Goal: Transaction & Acquisition: Purchase product/service

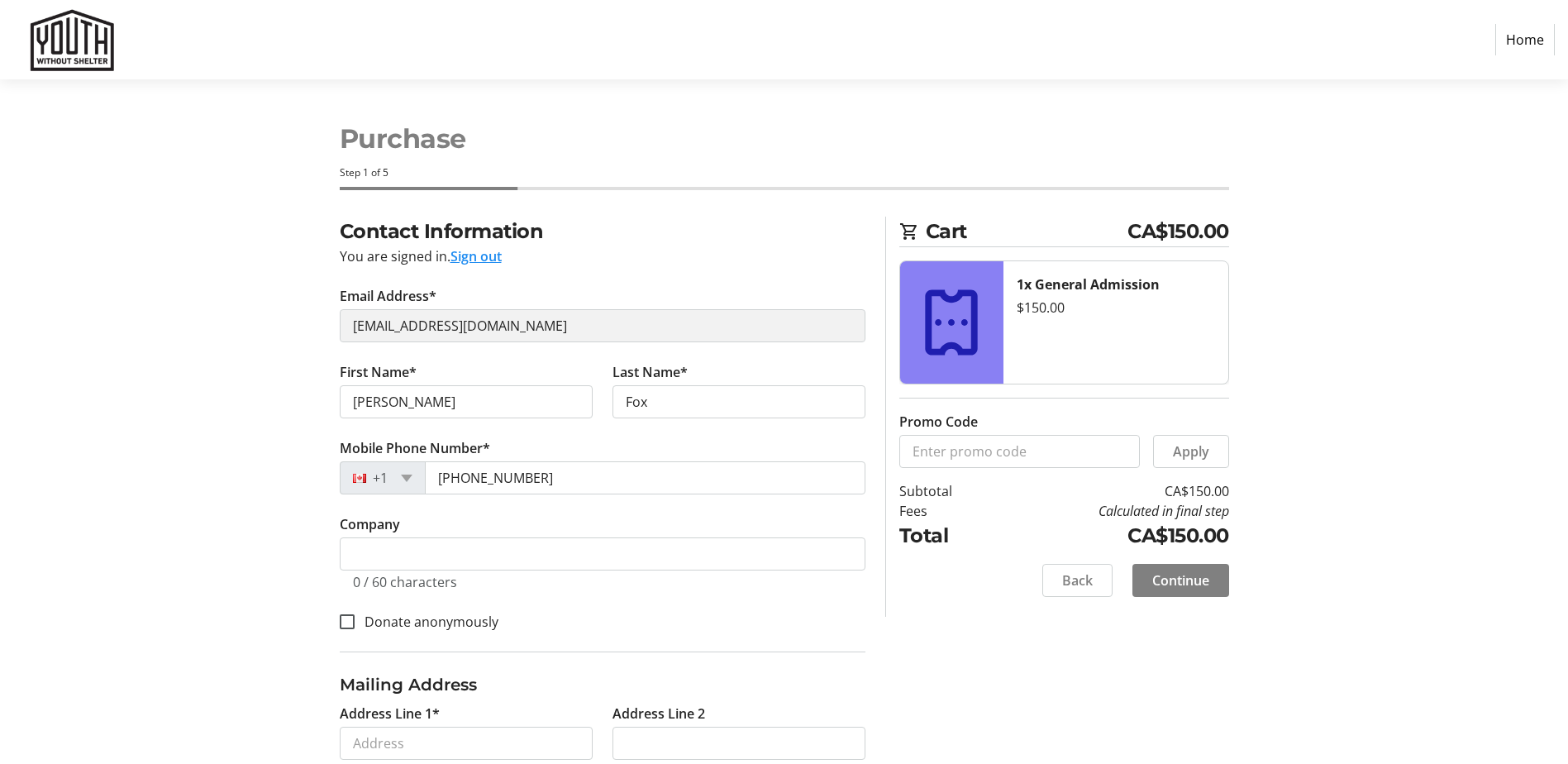
select select "CA"
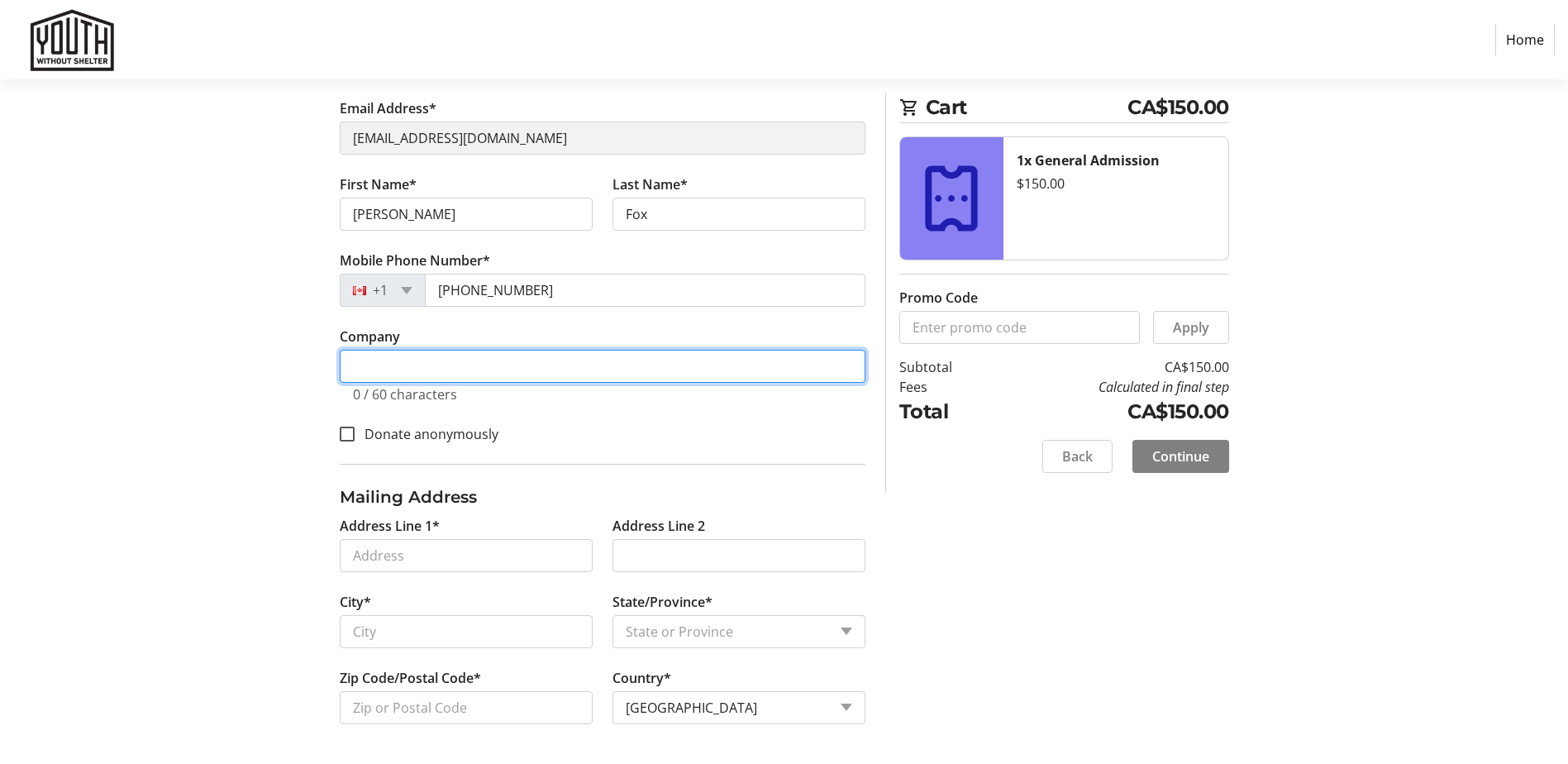
click at [448, 370] on input "Company" at bounding box center [602, 366] width 525 height 33
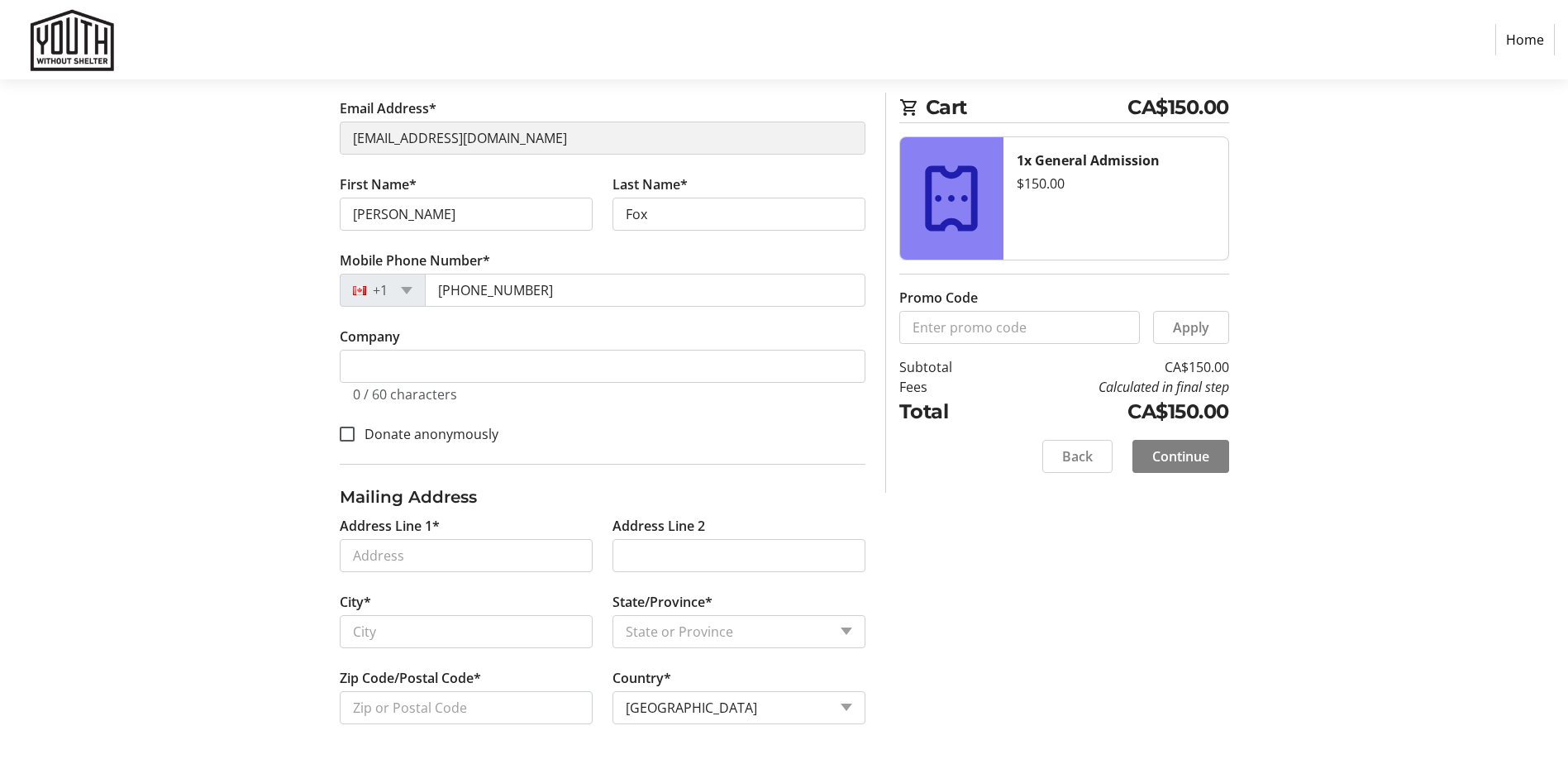
click at [957, 521] on div "Contact Information You are signed in. Sign out Email Address* [EMAIL_ADDRESS][…" at bounding box center [784, 396] width 1091 height 735
click at [443, 560] on input "Address Line 1*" at bounding box center [466, 555] width 253 height 33
type input "[STREET_ADDRESS][PERSON_NAME]"
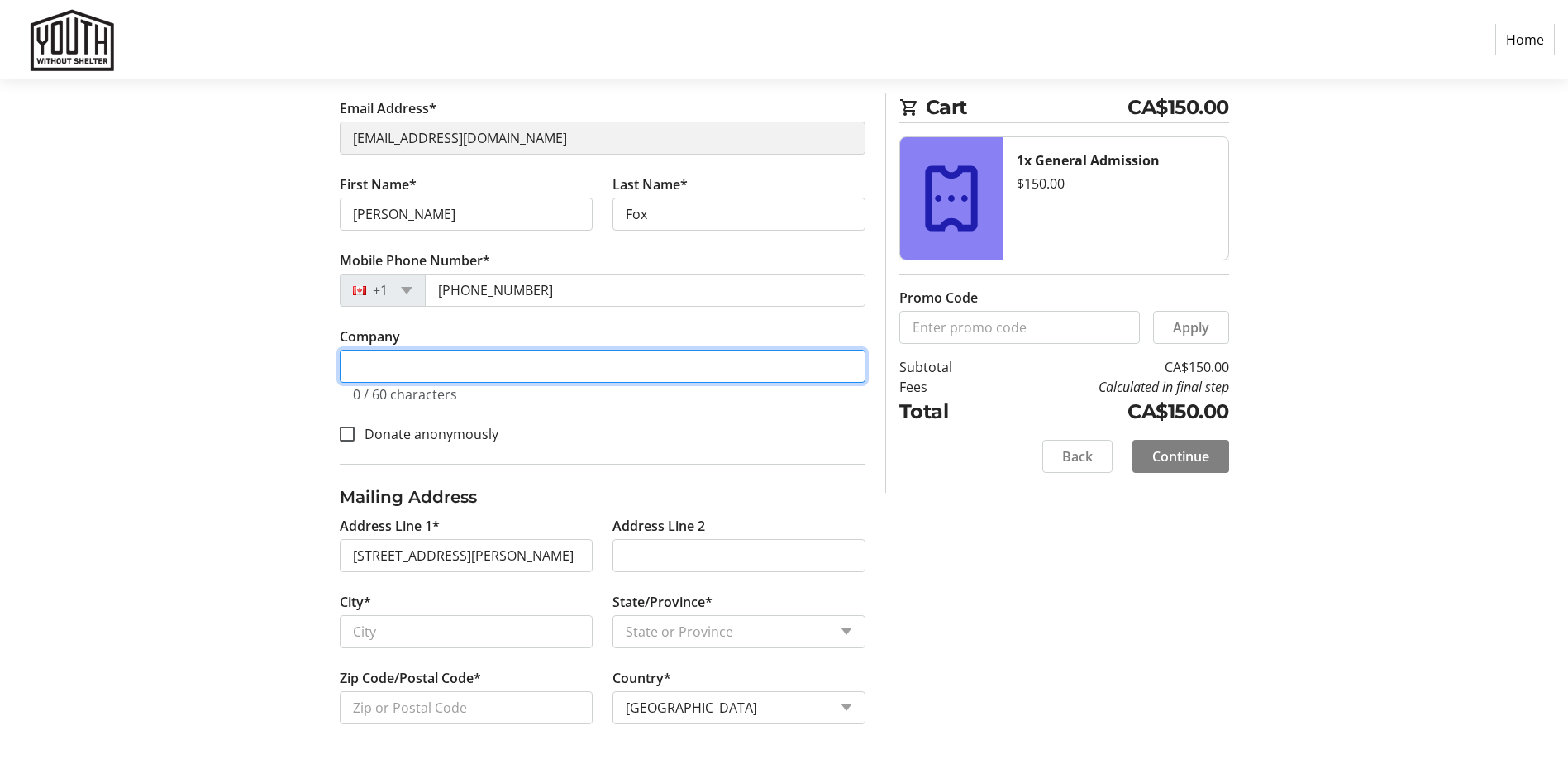
type input "[GEOGRAPHIC_DATA], [GEOGRAPHIC_DATA]"
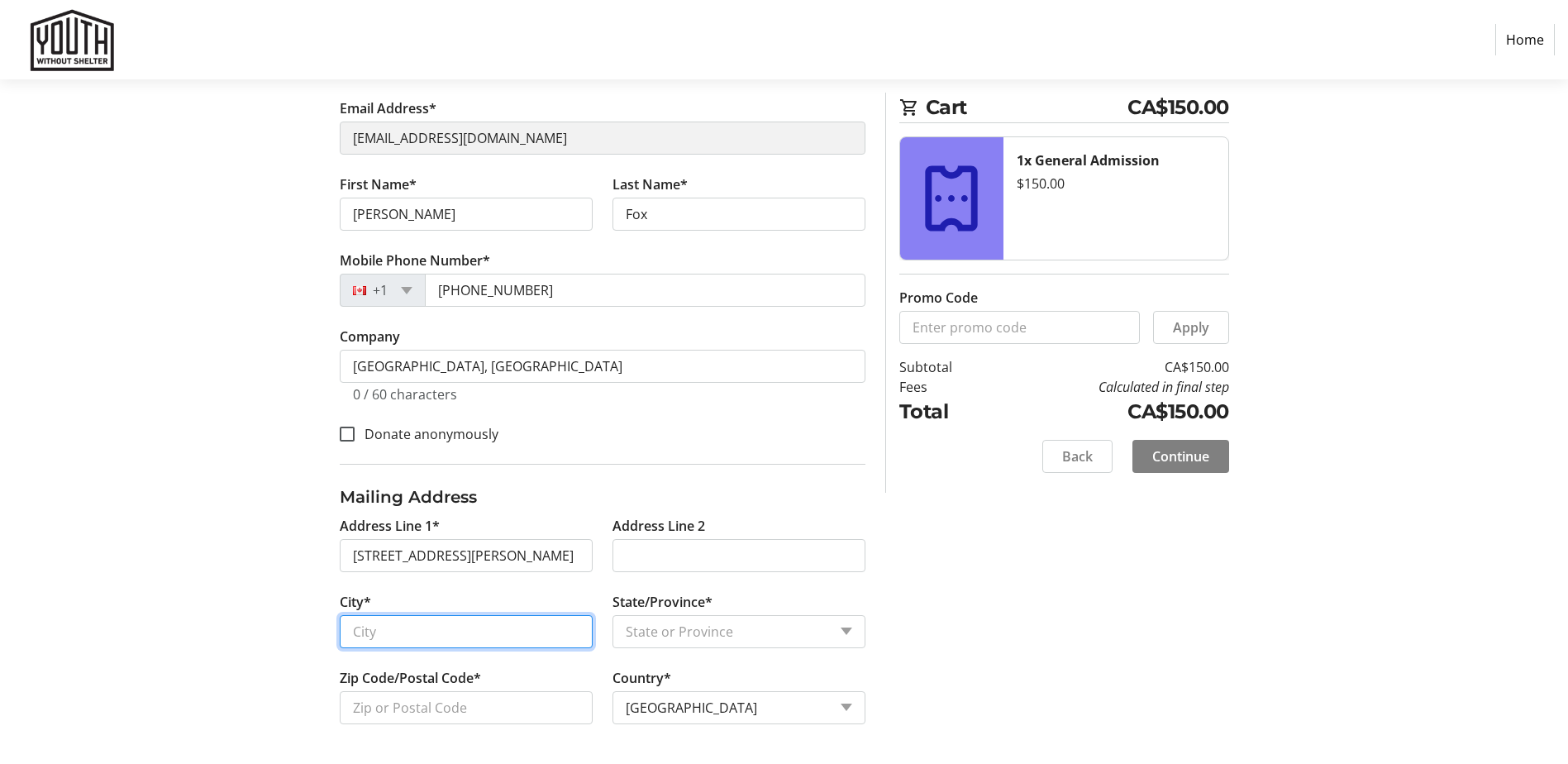
type input "[GEOGRAPHIC_DATA]"
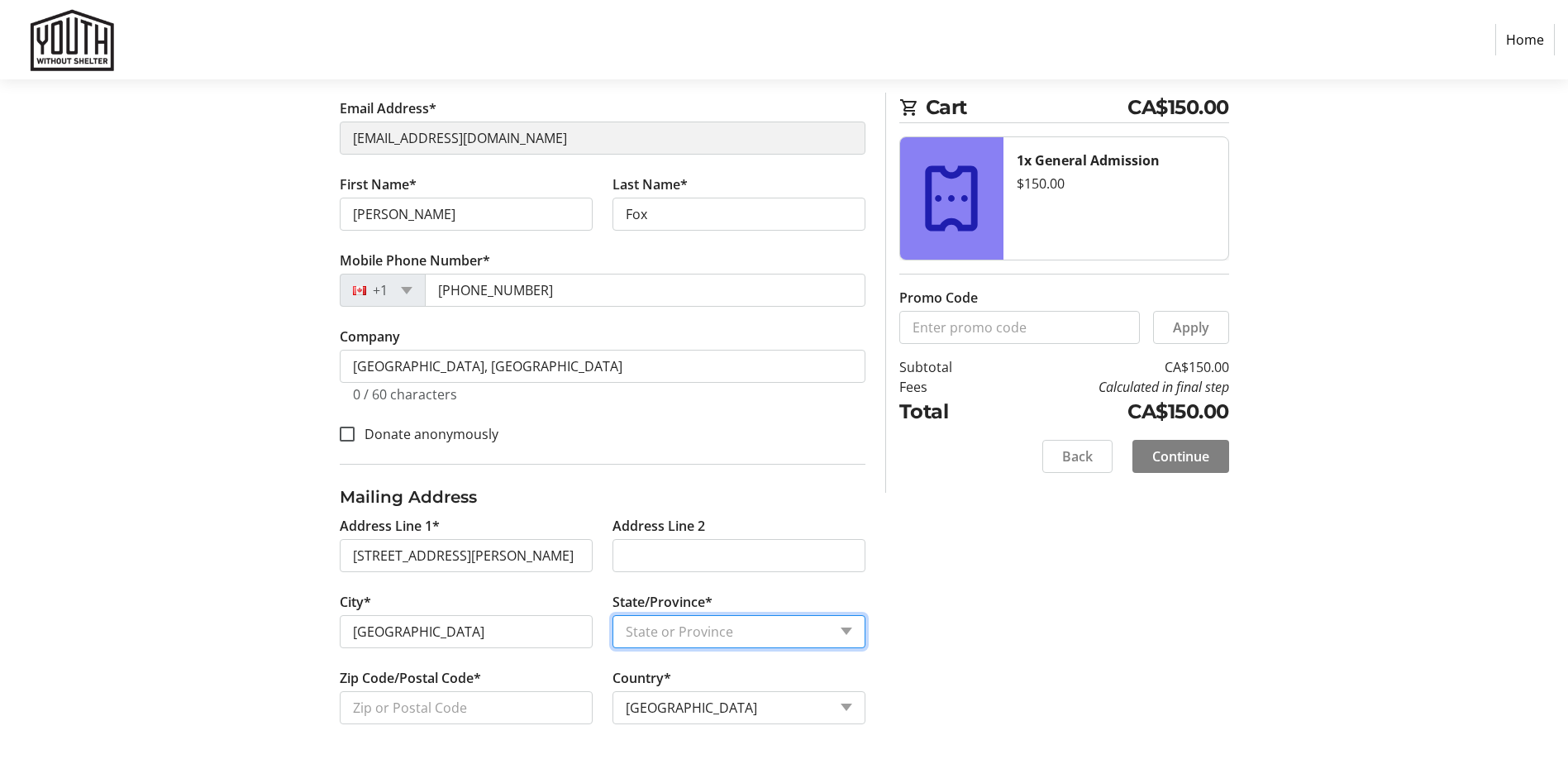
select select "ON"
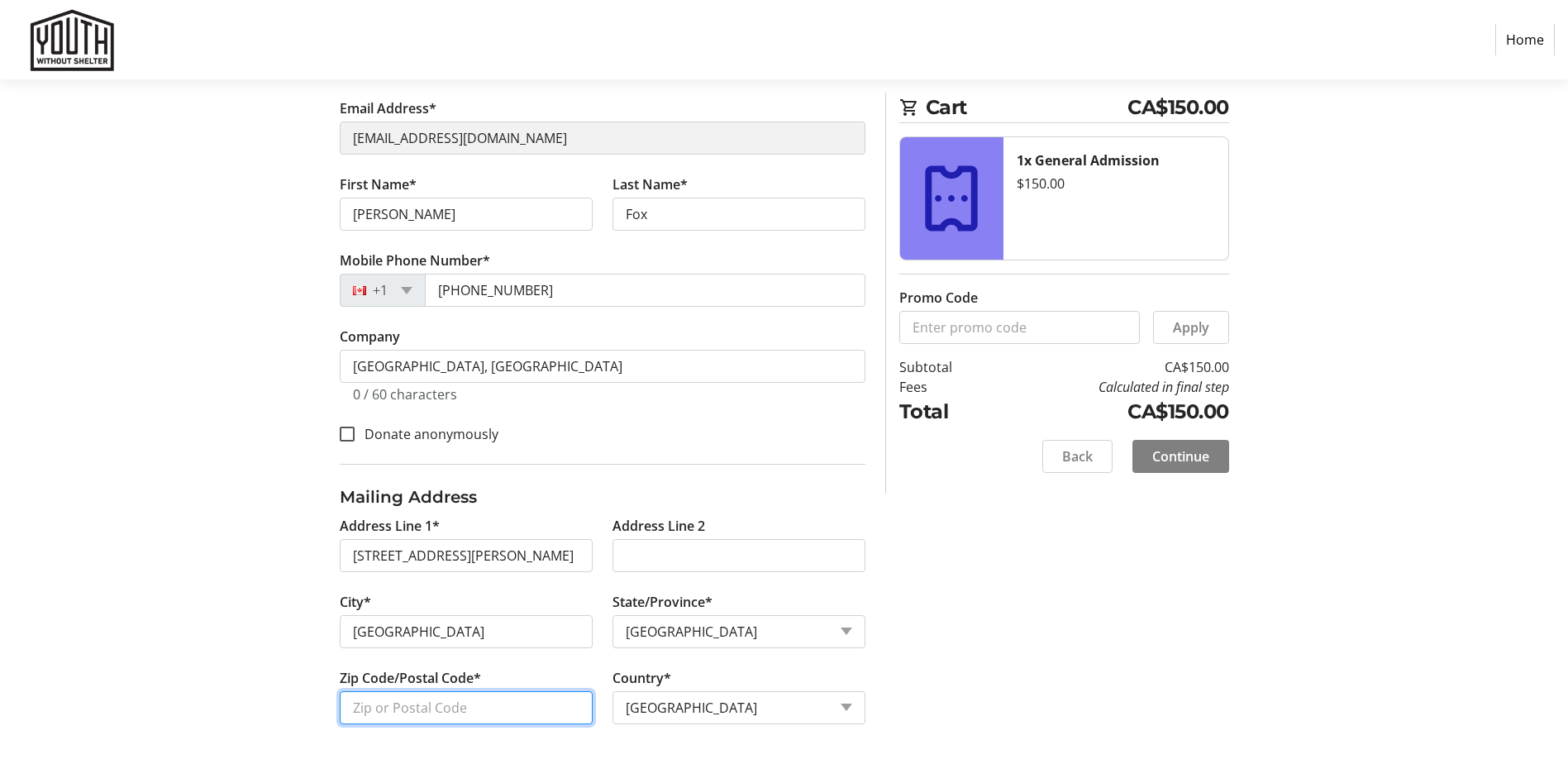
type input "M6P 3V1"
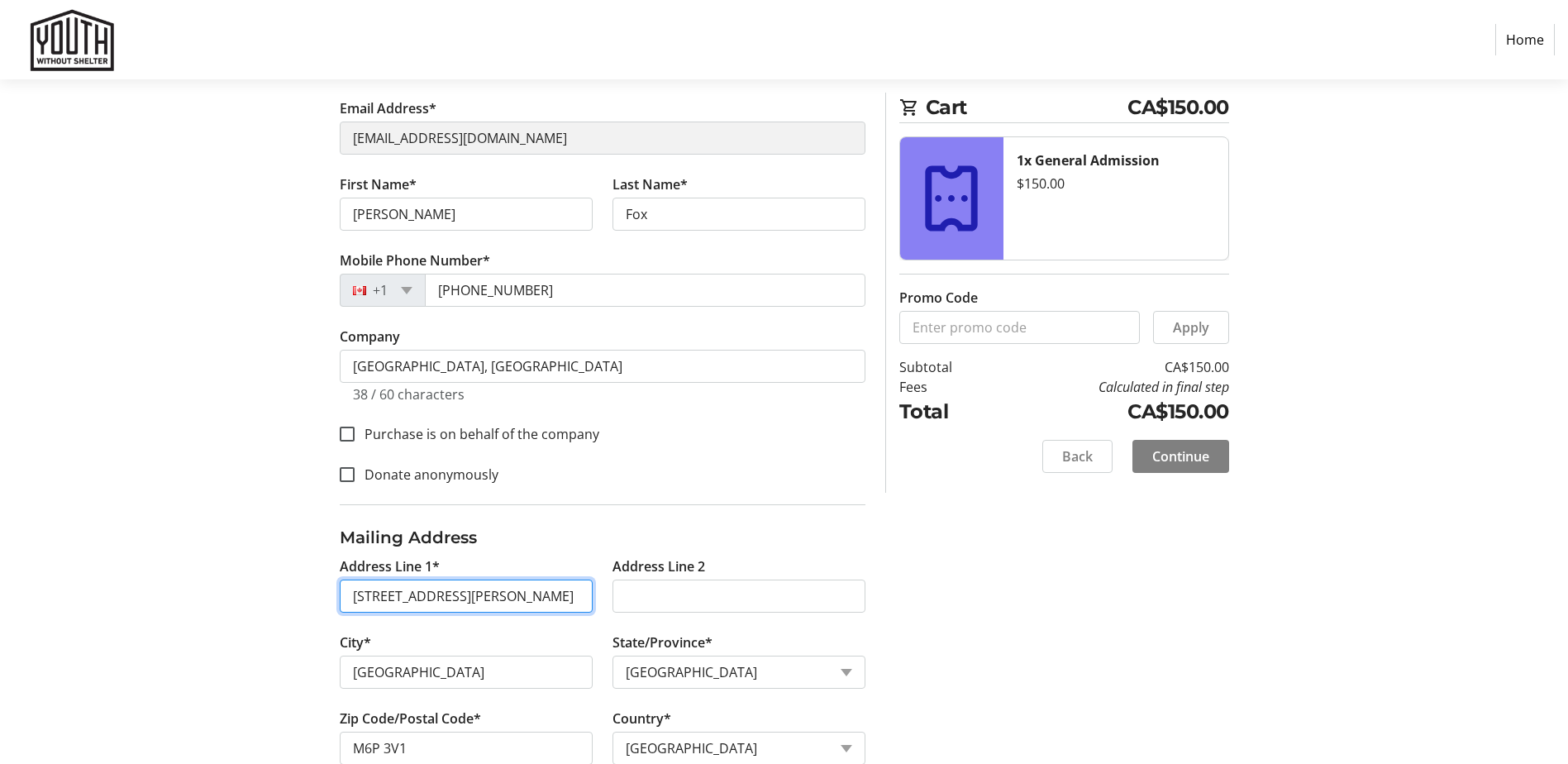
scroll to position [0, 44]
drag, startPoint x: 486, startPoint y: 598, endPoint x: 656, endPoint y: 597, distance: 170.0
click at [656, 597] on div "Address Line 1* [STREET_ADDRESS][PERSON_NAME] Address Line 2 City* [GEOGRAPHIC_…" at bounding box center [602, 670] width 546 height 228
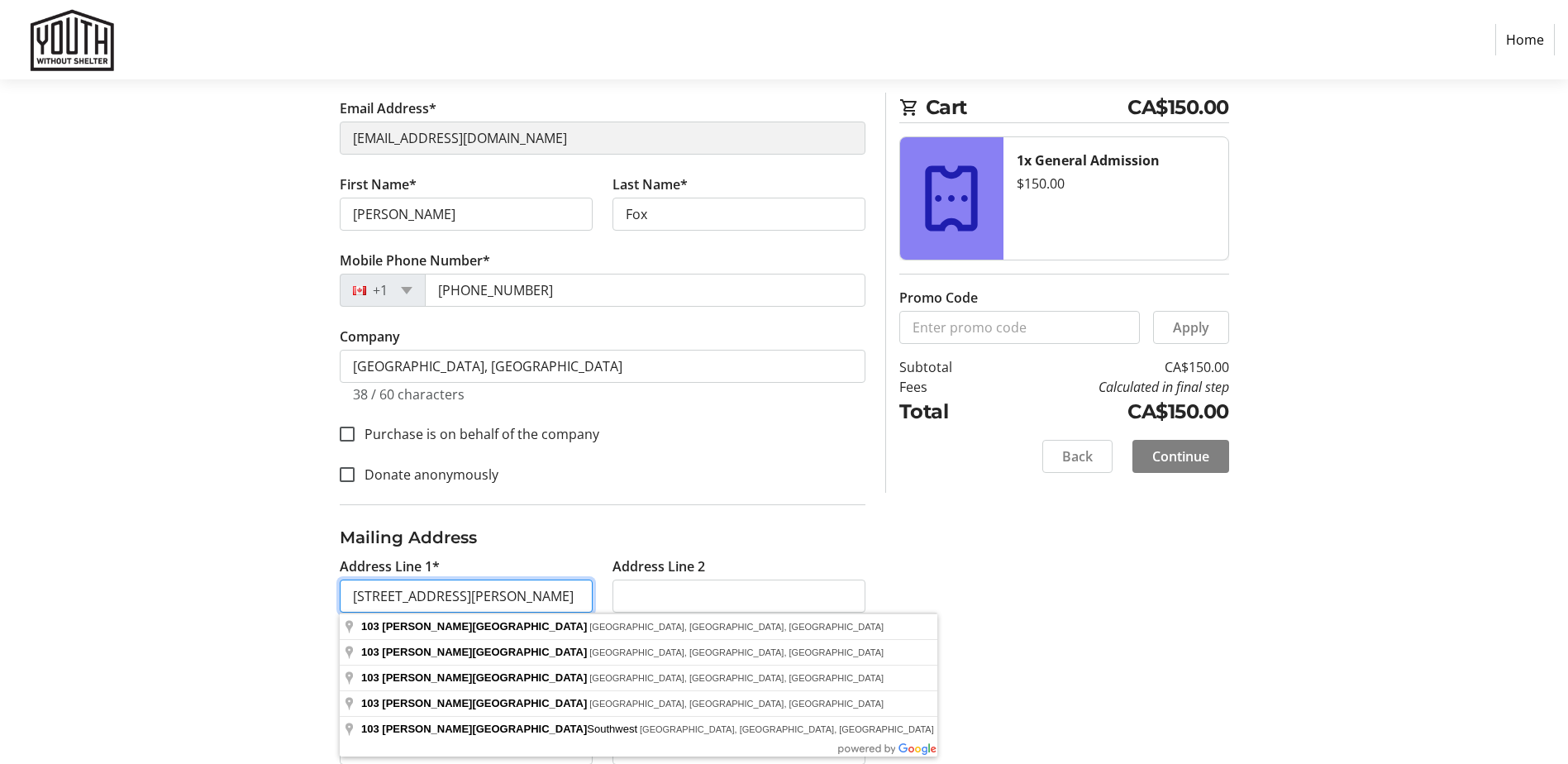
type input "[STREET_ADDRESS][PERSON_NAME]"
click at [961, 619] on div "Contact Information You are signed in. Sign out Email Address* [EMAIL_ADDRESS][…" at bounding box center [784, 417] width 1091 height 776
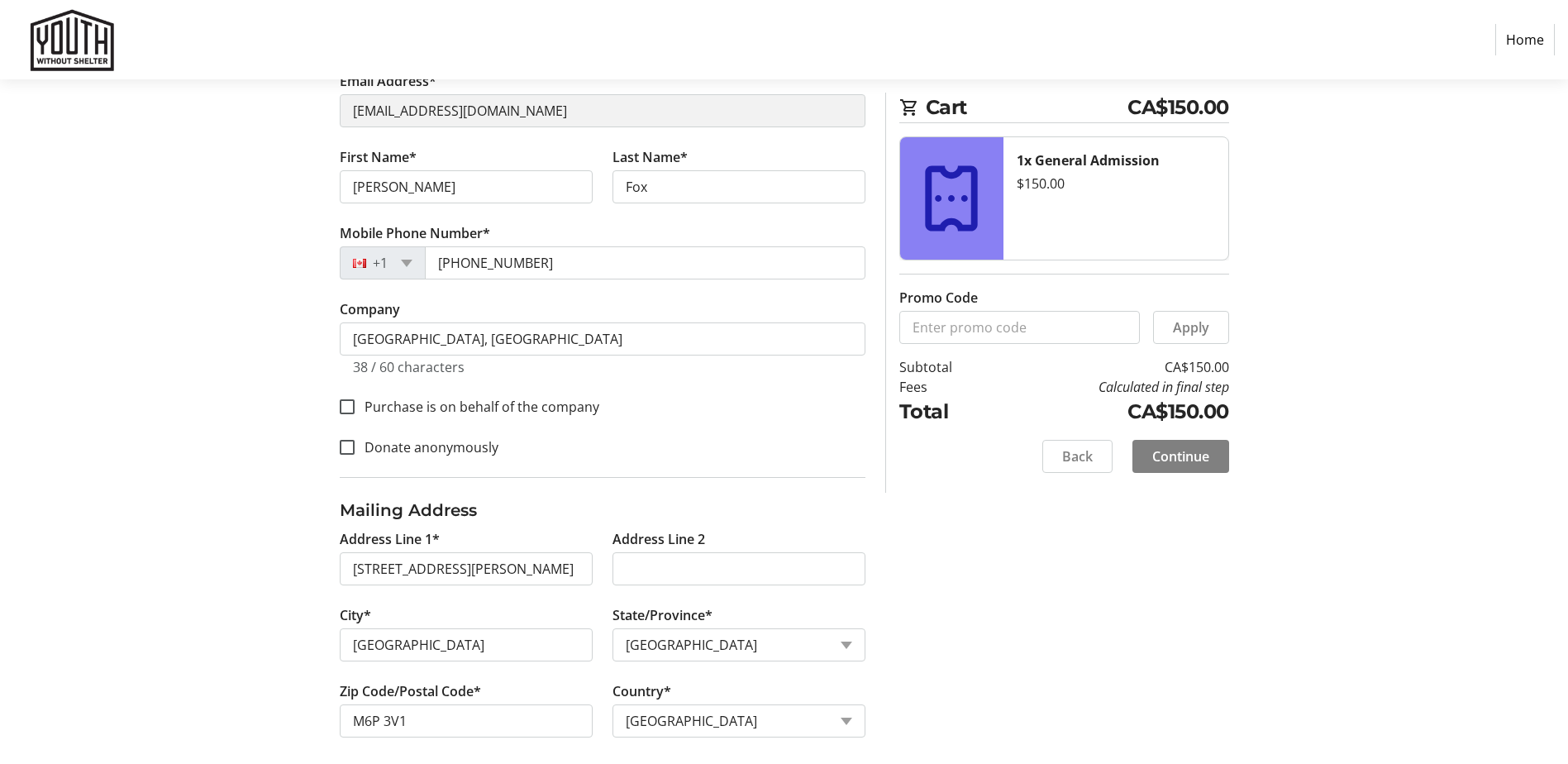
scroll to position [228, 0]
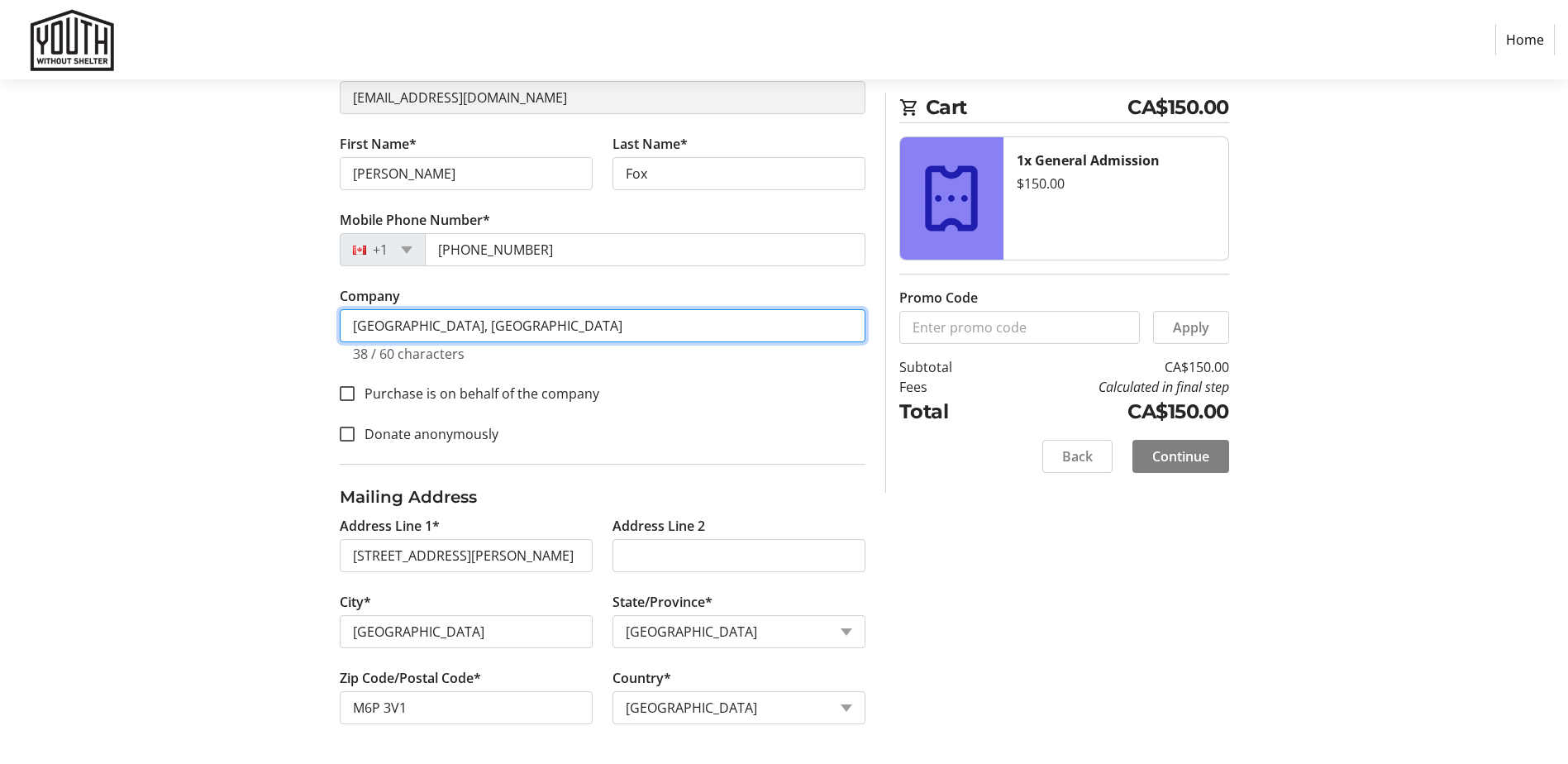
drag, startPoint x: 617, startPoint y: 328, endPoint x: 354, endPoint y: 325, distance: 263.0
click at [354, 325] on input "[GEOGRAPHIC_DATA], [GEOGRAPHIC_DATA]" at bounding box center [602, 325] width 525 height 33
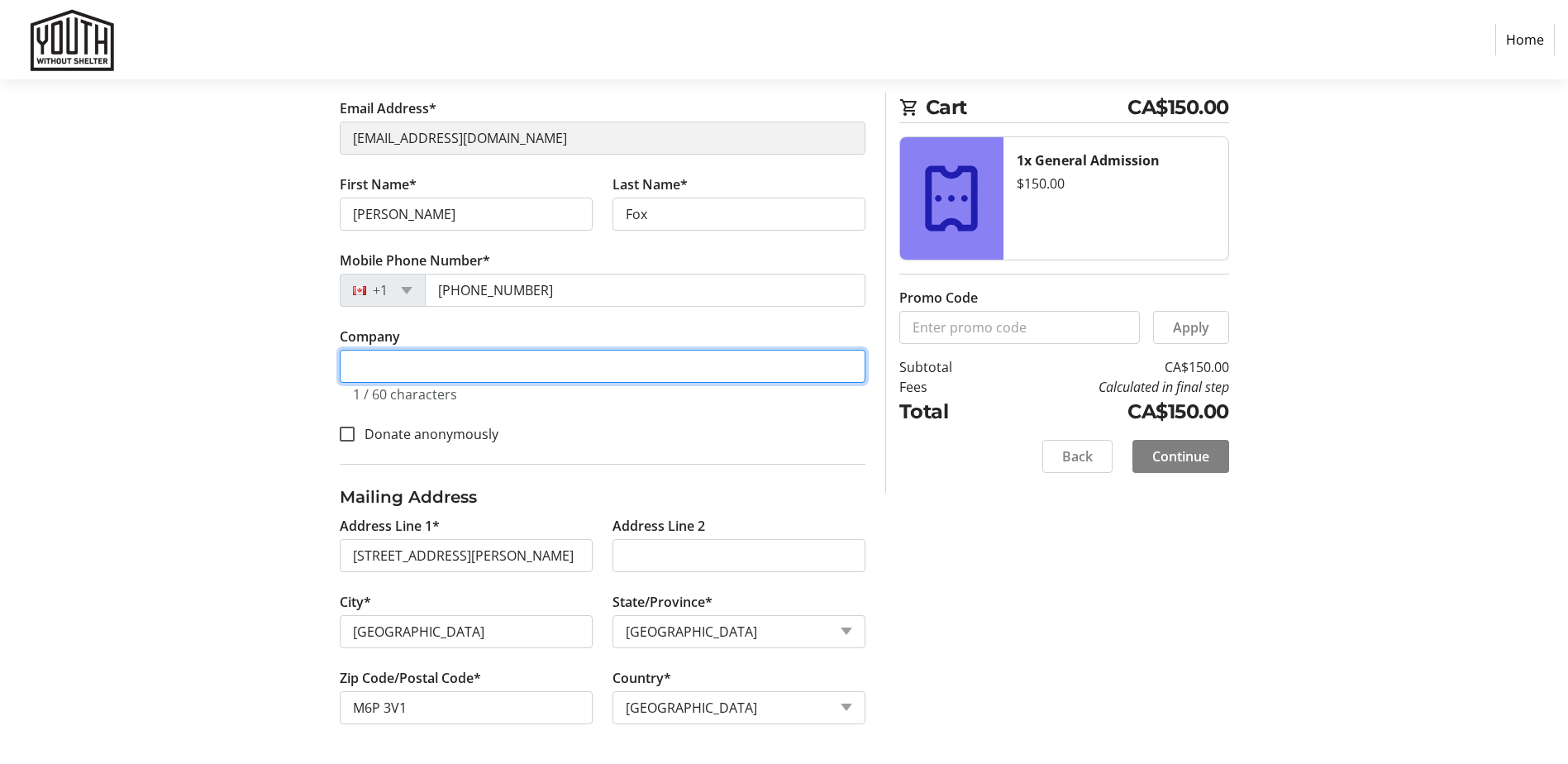
scroll to position [188, 0]
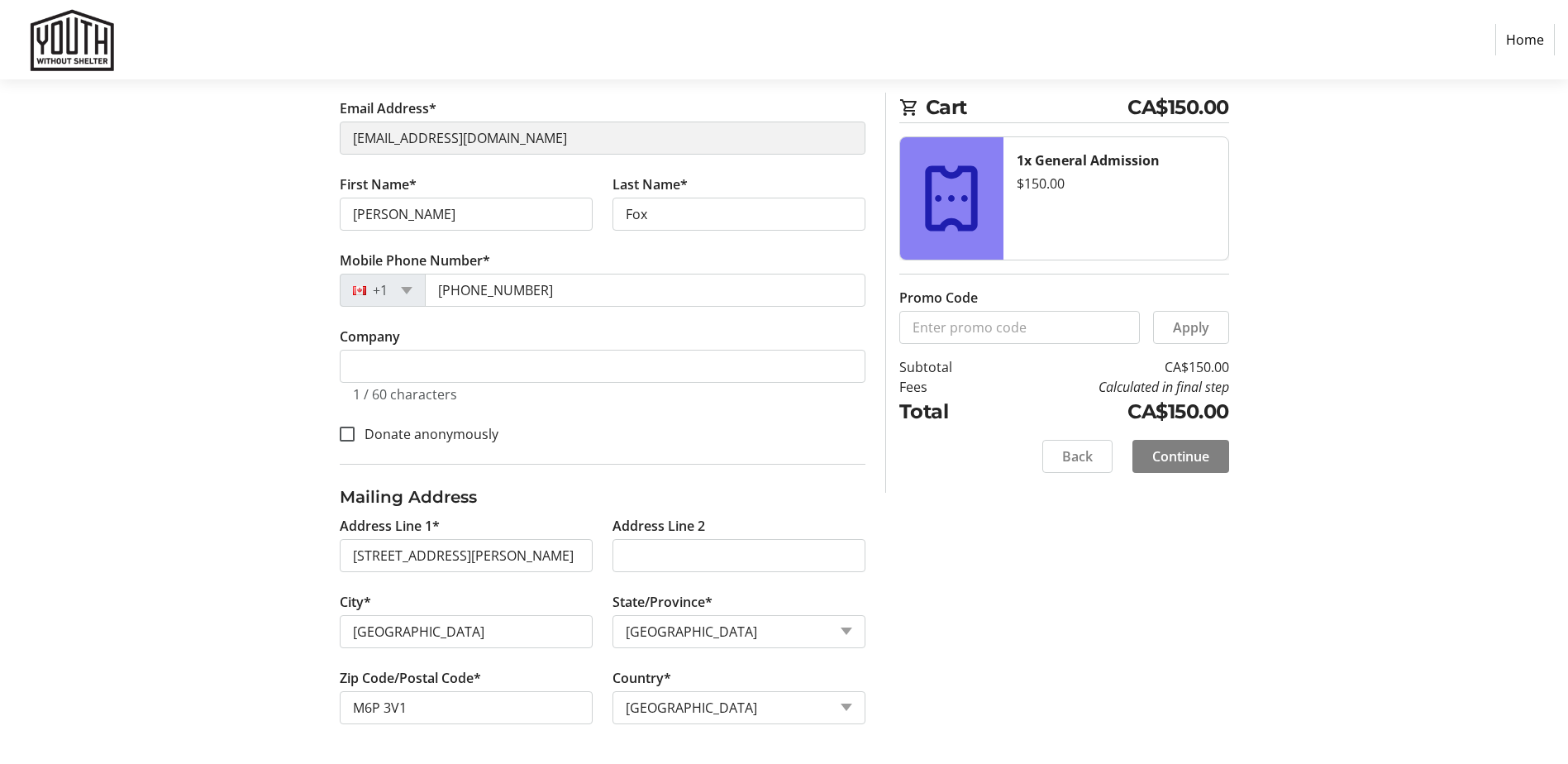
click at [760, 407] on tr-form-field "Company 1 / 60 characters" at bounding box center [602, 374] width 525 height 96
click at [1194, 454] on span "Continue" at bounding box center [1180, 456] width 57 height 19
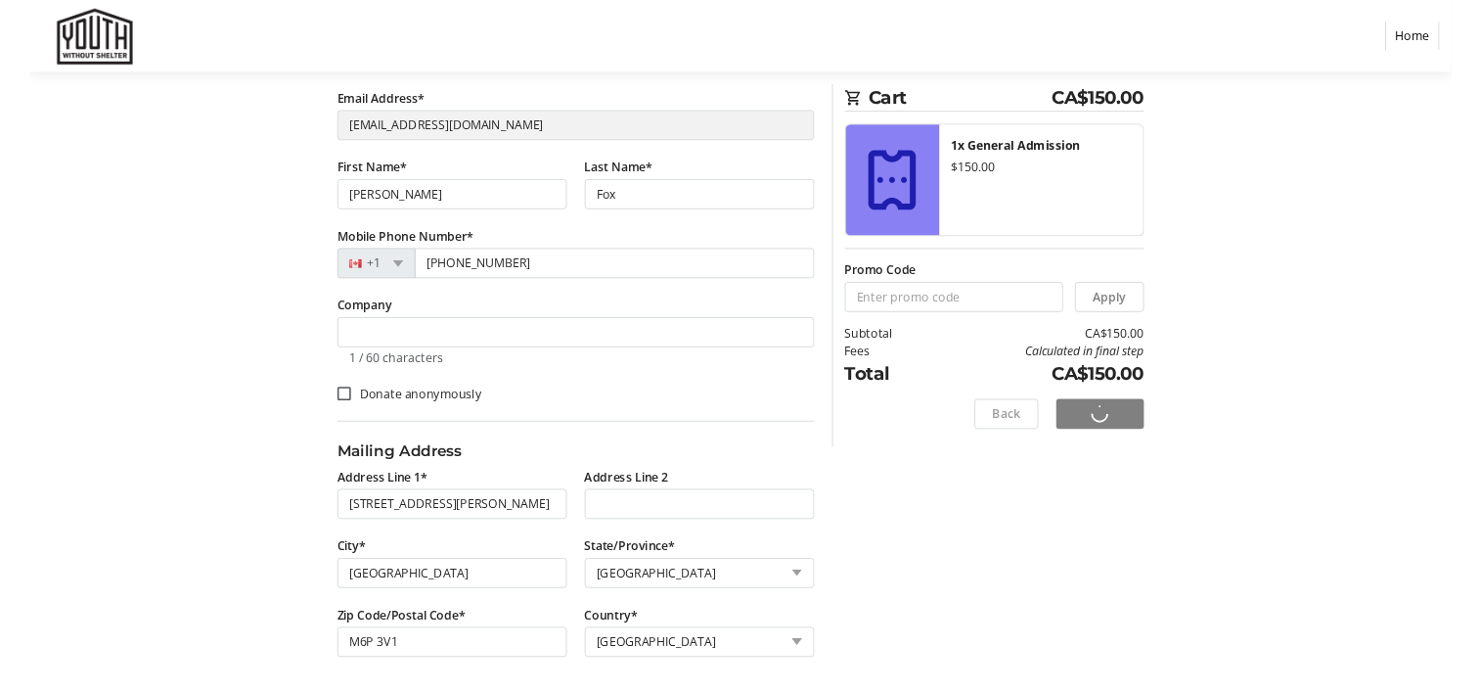
scroll to position [0, 0]
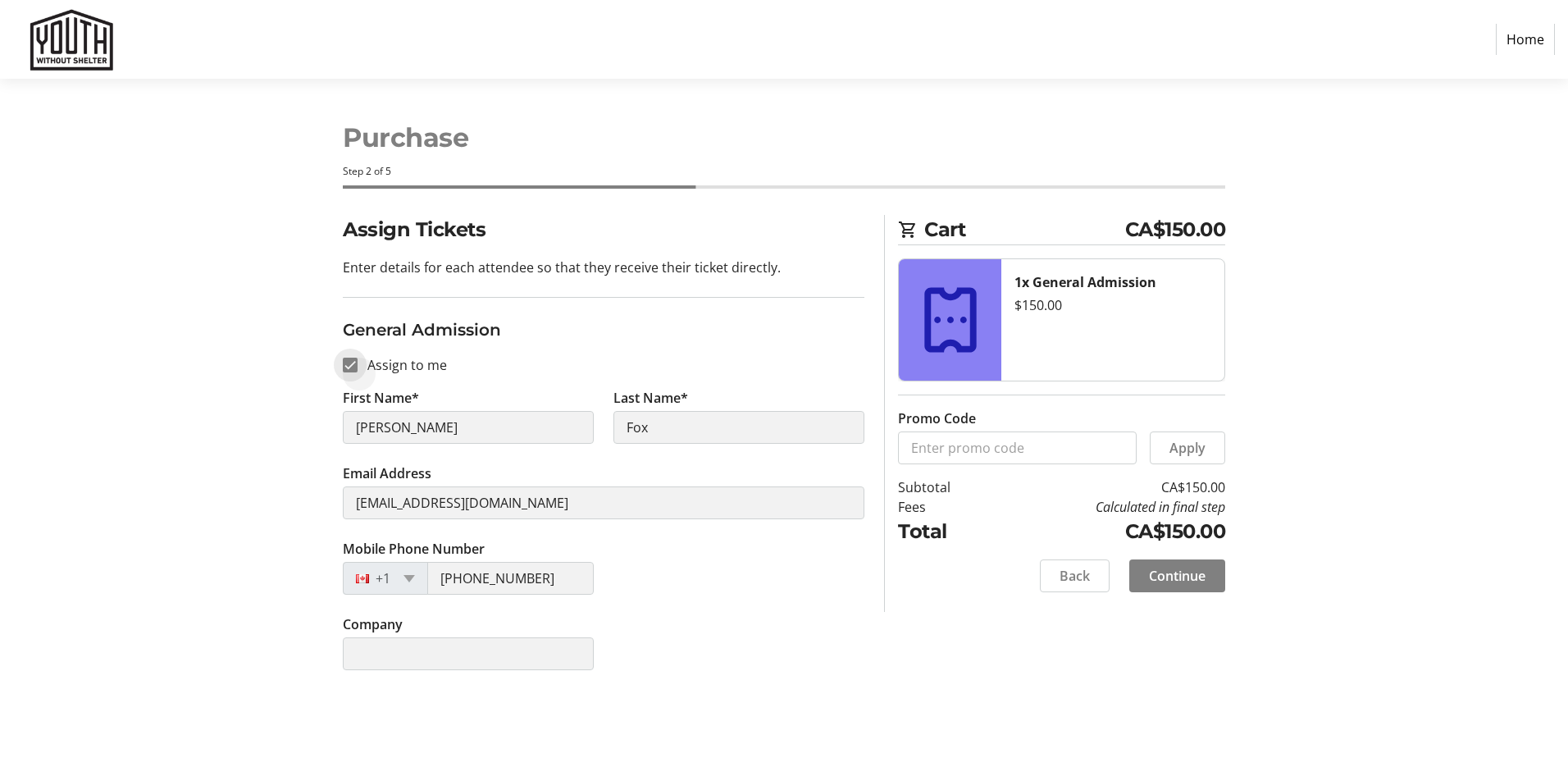
click at [353, 361] on input "Assign to me" at bounding box center [350, 366] width 15 height 15
checkbox input "false"
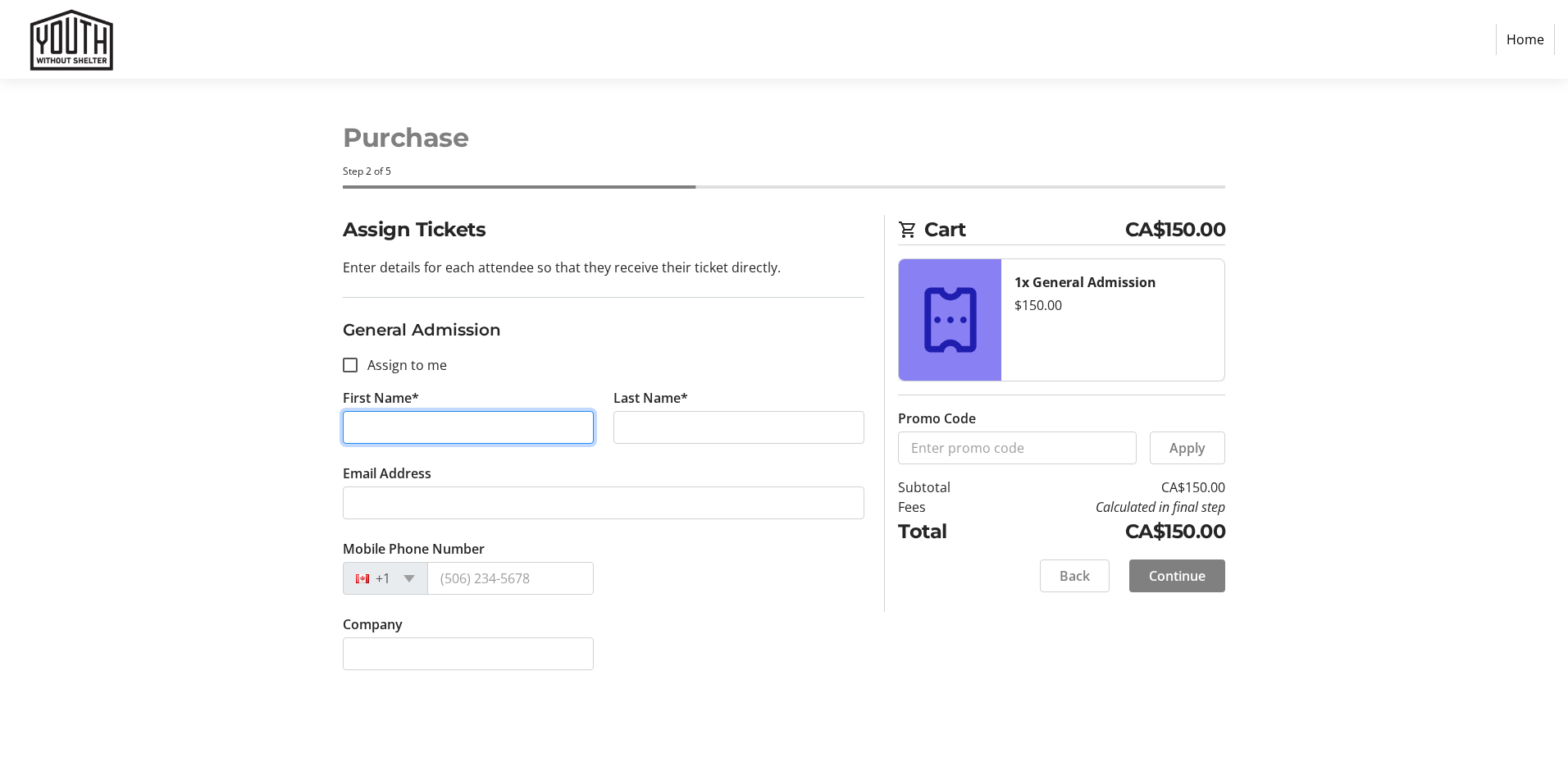
click at [435, 434] on input "First Name*" at bounding box center [468, 427] width 251 height 33
type input "Ganesh"
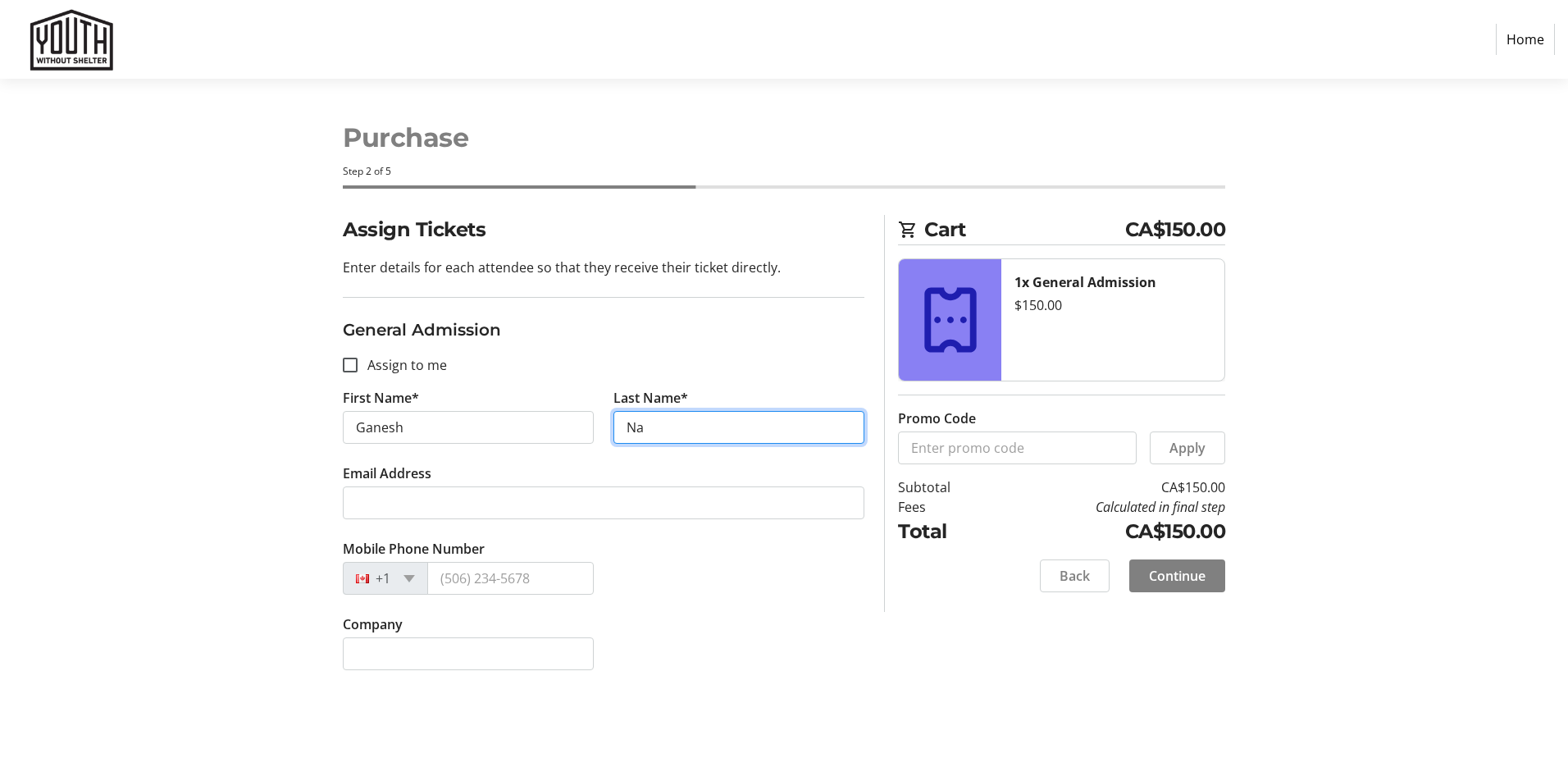
type input "Navaratnarajah"
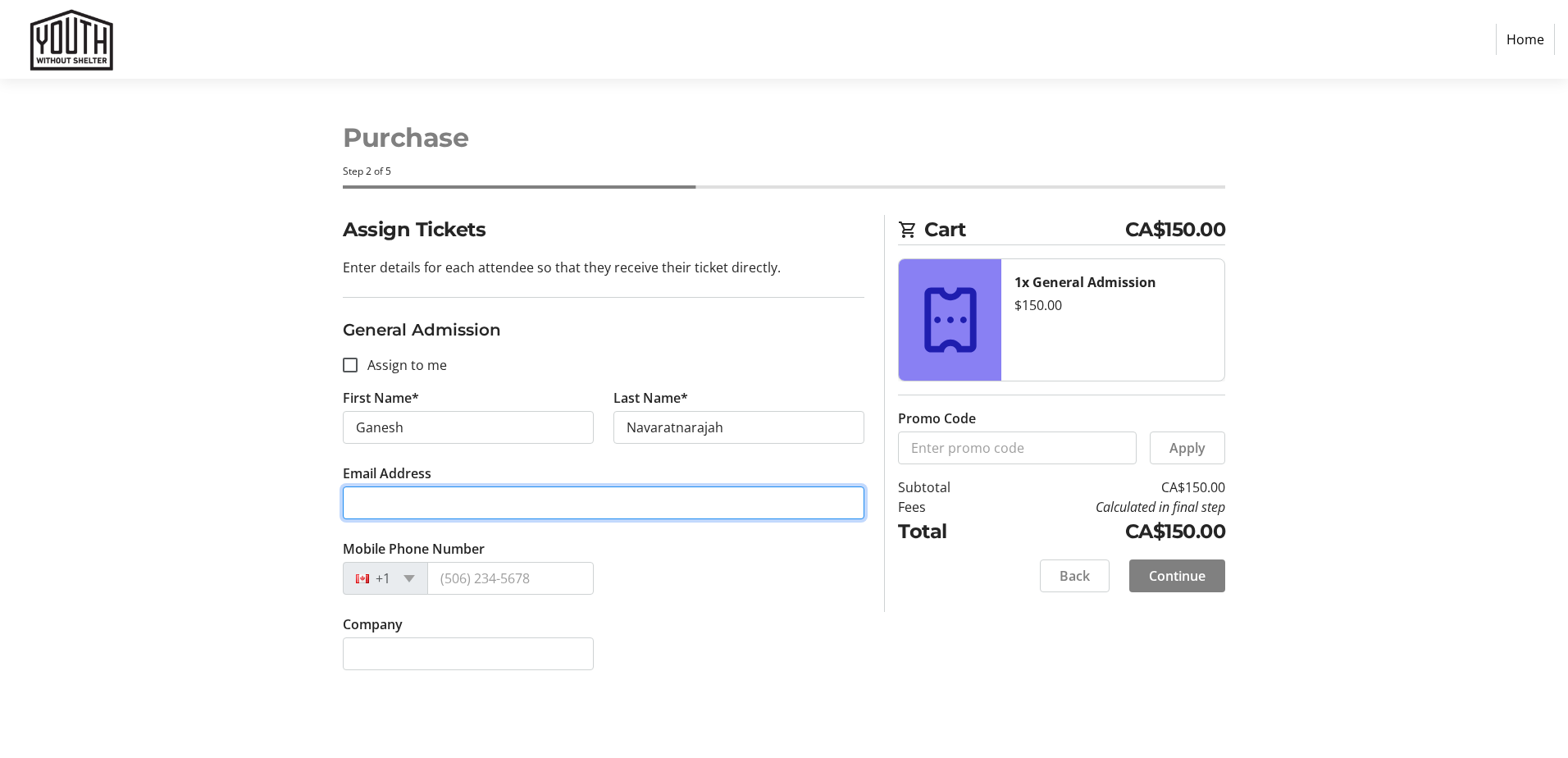
click at [428, 505] on input "Email Address" at bounding box center [604, 502] width 522 height 33
type input "[PERSON_NAME][EMAIL_ADDRESS][DOMAIN_NAME]"
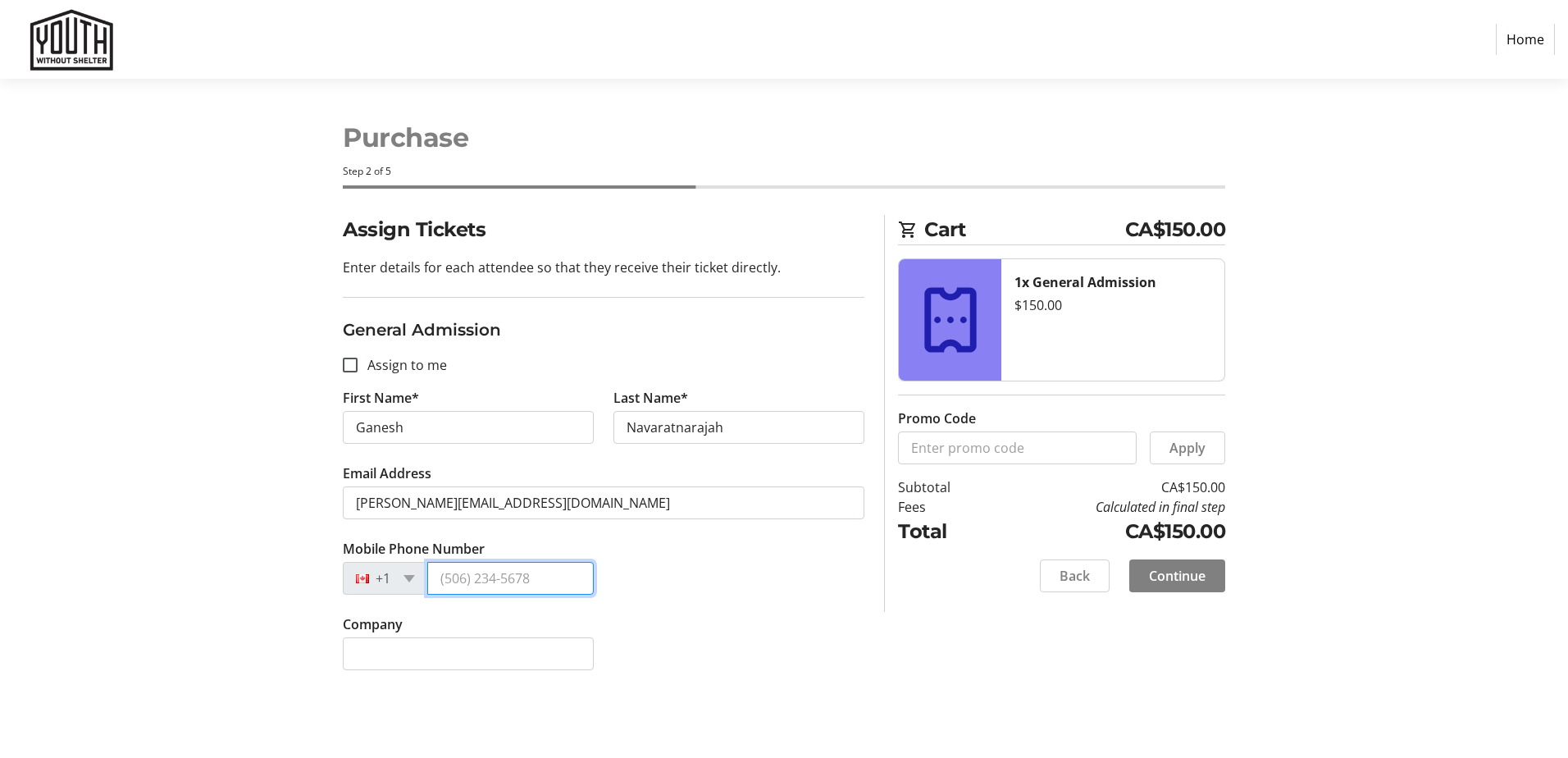
click at [538, 585] on input "Mobile Phone Number" at bounding box center [511, 578] width 167 height 33
type input "[PHONE_NUMBER]"
click at [642, 547] on div "Mobile Phone Number [PHONE_NUMBER]" at bounding box center [604, 577] width 542 height 75
click at [1188, 575] on span "Continue" at bounding box center [1177, 575] width 56 height 19
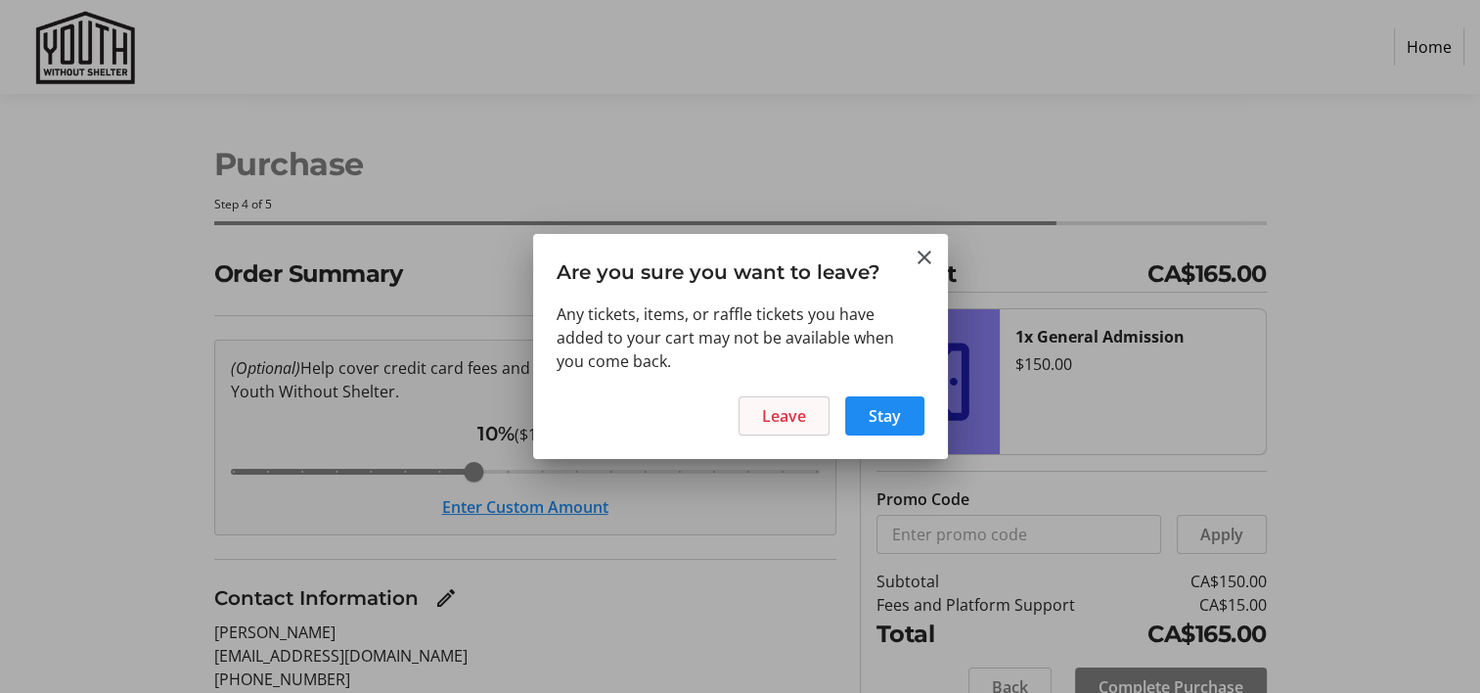
click at [783, 410] on span "Leave" at bounding box center [784, 415] width 44 height 23
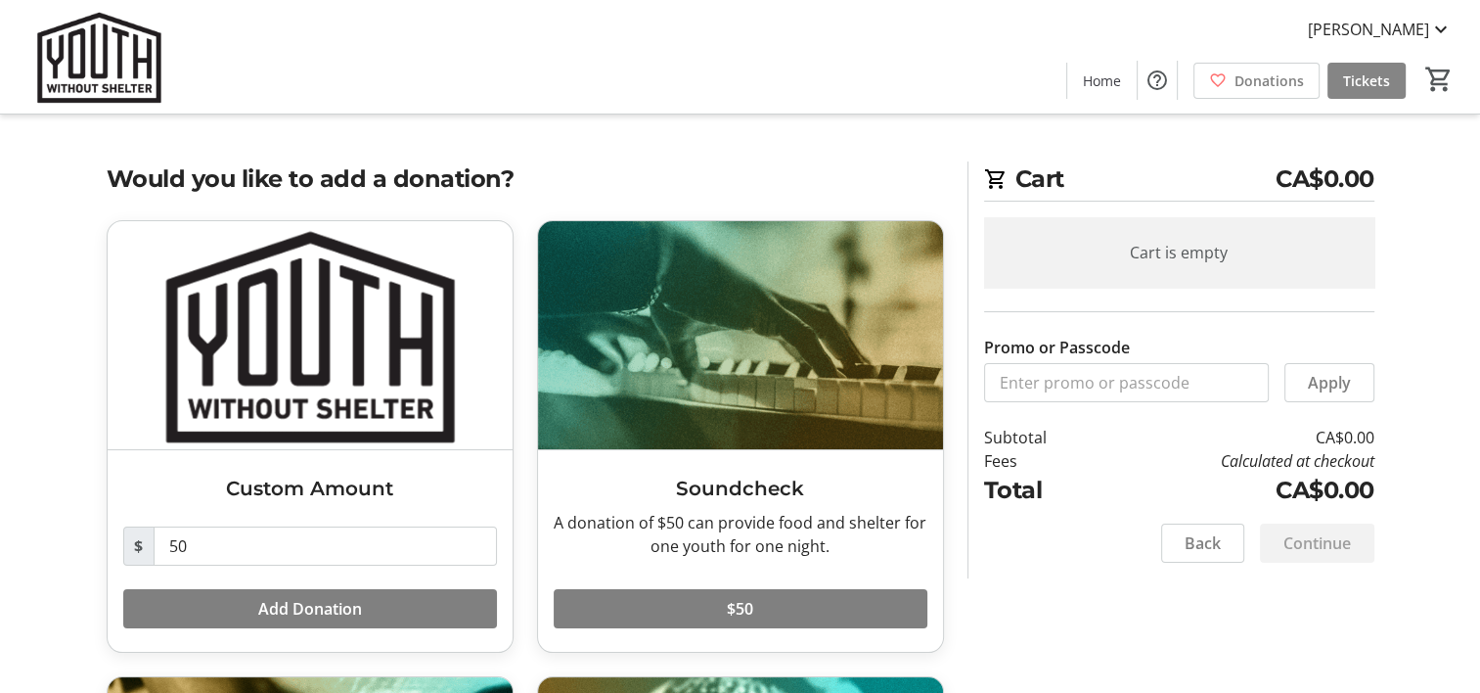
click at [1363, 74] on span "Tickets" at bounding box center [1366, 80] width 47 height 21
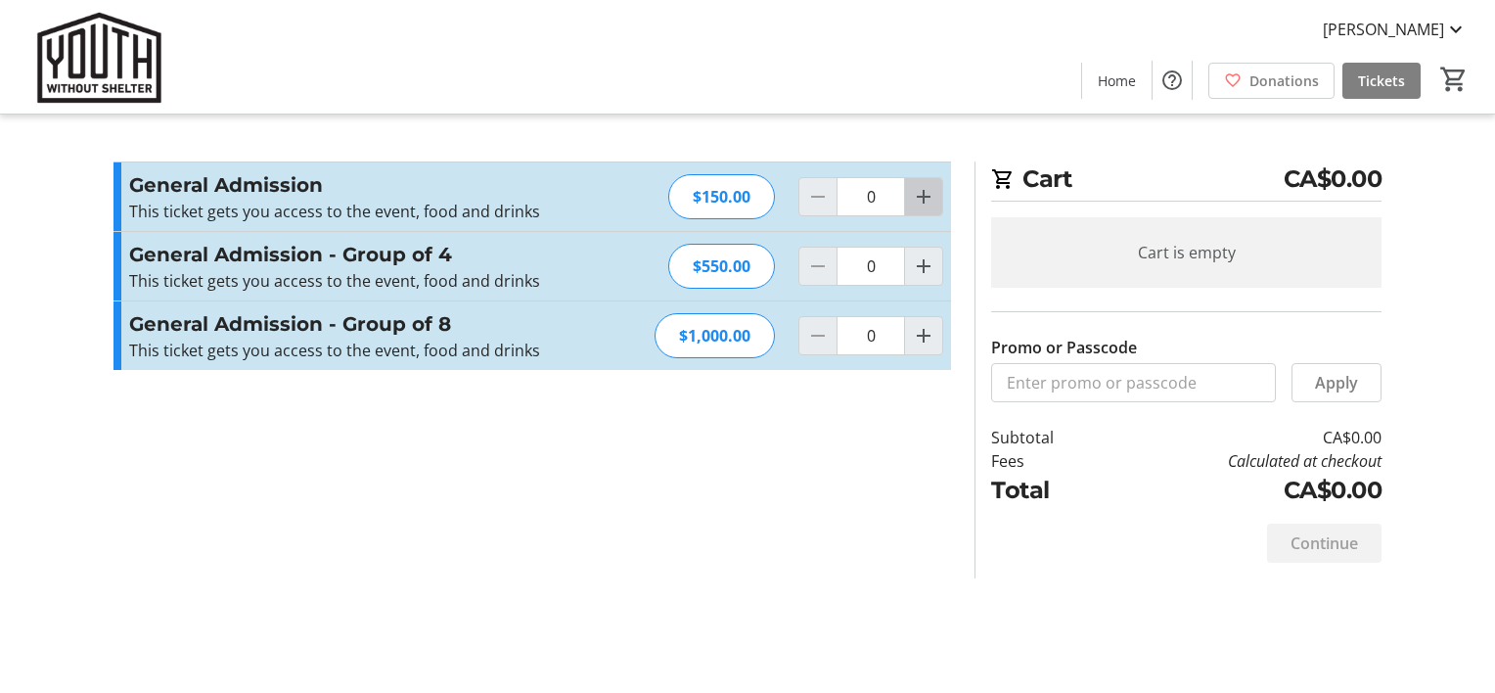
click at [927, 192] on mat-icon "Increment by one" at bounding box center [923, 196] width 23 height 23
type input "1"
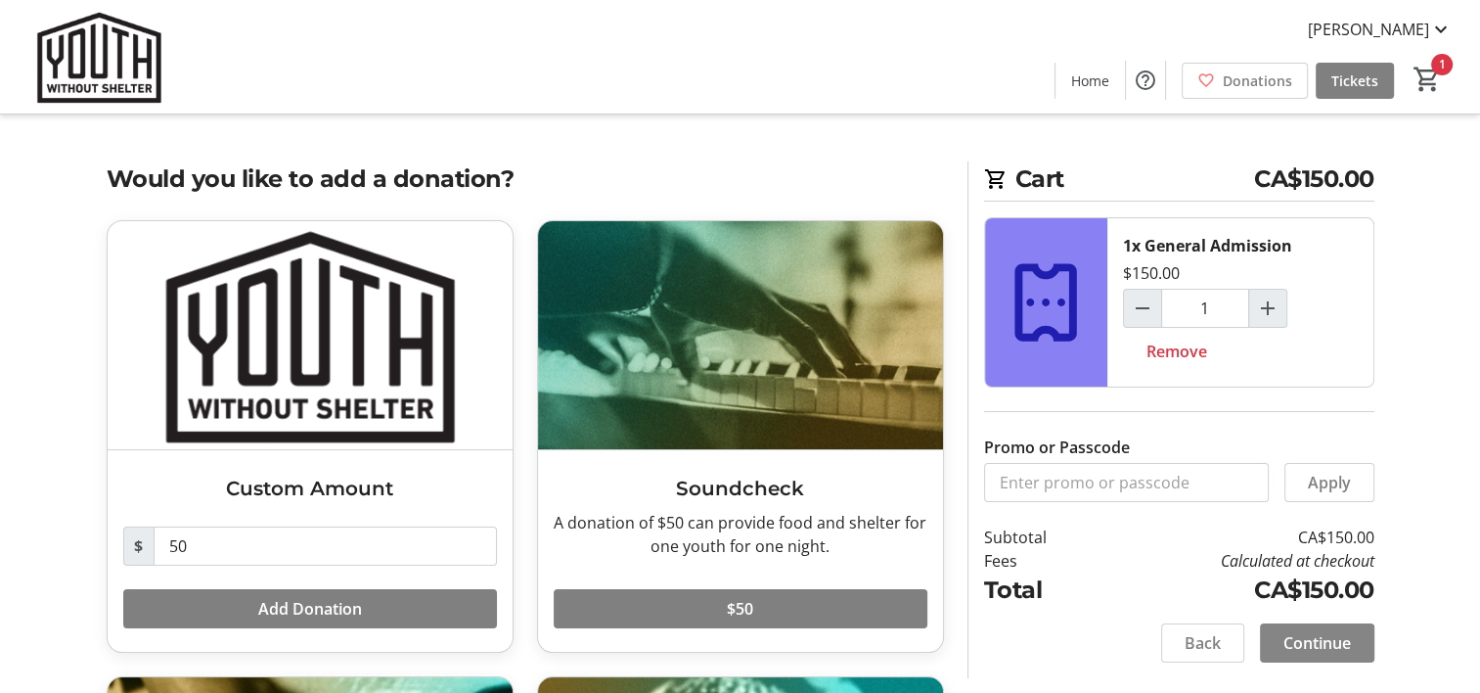
click at [1321, 647] on span "Continue" at bounding box center [1316, 642] width 67 height 23
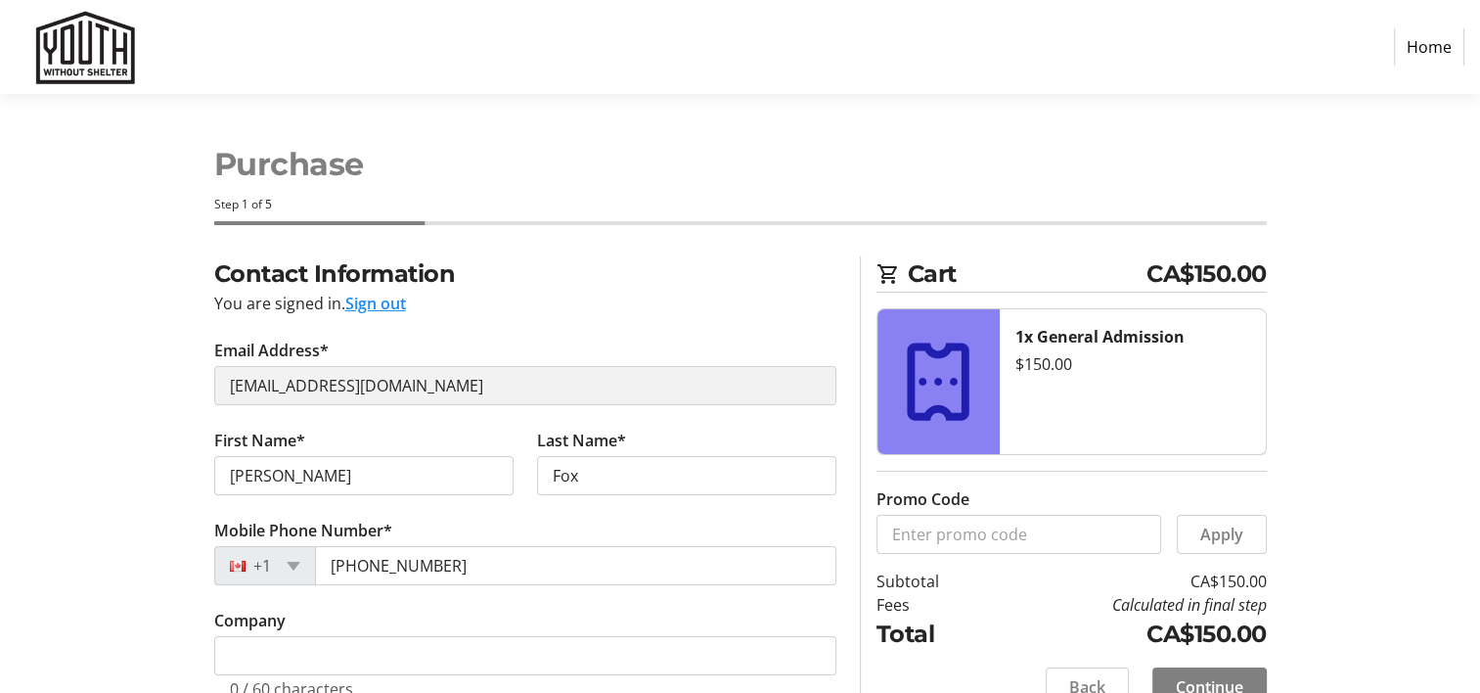
select select "CA"
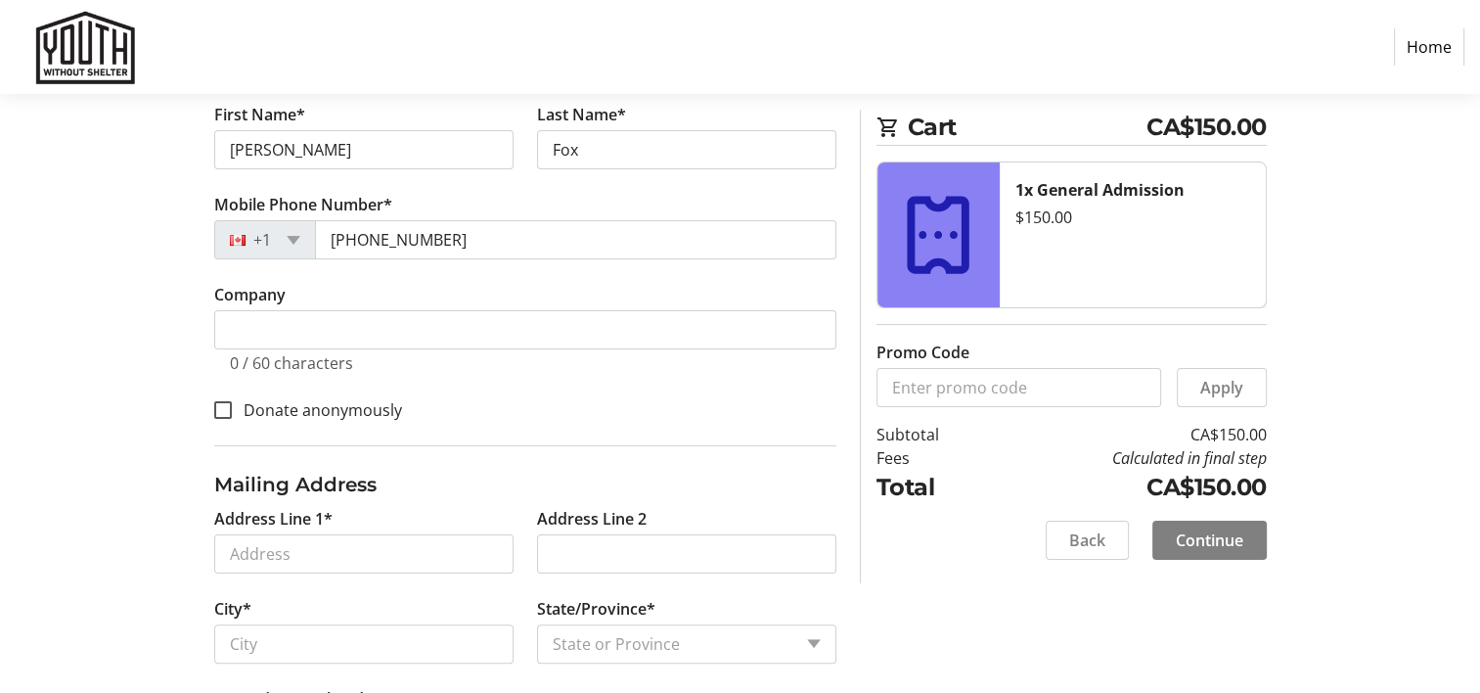
scroll to position [391, 0]
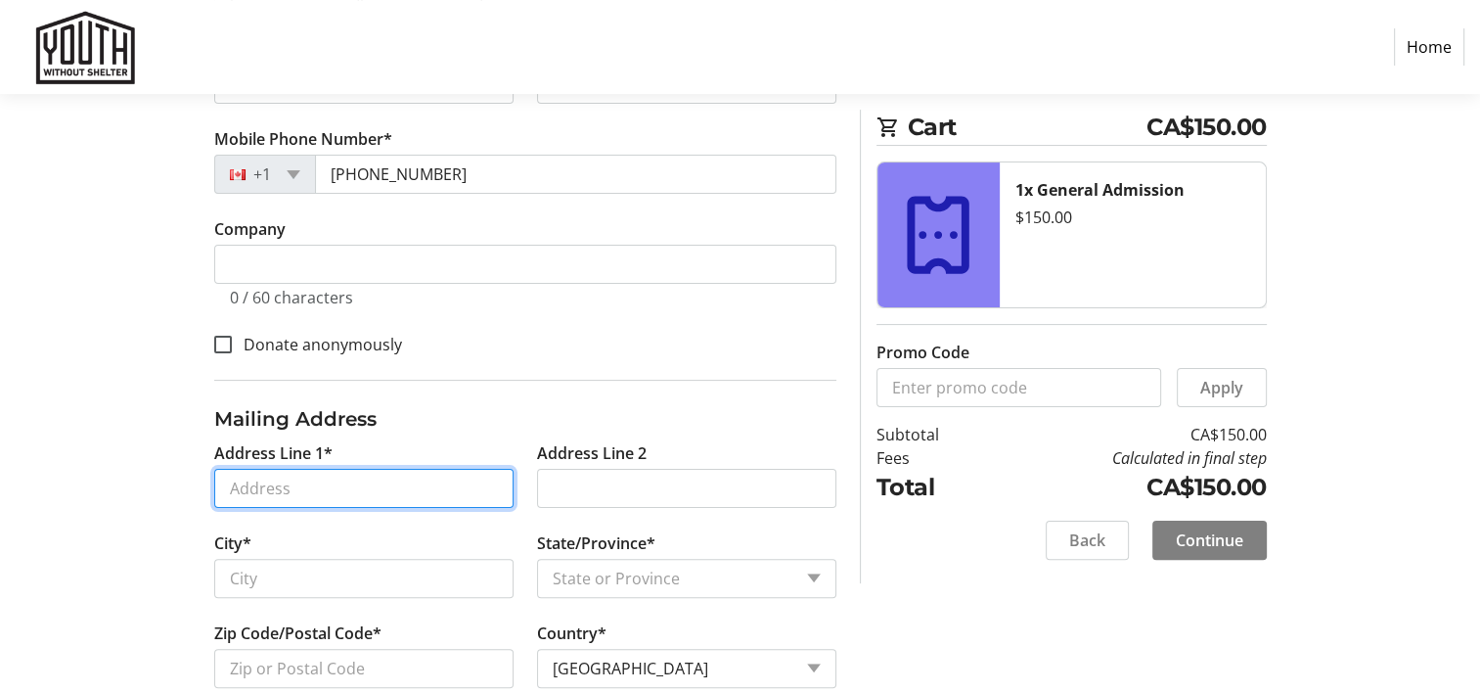
click at [362, 489] on input "Address Line 1*" at bounding box center [363, 488] width 299 height 39
type input "[STREET_ADDRESS][PERSON_NAME]"
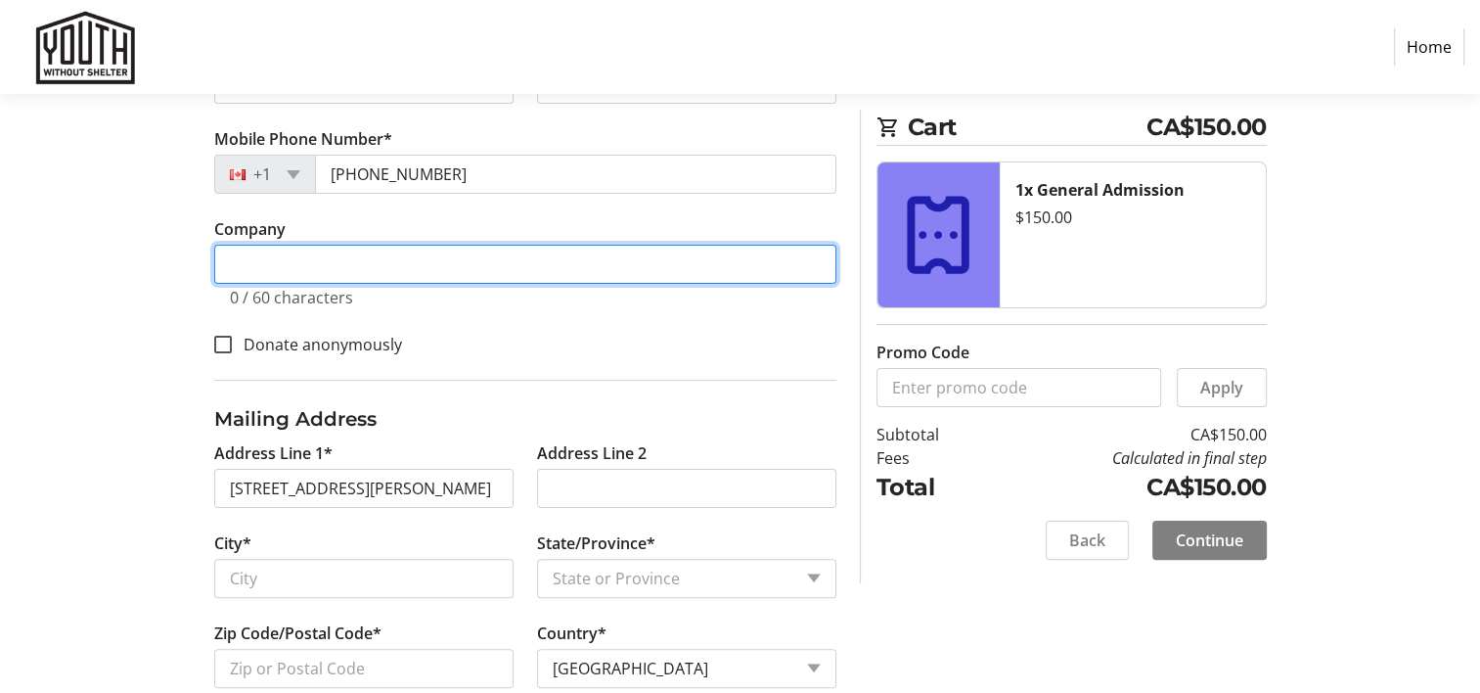
type input "Give a Heart To [GEOGRAPHIC_DATA]"
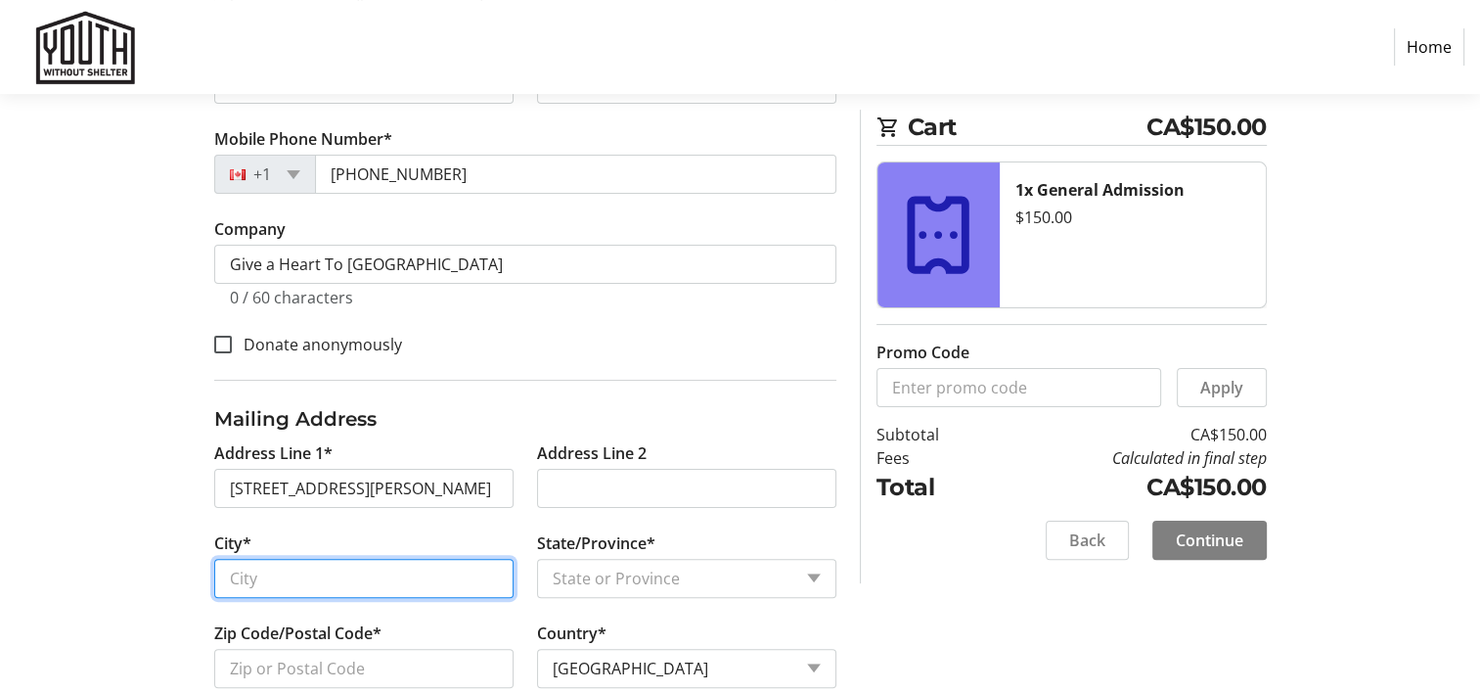
type input "[GEOGRAPHIC_DATA]"
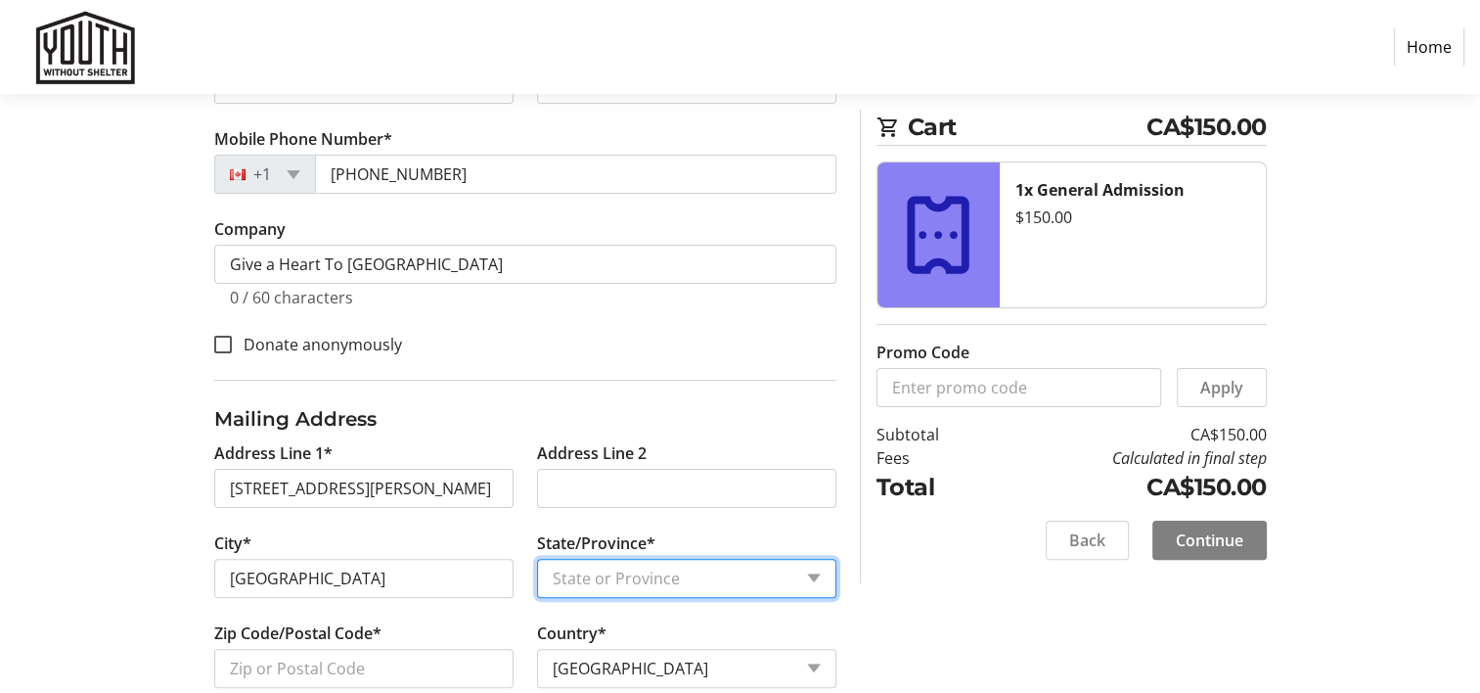
select select "ON"
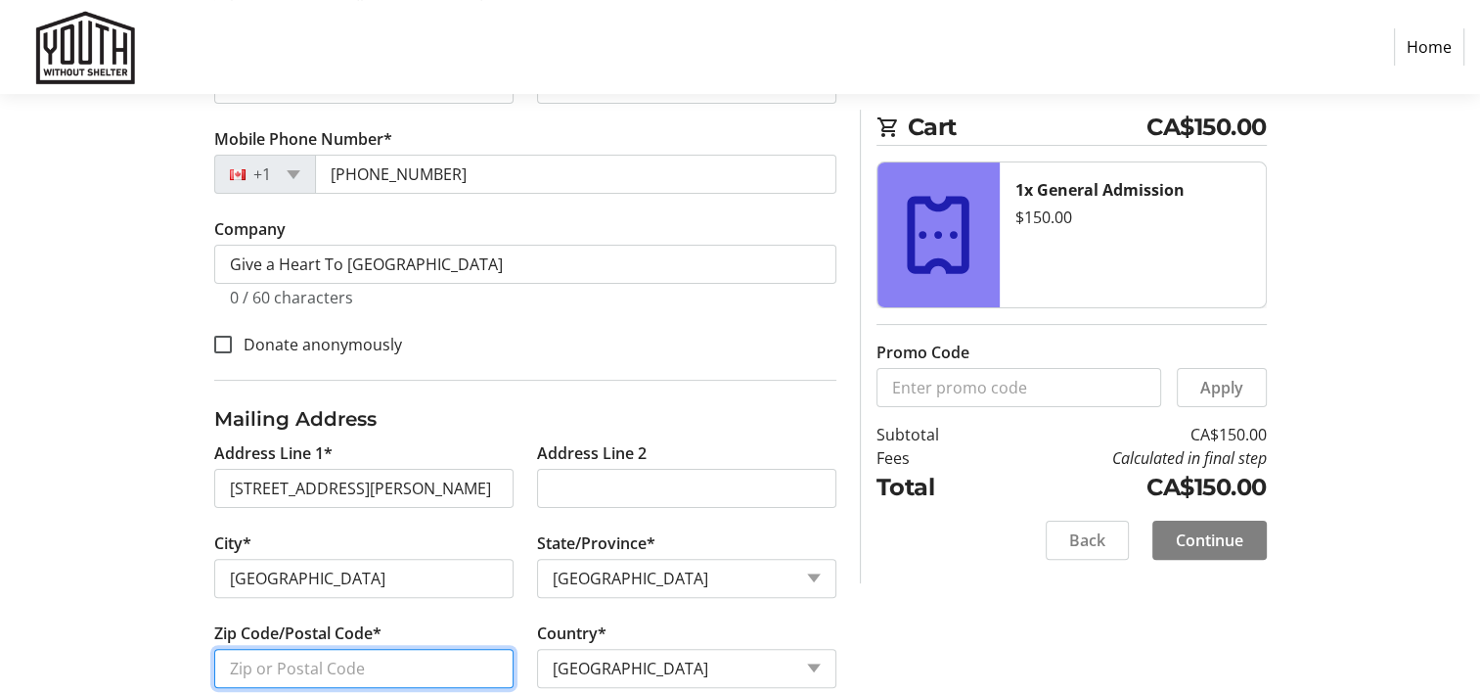
type input "M6P 3V1"
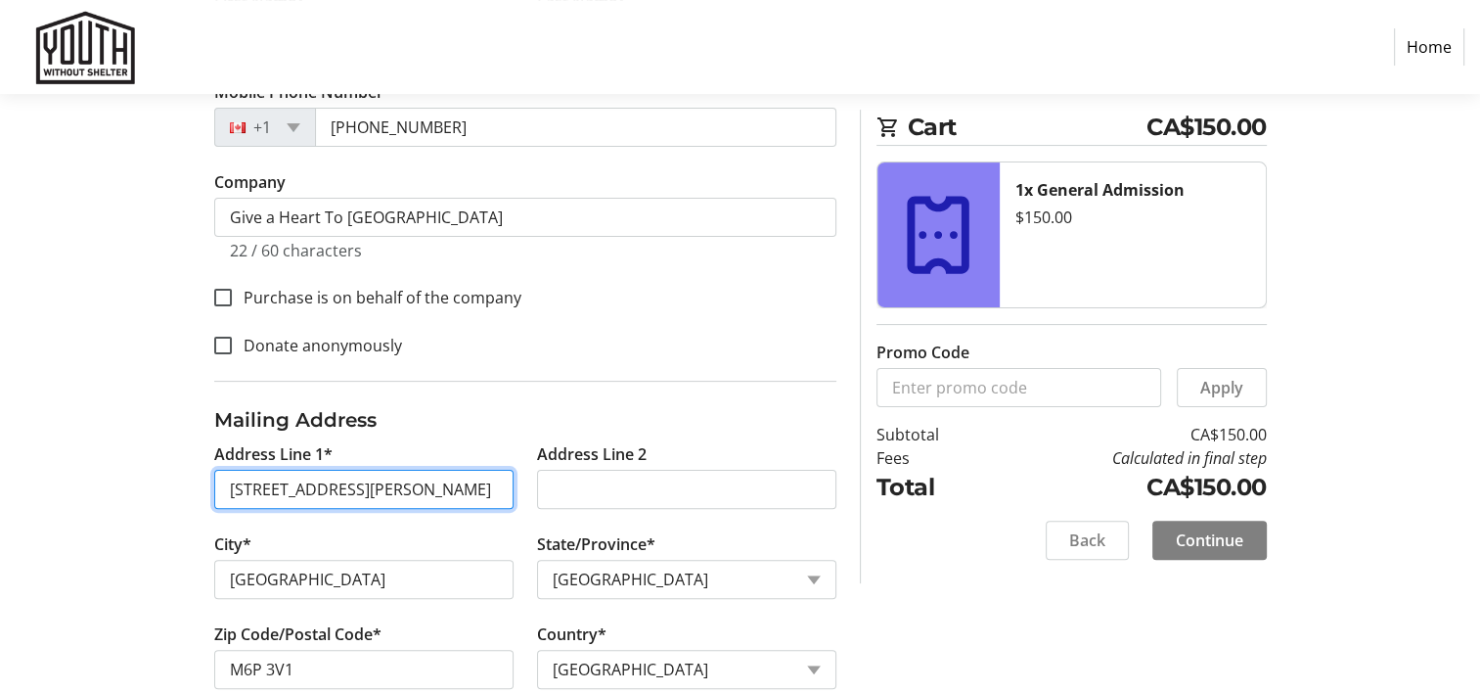
scroll to position [0, 51]
drag, startPoint x: 388, startPoint y: 485, endPoint x: 535, endPoint y: 490, distance: 146.8
click at [535, 490] on div "Address Line 1* [STREET_ADDRESS][PERSON_NAME] Address Line 2 City* [GEOGRAPHIC_…" at bounding box center [525, 577] width 646 height 270
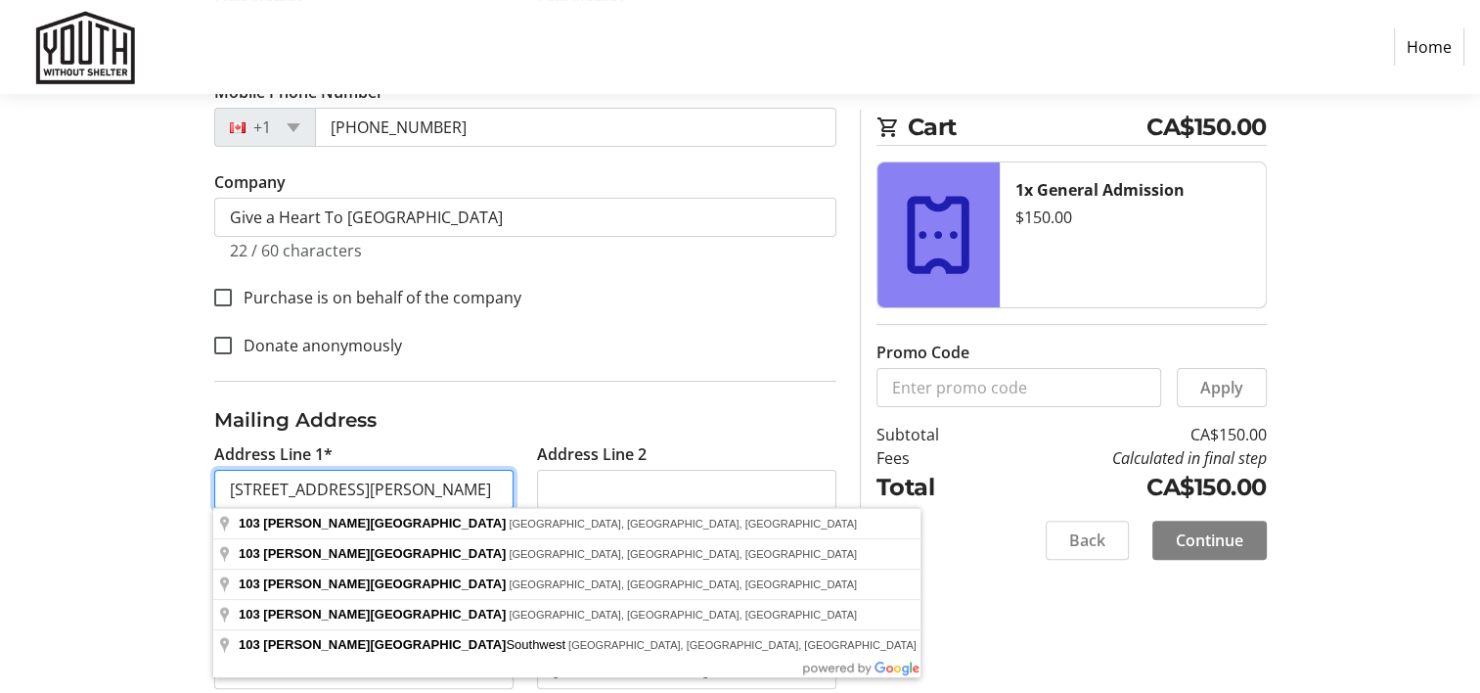
type input "[STREET_ADDRESS][PERSON_NAME]"
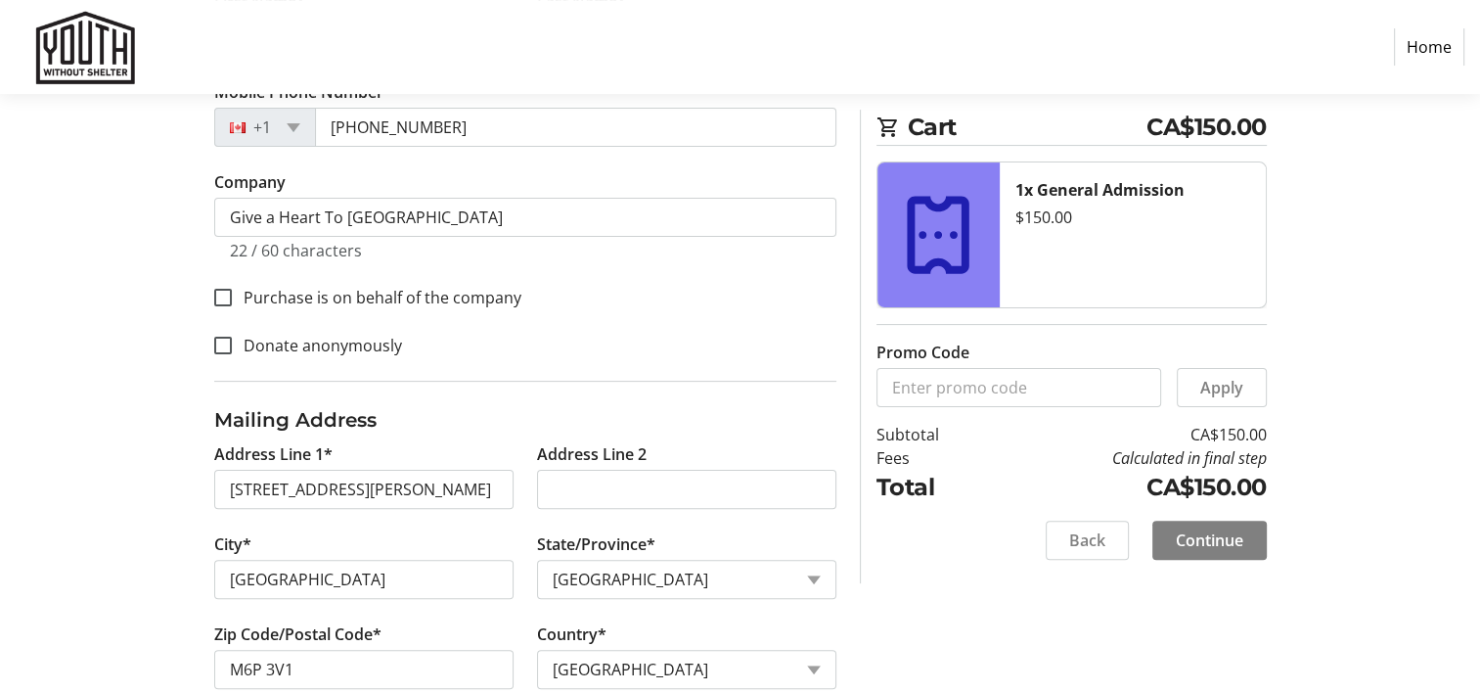
drag, startPoint x: 683, startPoint y: 427, endPoint x: 695, endPoint y: 427, distance: 11.8
click at [683, 427] on h3 "Mailing Address" at bounding box center [525, 419] width 622 height 29
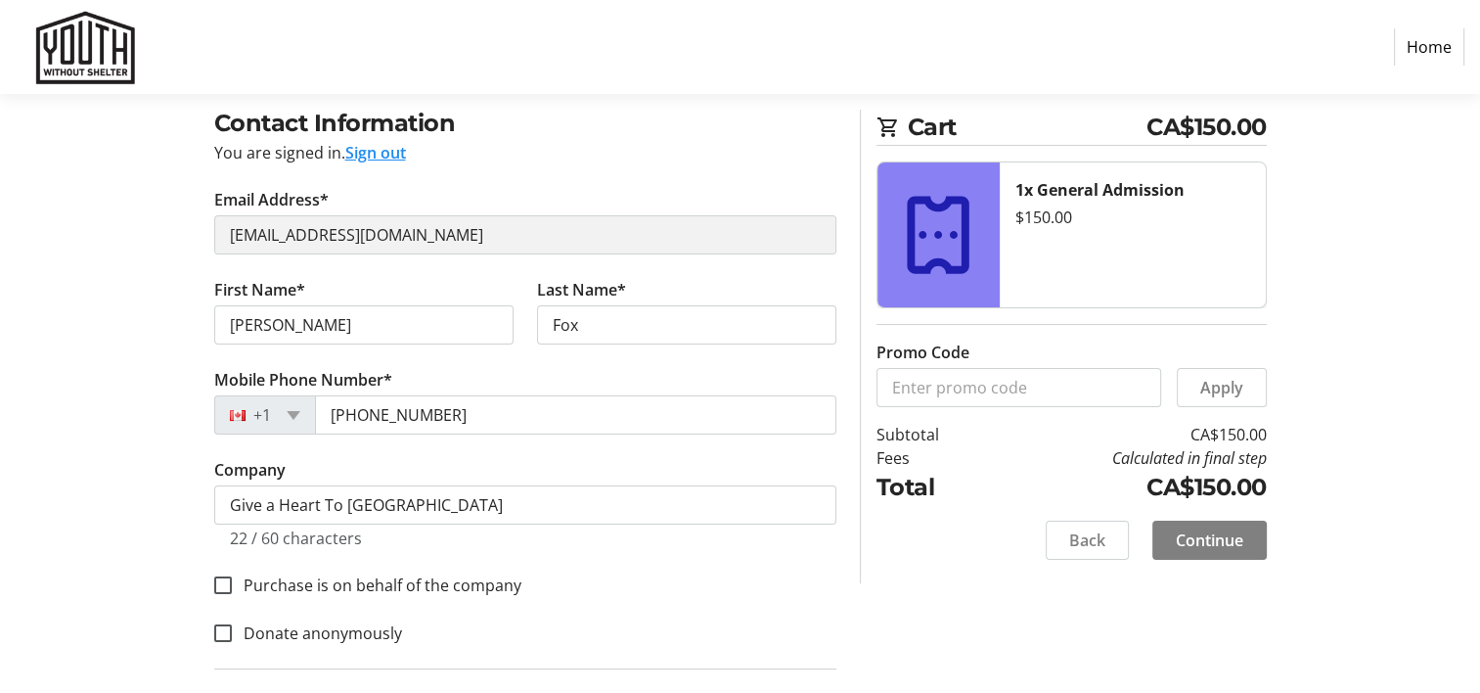
scroll to position [145, 0]
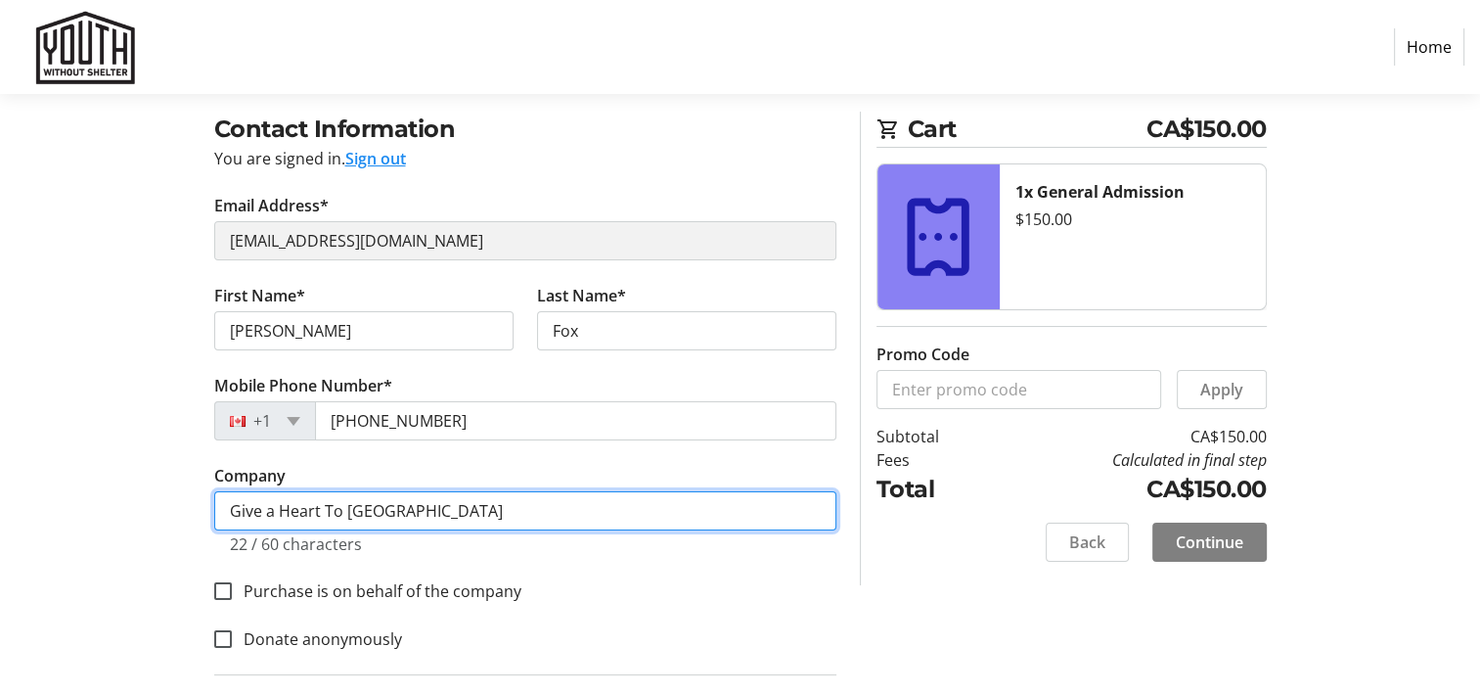
drag, startPoint x: 421, startPoint y: 504, endPoint x: 234, endPoint y: 498, distance: 186.9
click at [234, 498] on input "Give a Heart To [GEOGRAPHIC_DATA]" at bounding box center [525, 510] width 622 height 39
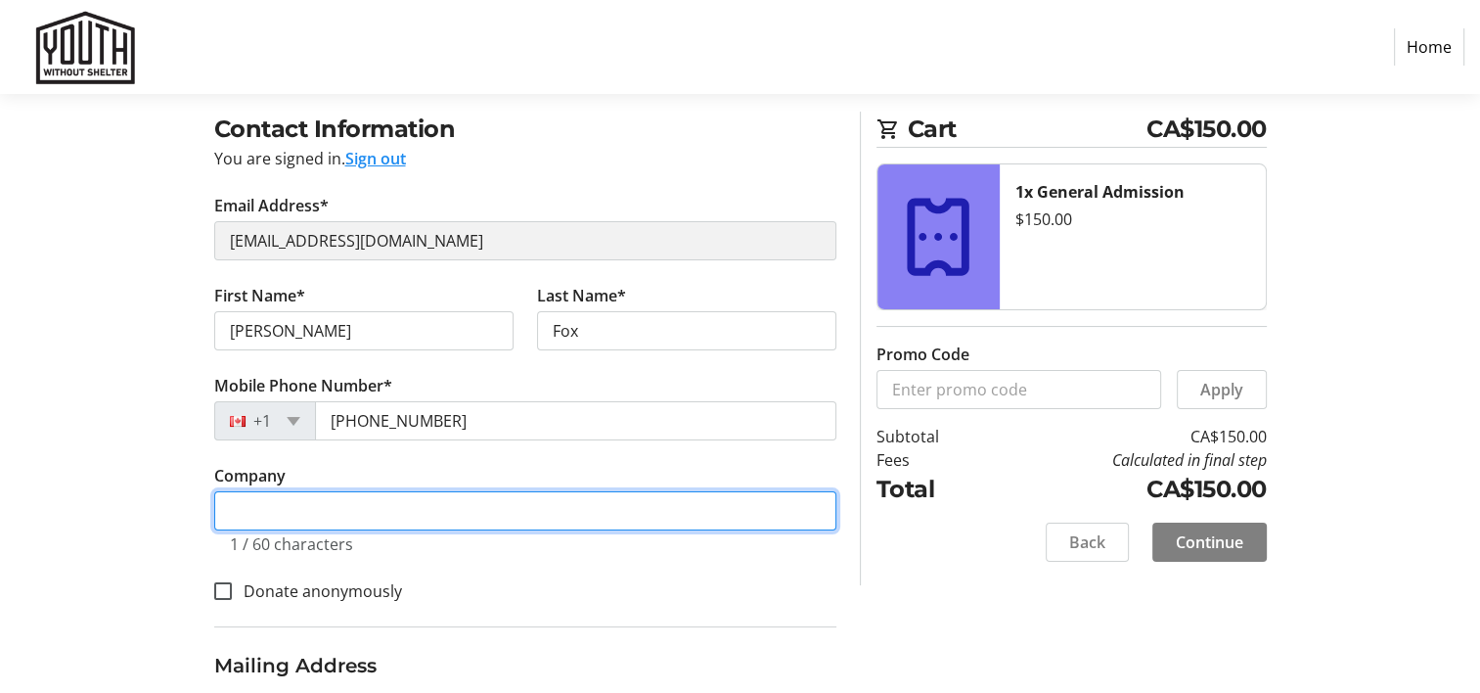
scroll to position [340, 0]
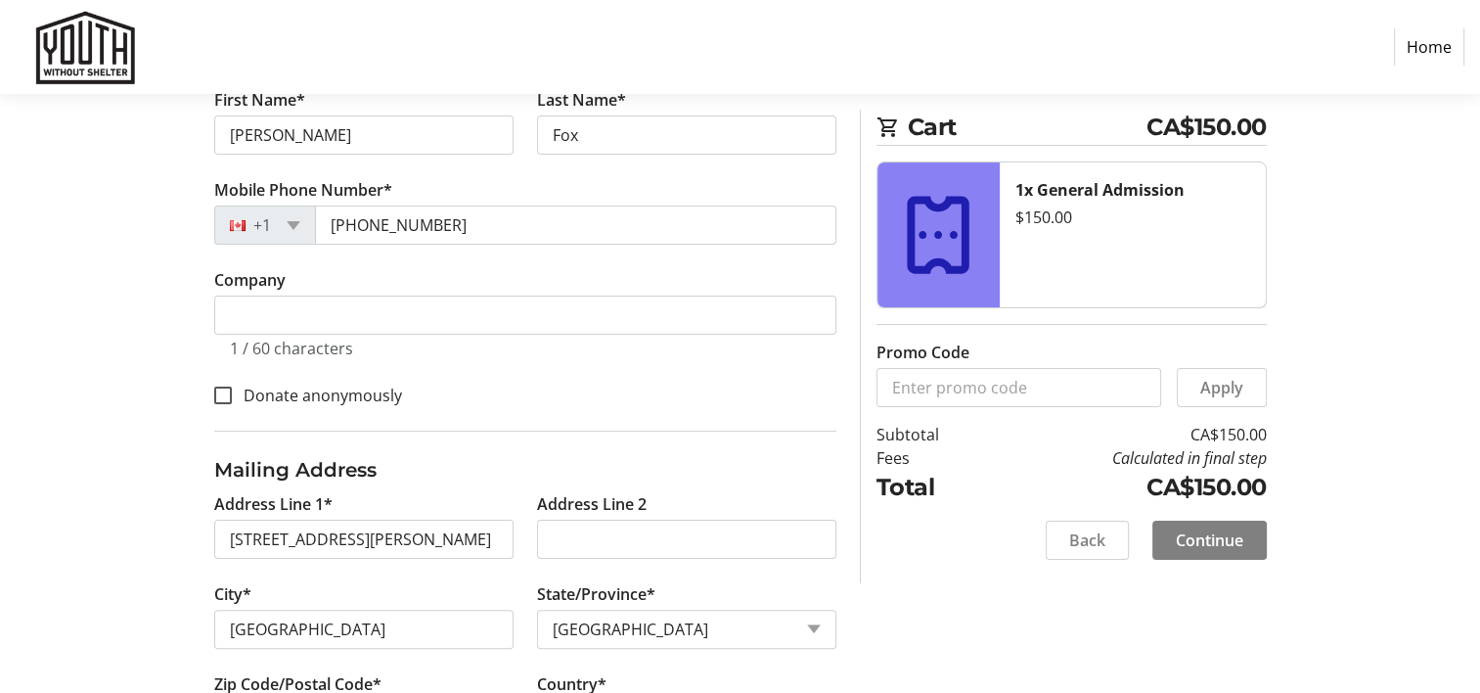
click at [695, 442] on fieldset "Mailing Address Address Line 1* [GEOGRAPHIC_DATA][PERSON_NAME] Address Line [GE…" at bounding box center [525, 596] width 622 height 332
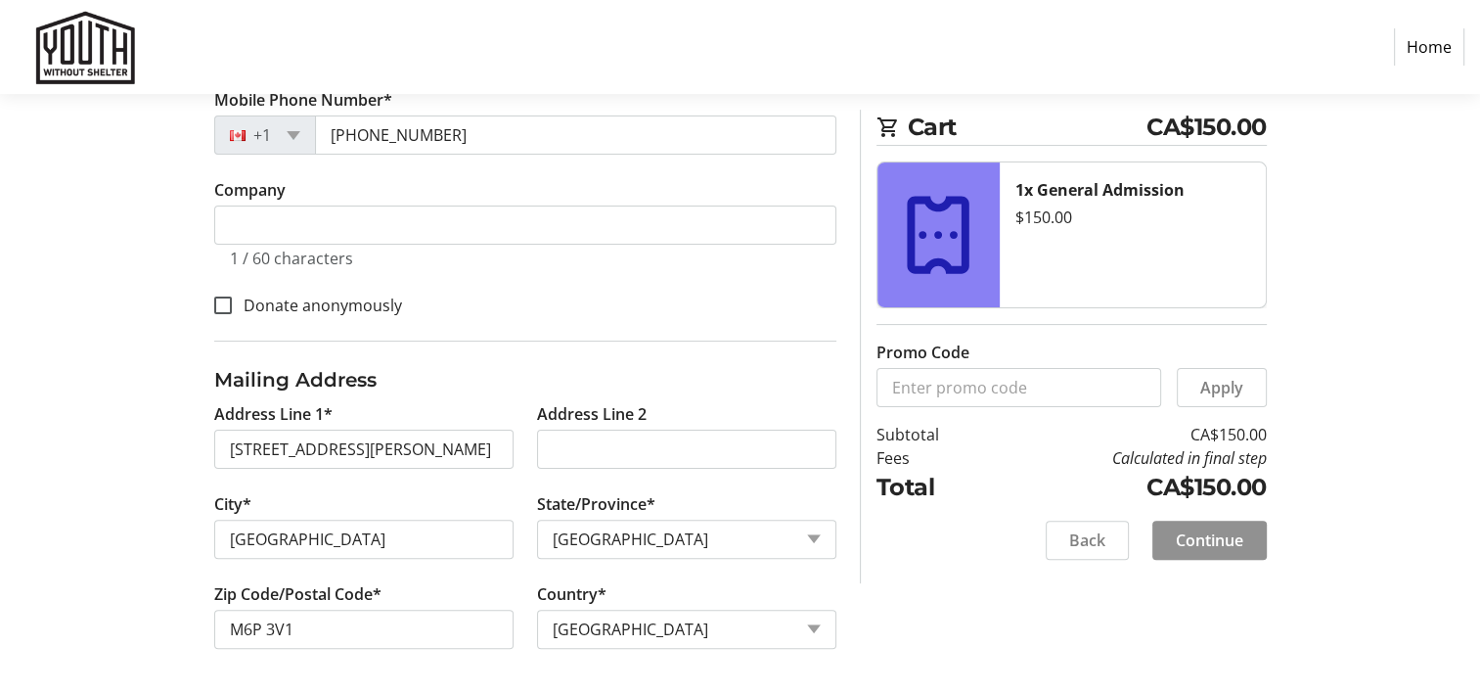
click at [1200, 533] on span "Continue" at bounding box center [1209, 539] width 67 height 23
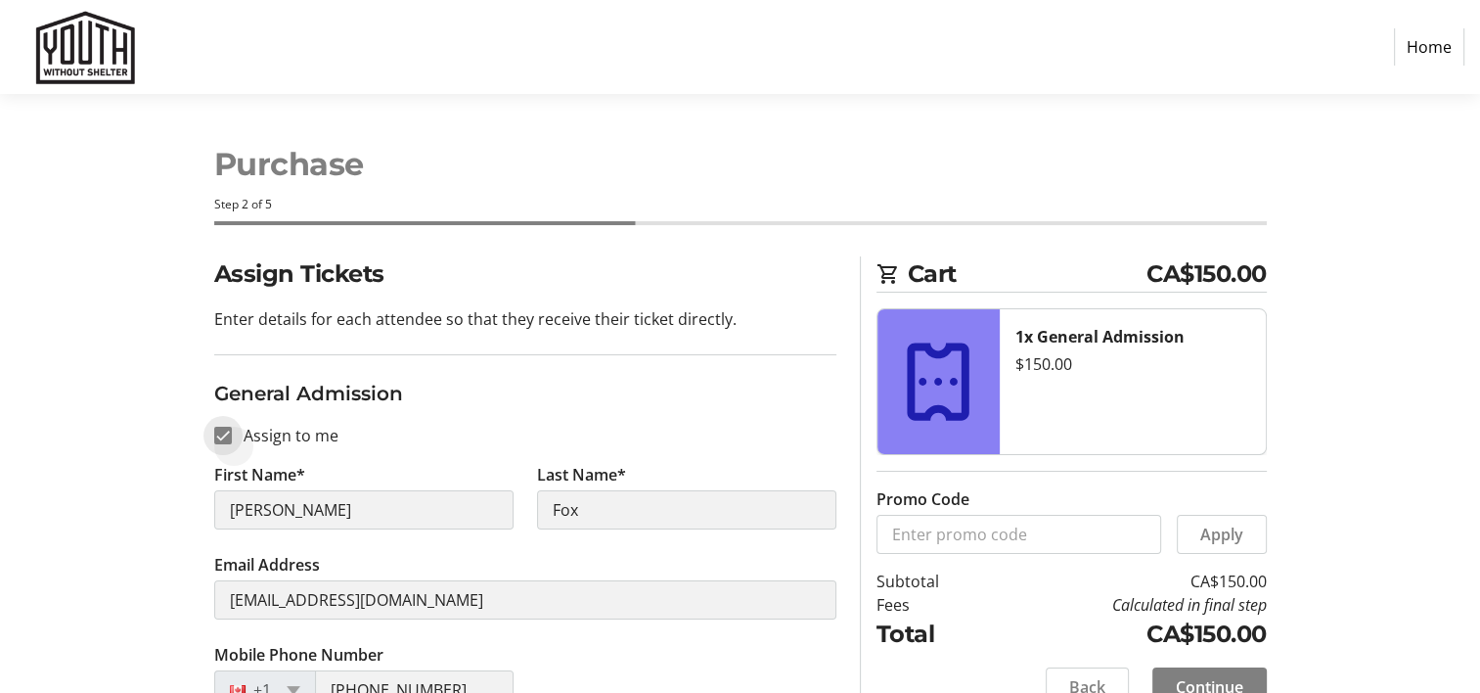
click at [224, 436] on input "Assign to me" at bounding box center [223, 436] width 18 height 18
checkbox input "false"
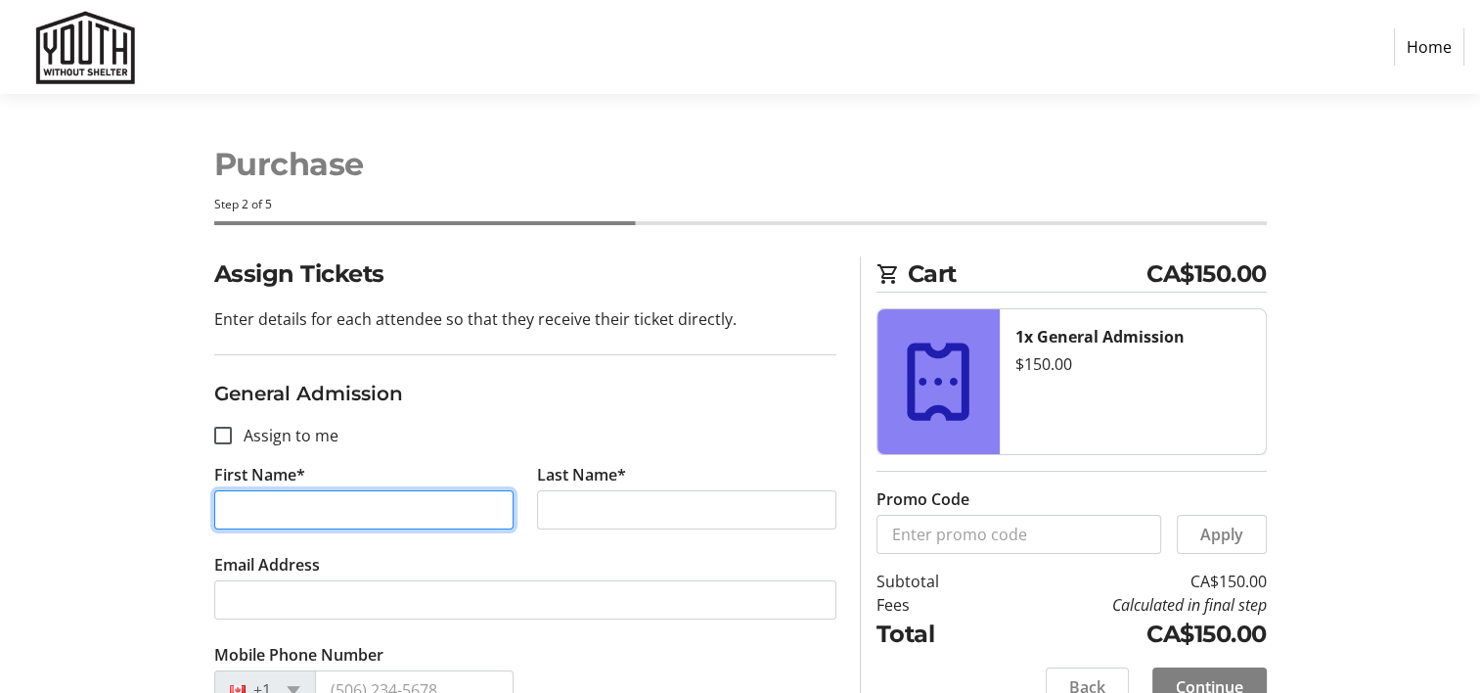
click at [338, 515] on input "First Name*" at bounding box center [363, 509] width 299 height 39
type input "Ganesh"
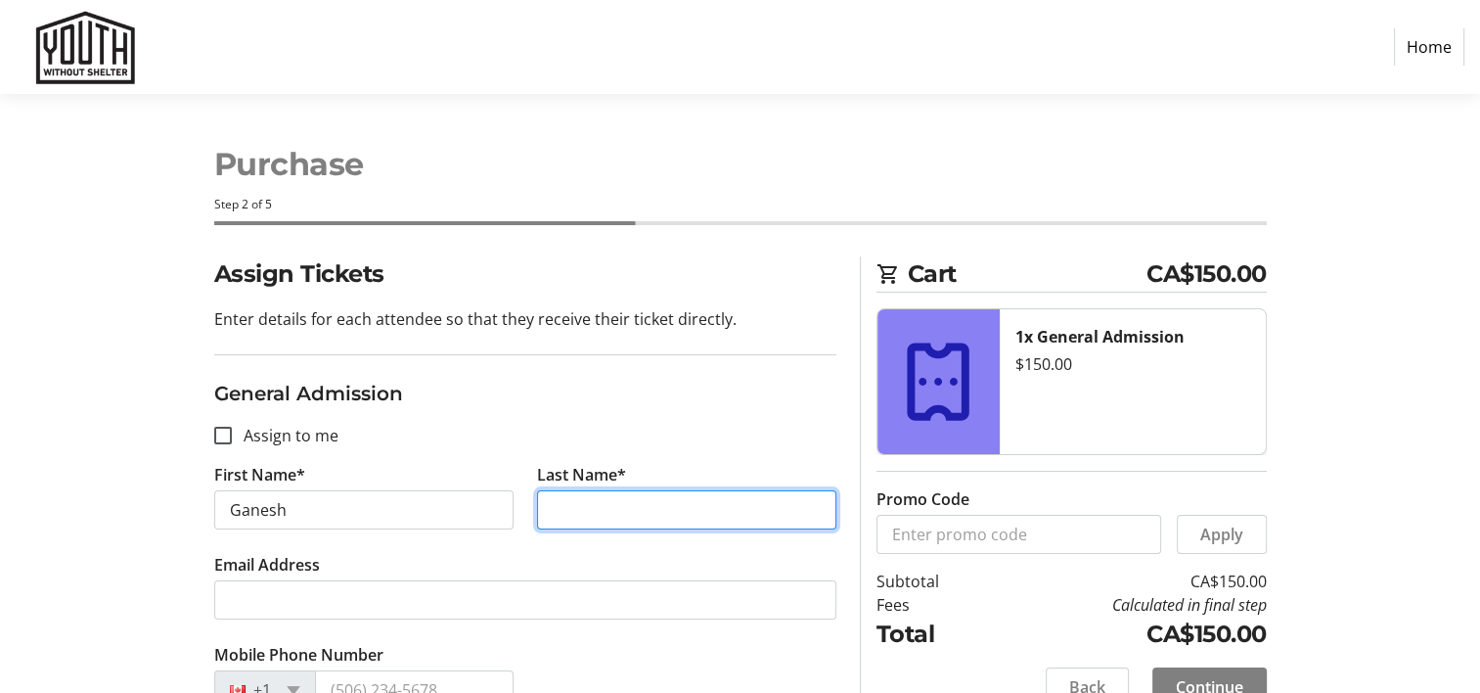
click at [630, 498] on input "Last Name*" at bounding box center [686, 509] width 299 height 39
type input "Navaratnarajah"
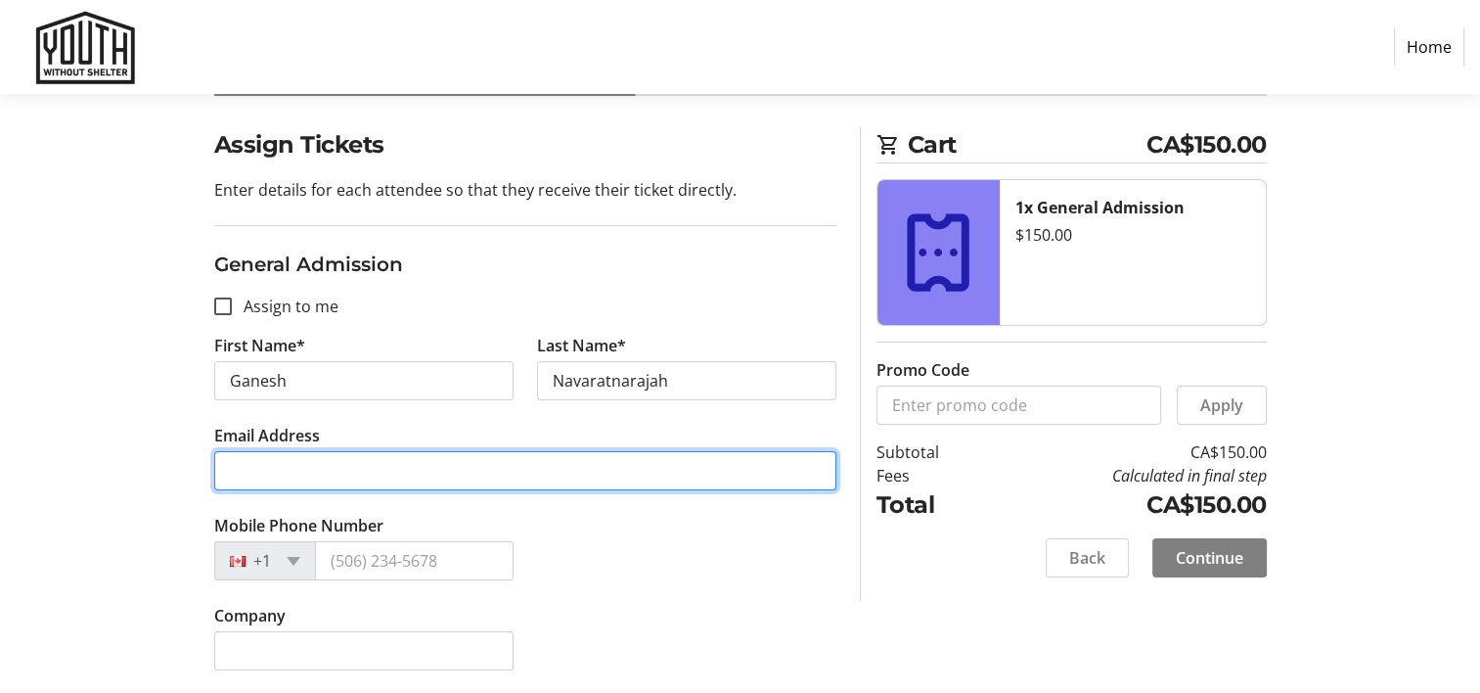
click at [434, 477] on input "Email Address" at bounding box center [525, 470] width 622 height 39
type input "[PERSON_NAME][EMAIL_ADDRESS][DOMAIN_NAME]"
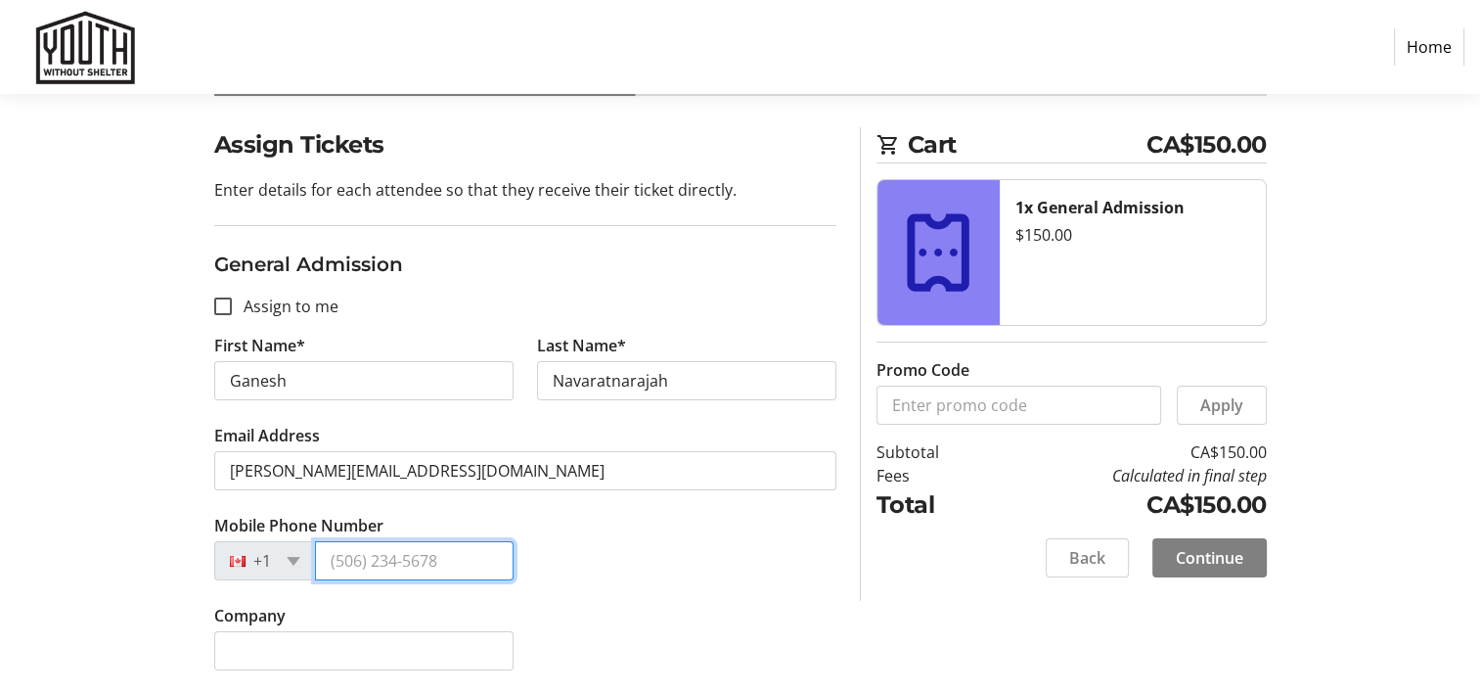
click at [430, 569] on input "Mobile Phone Number" at bounding box center [414, 560] width 199 height 39
type input "[PHONE_NUMBER]"
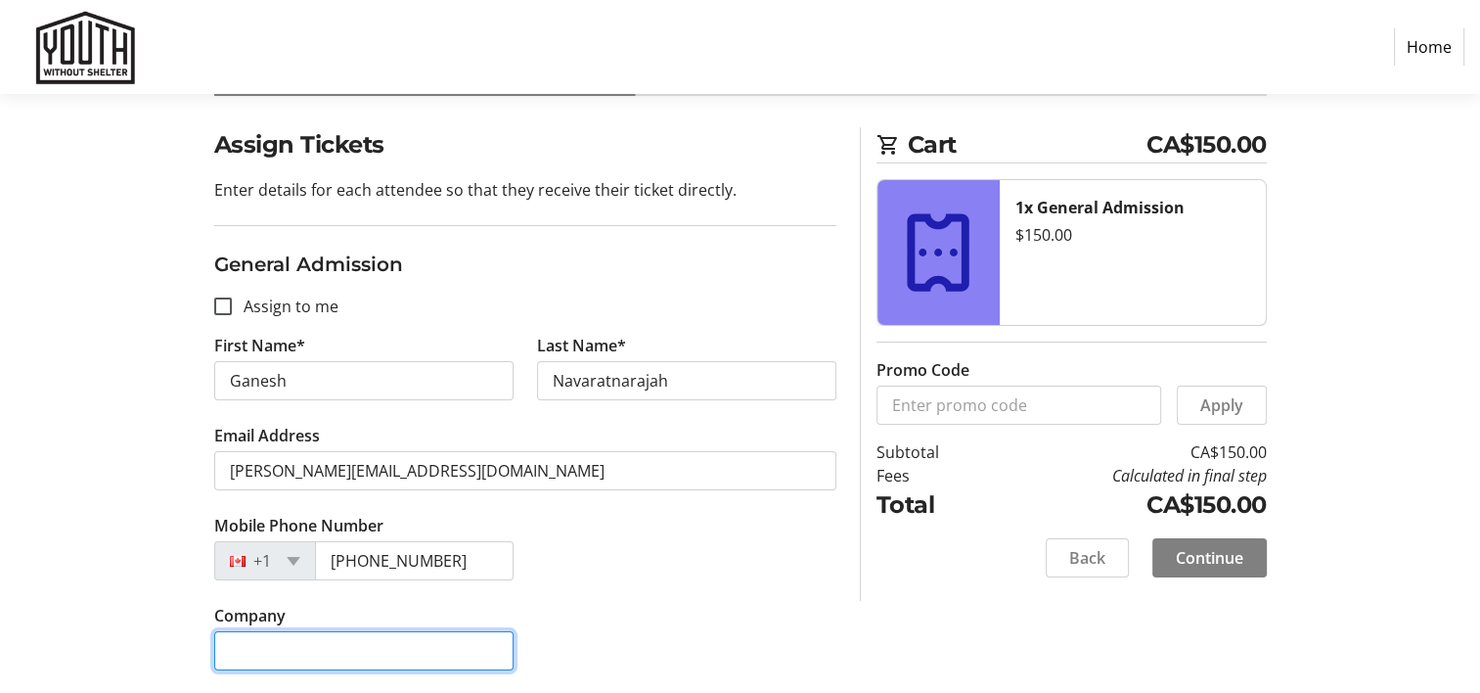
click at [400, 659] on input "Company" at bounding box center [363, 650] width 299 height 39
type input "Navalogic"
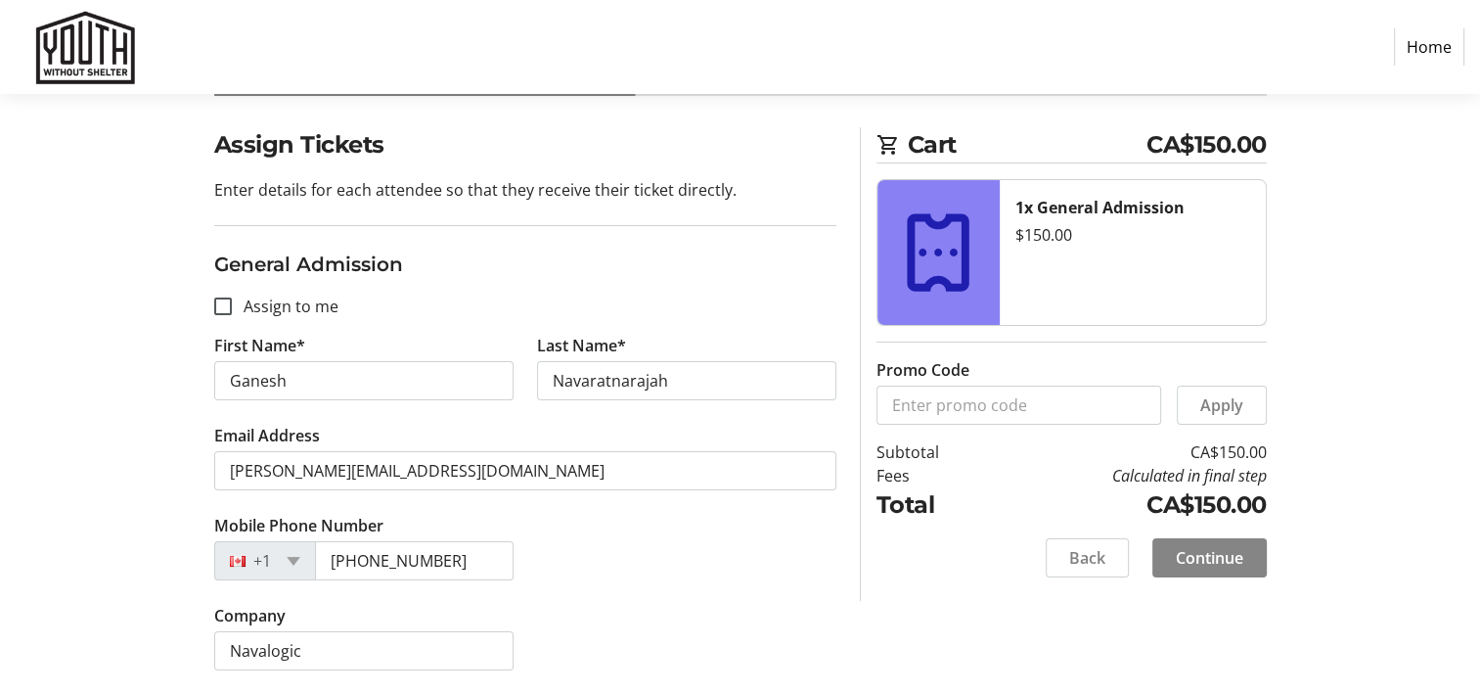
click at [1226, 567] on span "Continue" at bounding box center [1209, 557] width 67 height 23
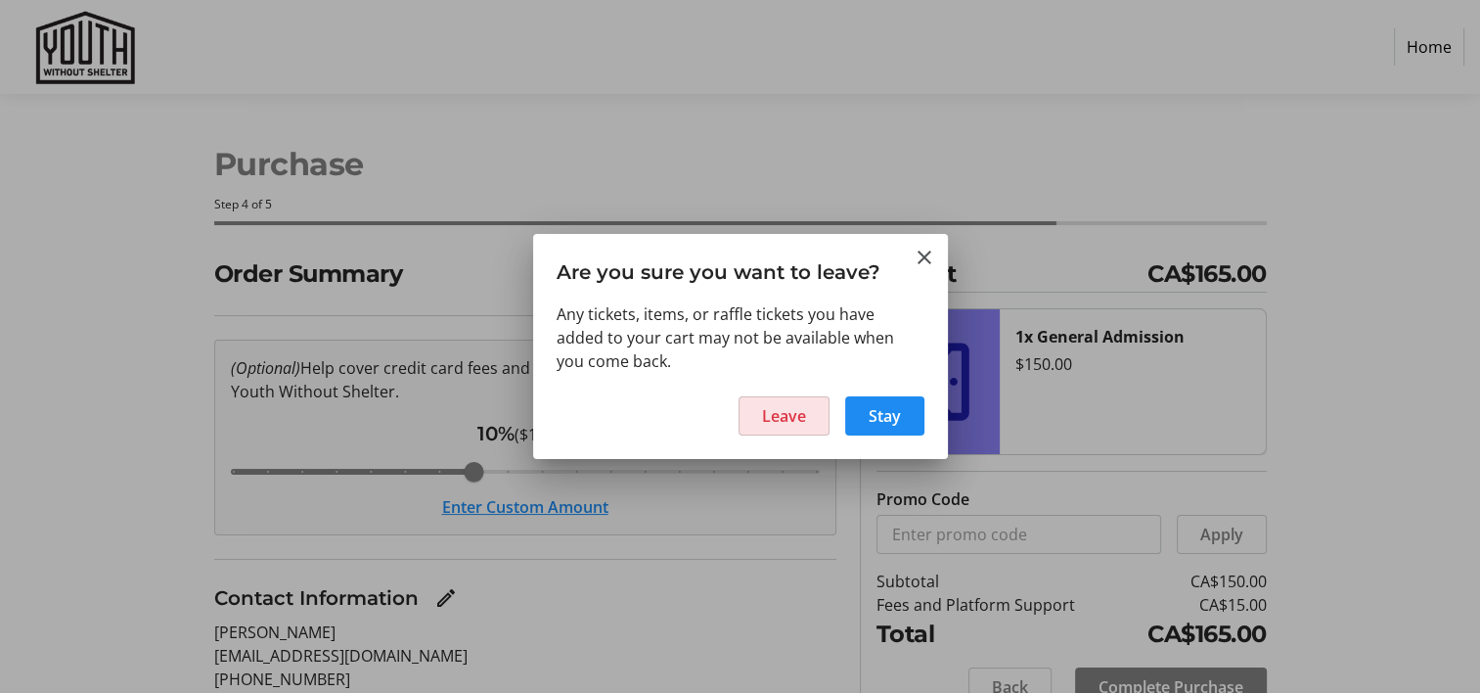
click at [796, 415] on span "Leave" at bounding box center [784, 415] width 44 height 23
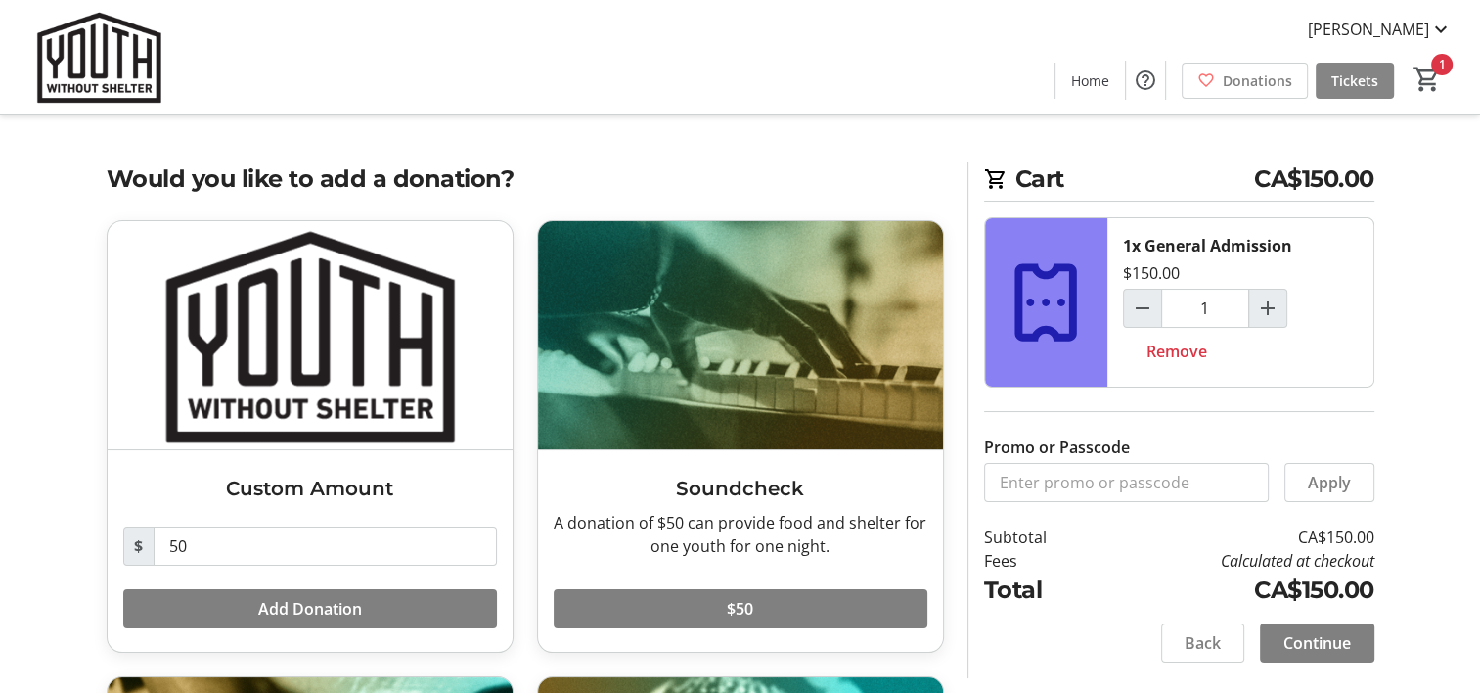
click at [1358, 86] on span "Tickets" at bounding box center [1354, 80] width 47 height 21
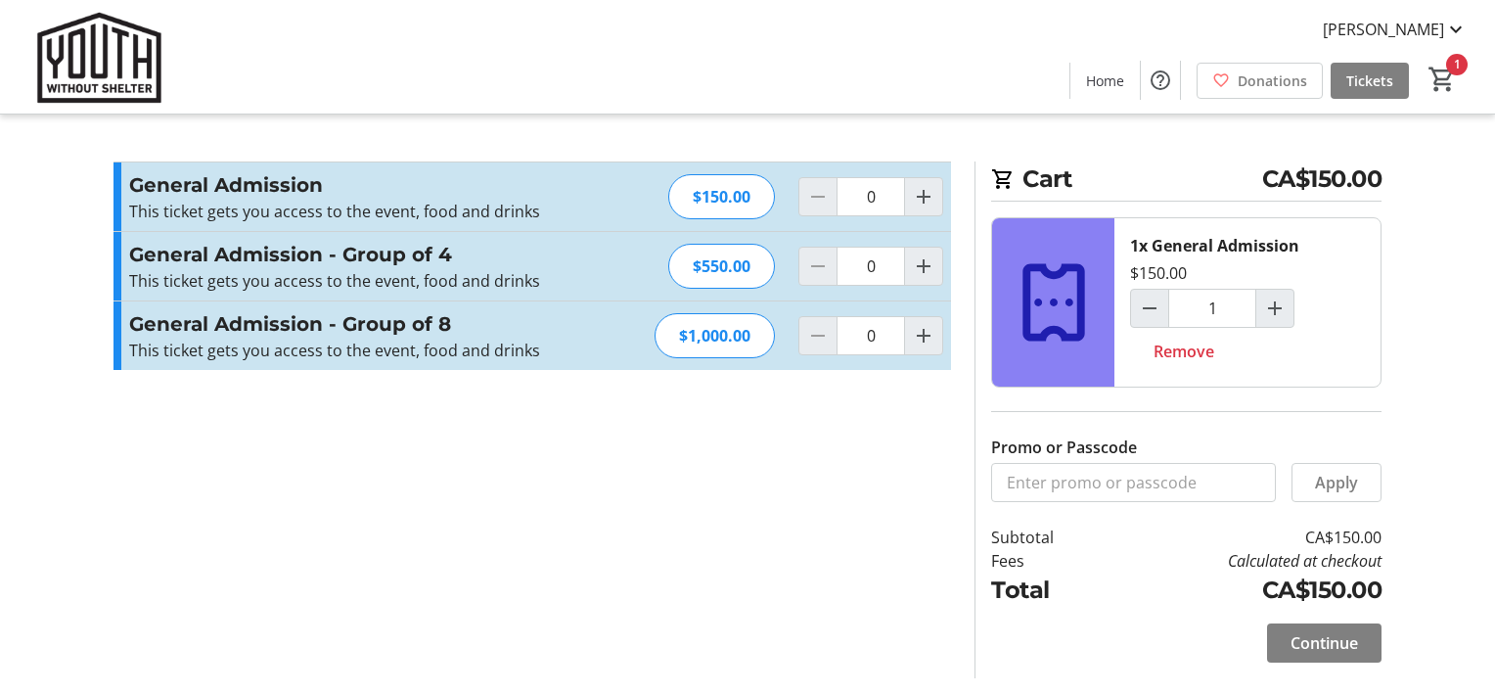
type input "1"
click at [1326, 645] on span "Continue" at bounding box center [1323, 642] width 67 height 23
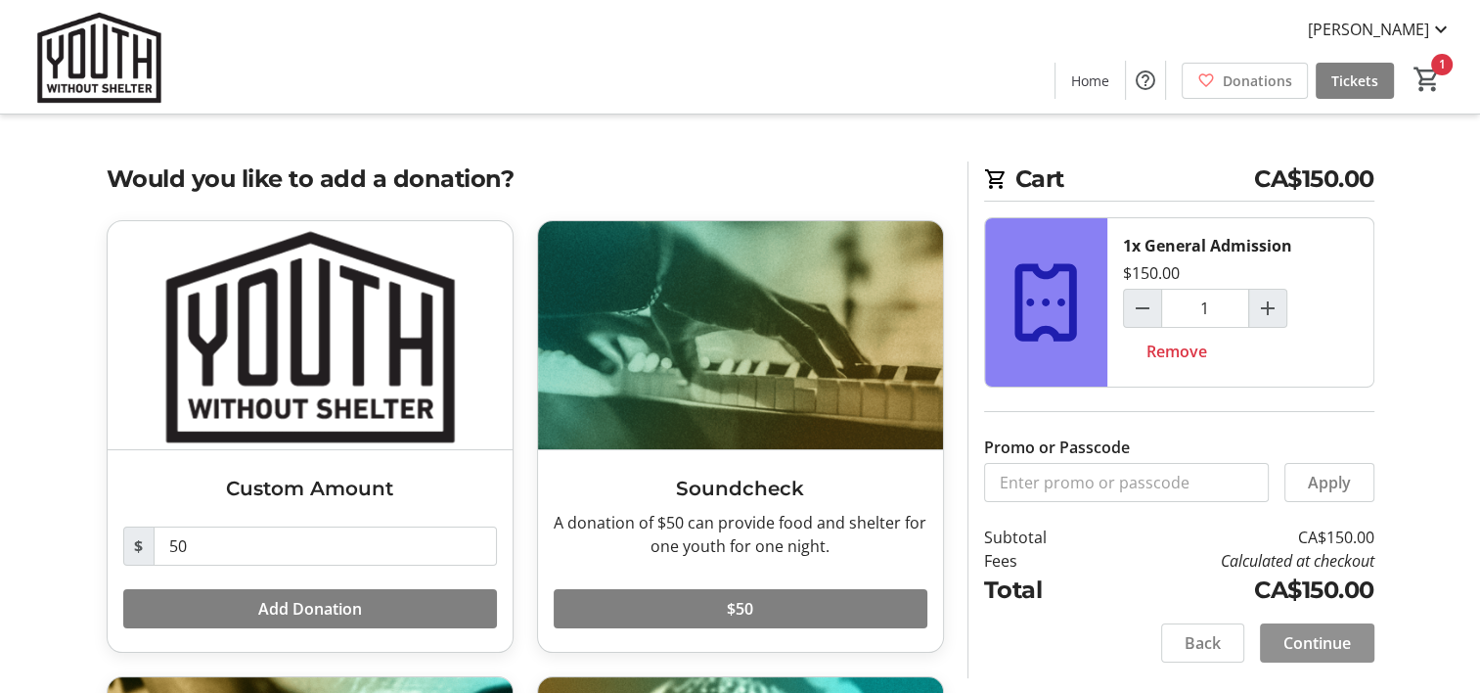
click at [1328, 641] on span "Continue" at bounding box center [1316, 642] width 67 height 23
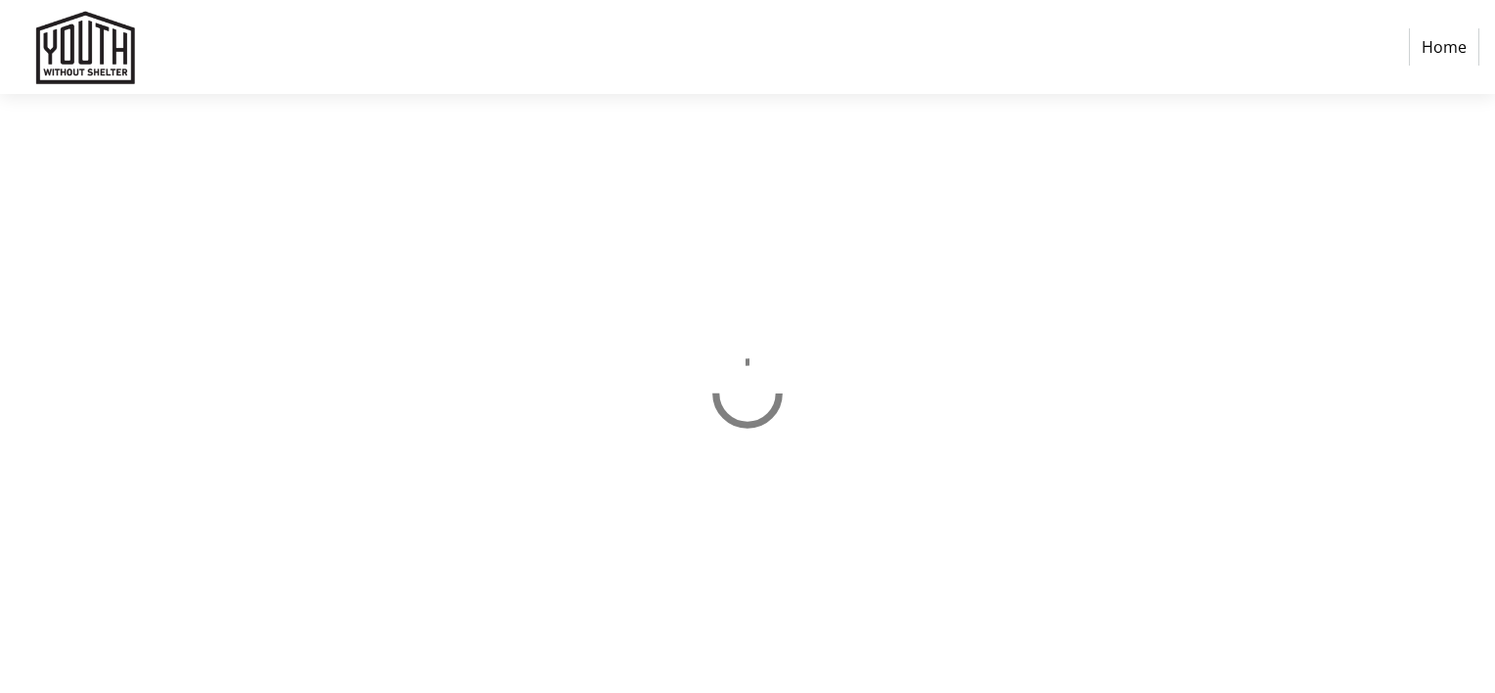
select select "CA"
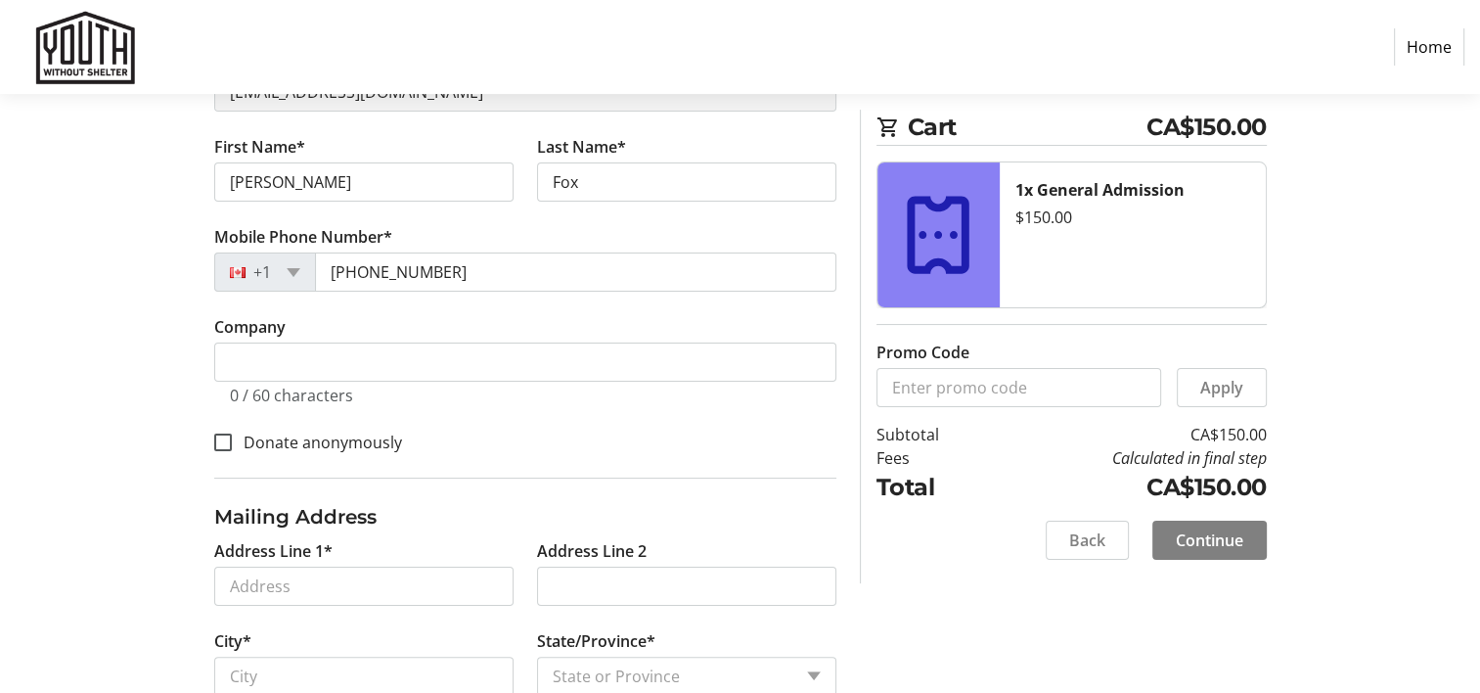
scroll to position [430, 0]
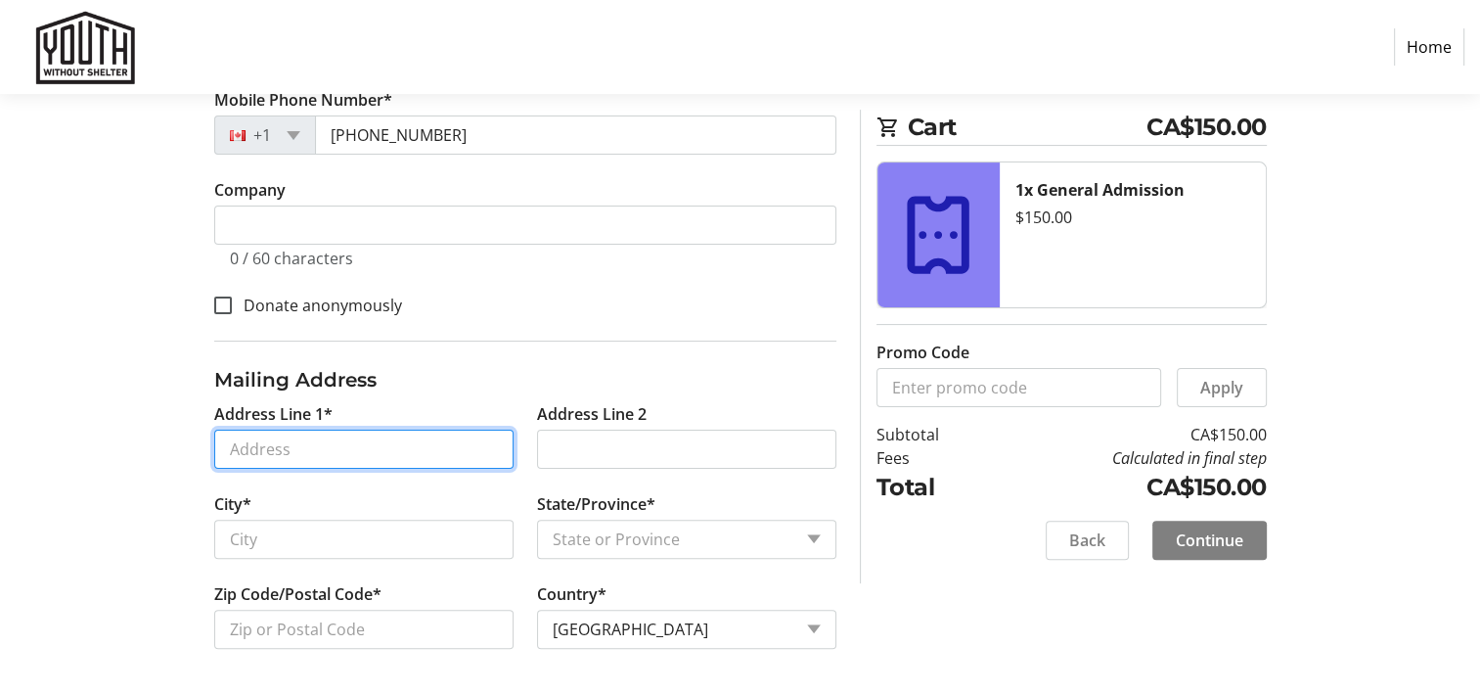
click at [433, 444] on input "Address Line 1*" at bounding box center [363, 448] width 299 height 39
type input "[STREET_ADDRESS][PERSON_NAME]"
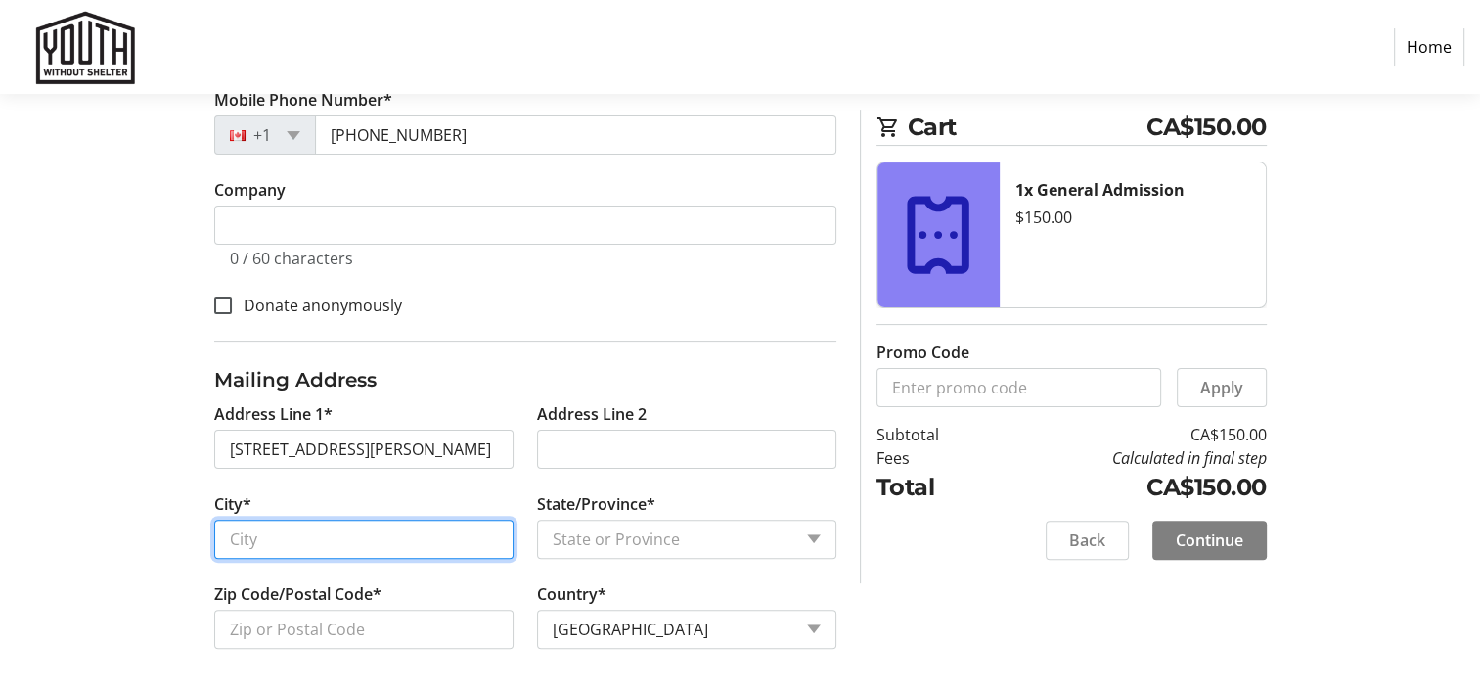
type input "[GEOGRAPHIC_DATA]"
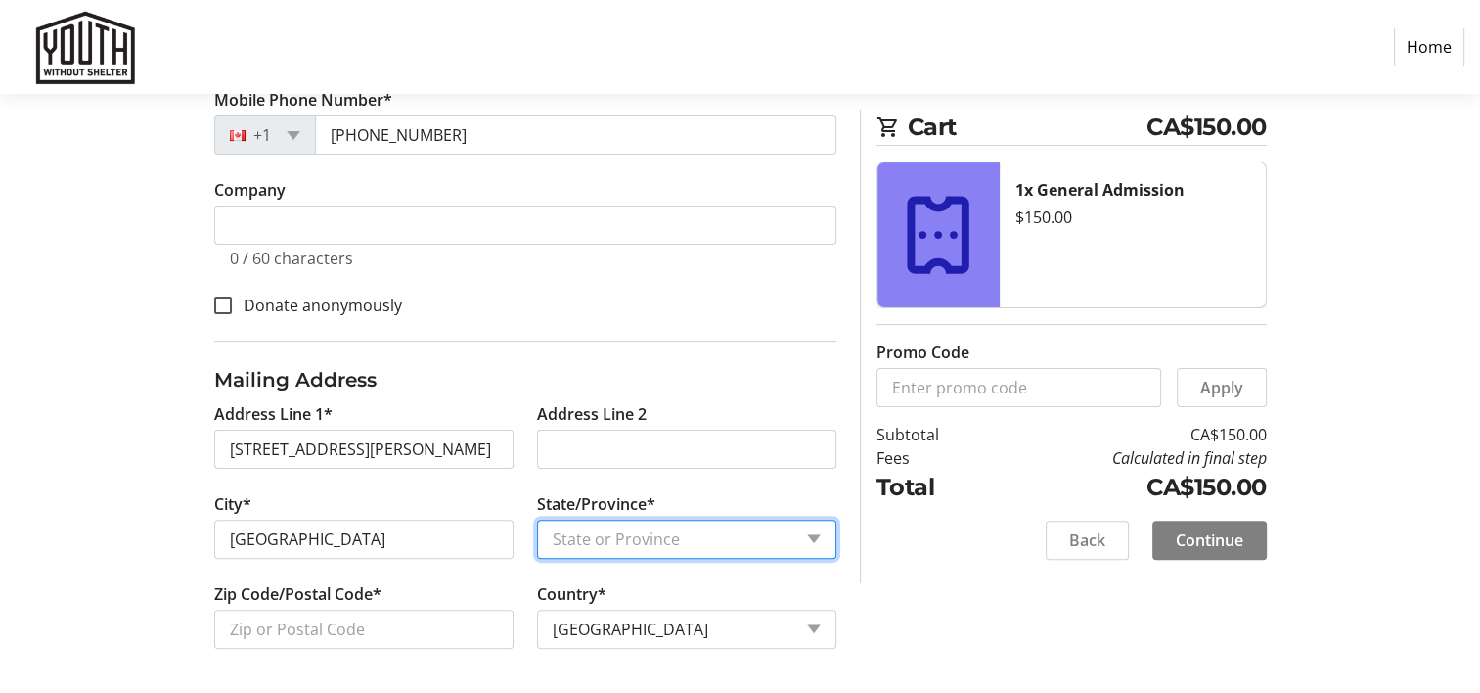
select select "ON"
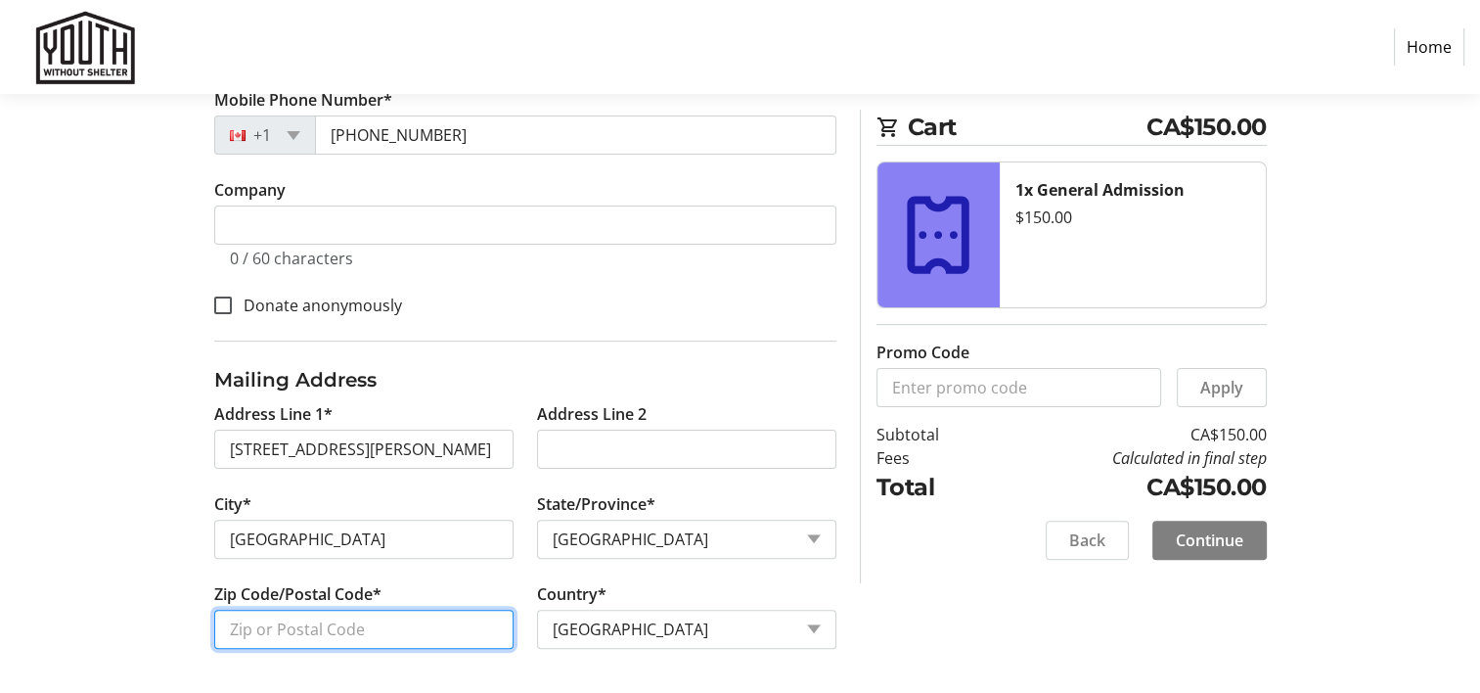
type input "M6P 3V1"
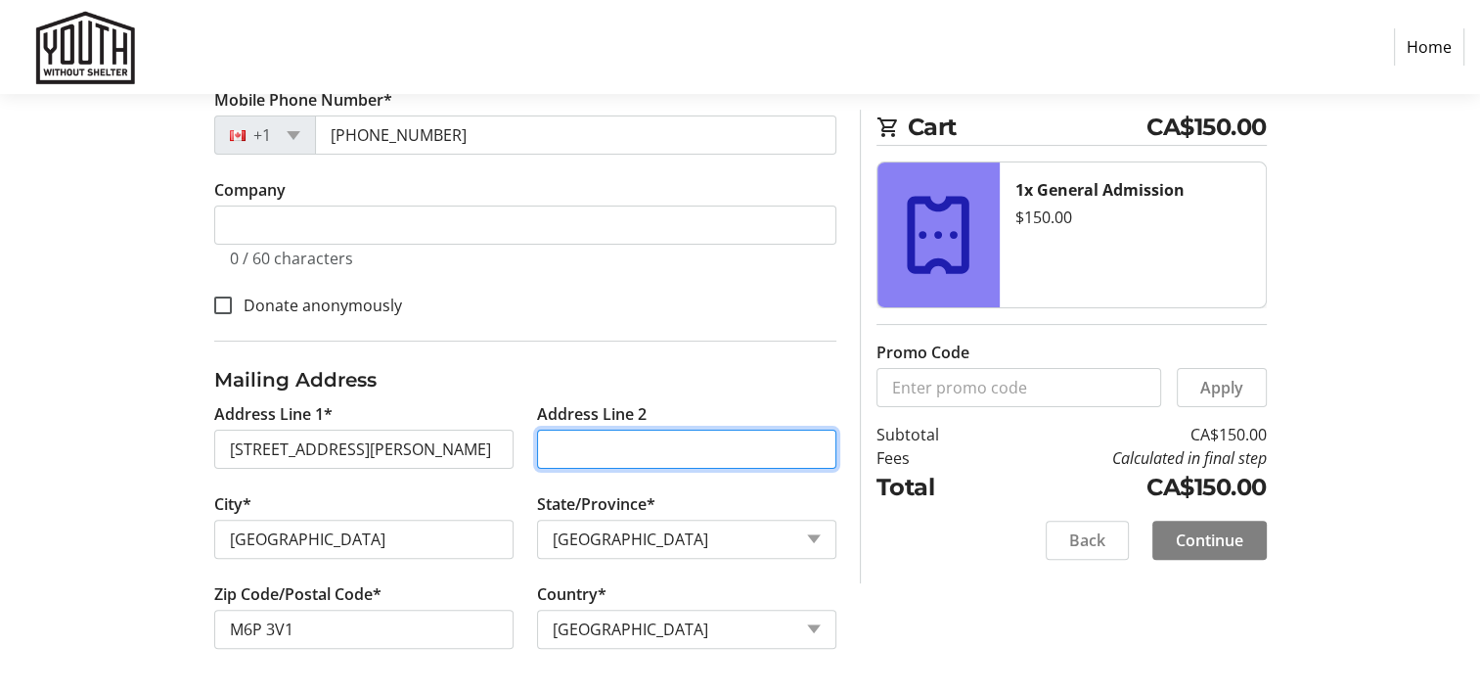
click at [755, 449] on input "Address Line 2" at bounding box center [686, 448] width 299 height 39
click at [1208, 546] on span "Continue" at bounding box center [1209, 539] width 67 height 23
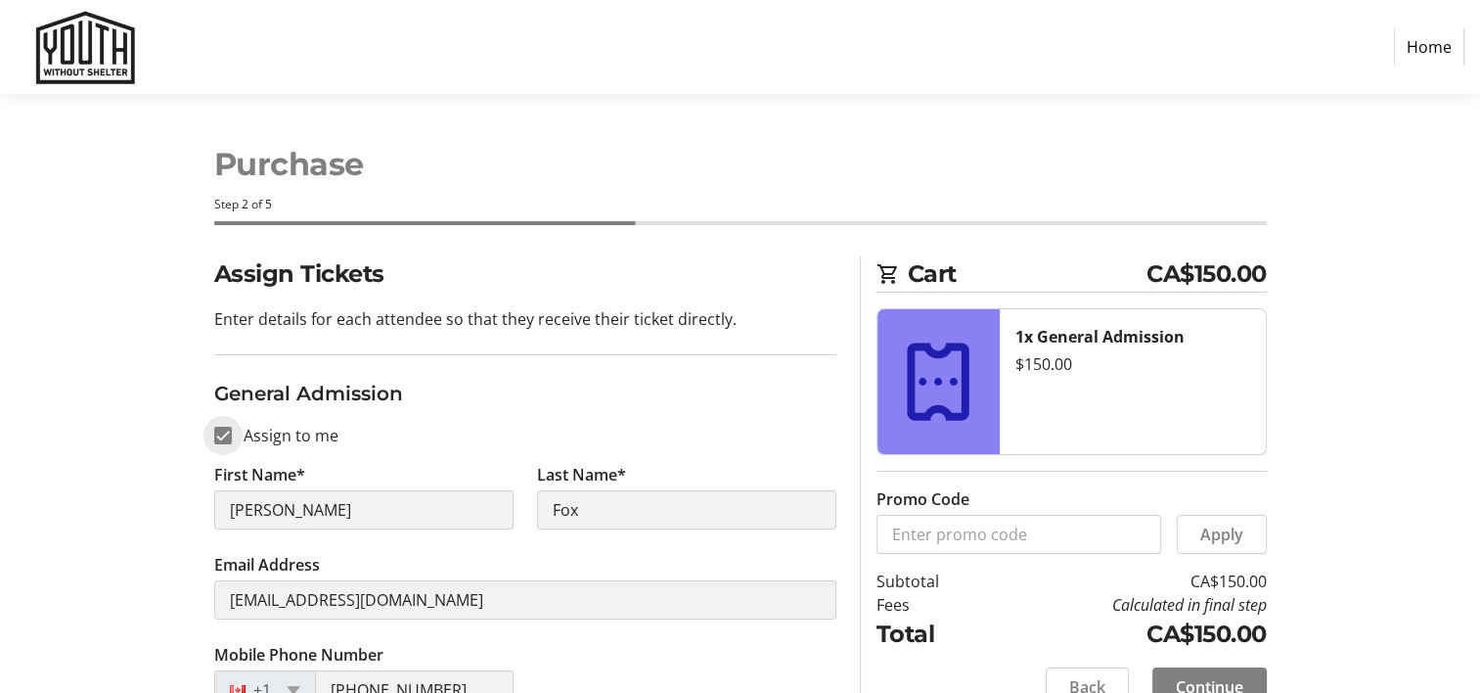
click at [228, 435] on input "Assign to me" at bounding box center [223, 436] width 18 height 18
checkbox input "false"
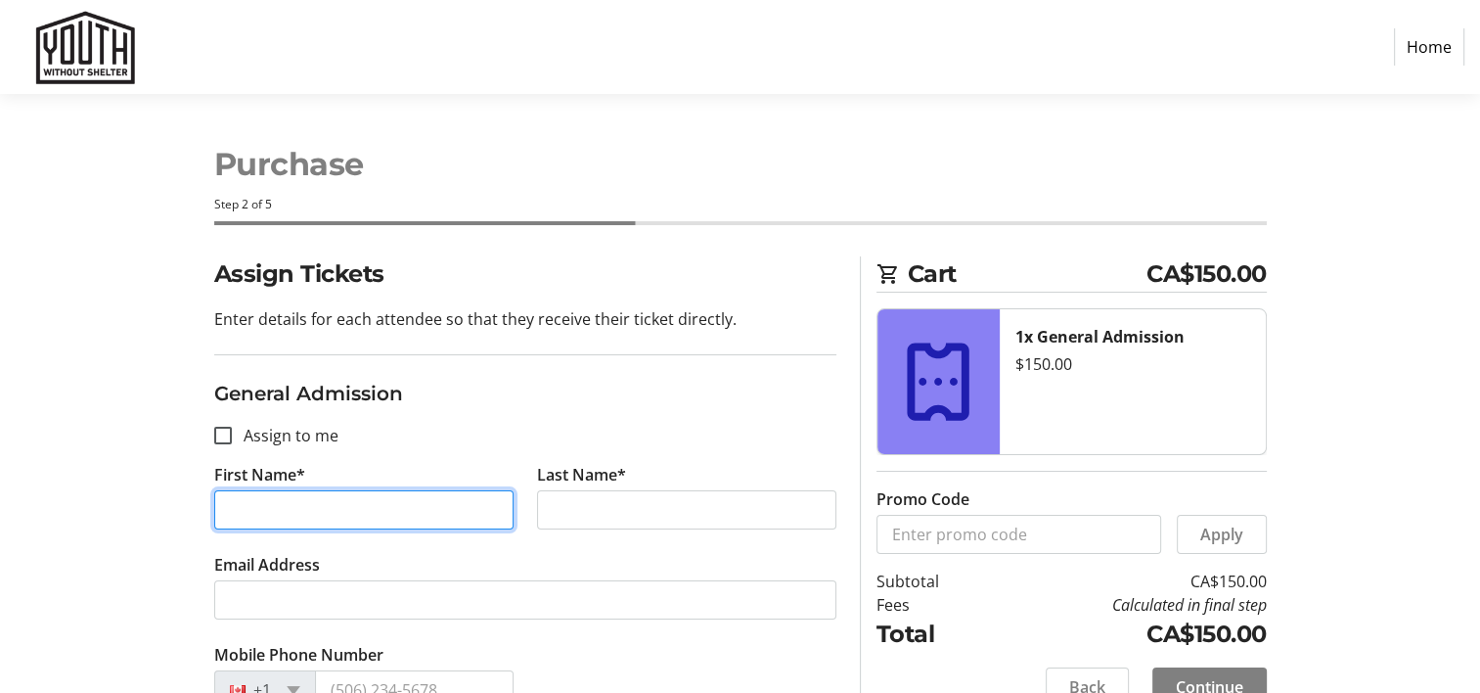
click at [344, 508] on input "First Name*" at bounding box center [363, 509] width 299 height 39
type input "Ganesh"
type input "Navalogic"
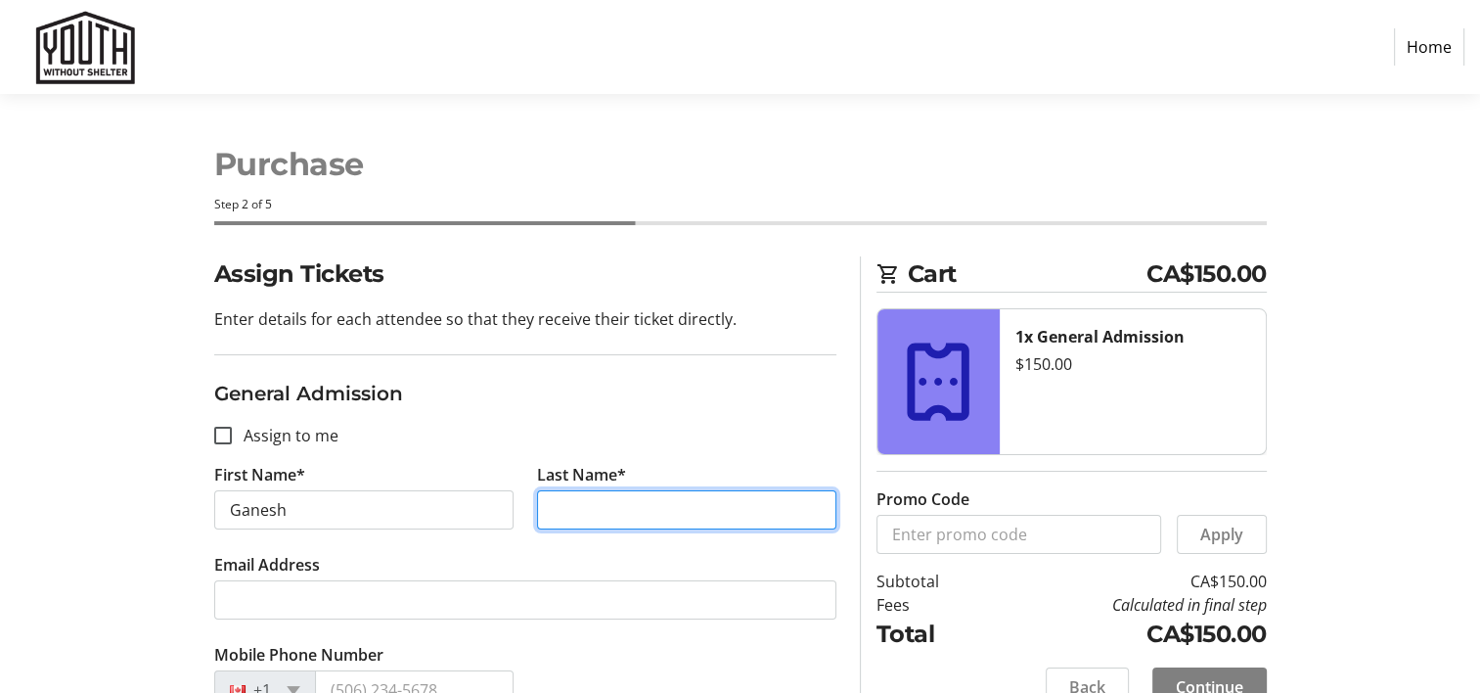
click at [663, 525] on input "Last Name*" at bounding box center [686, 509] width 299 height 39
type input "Navaratnarajah"
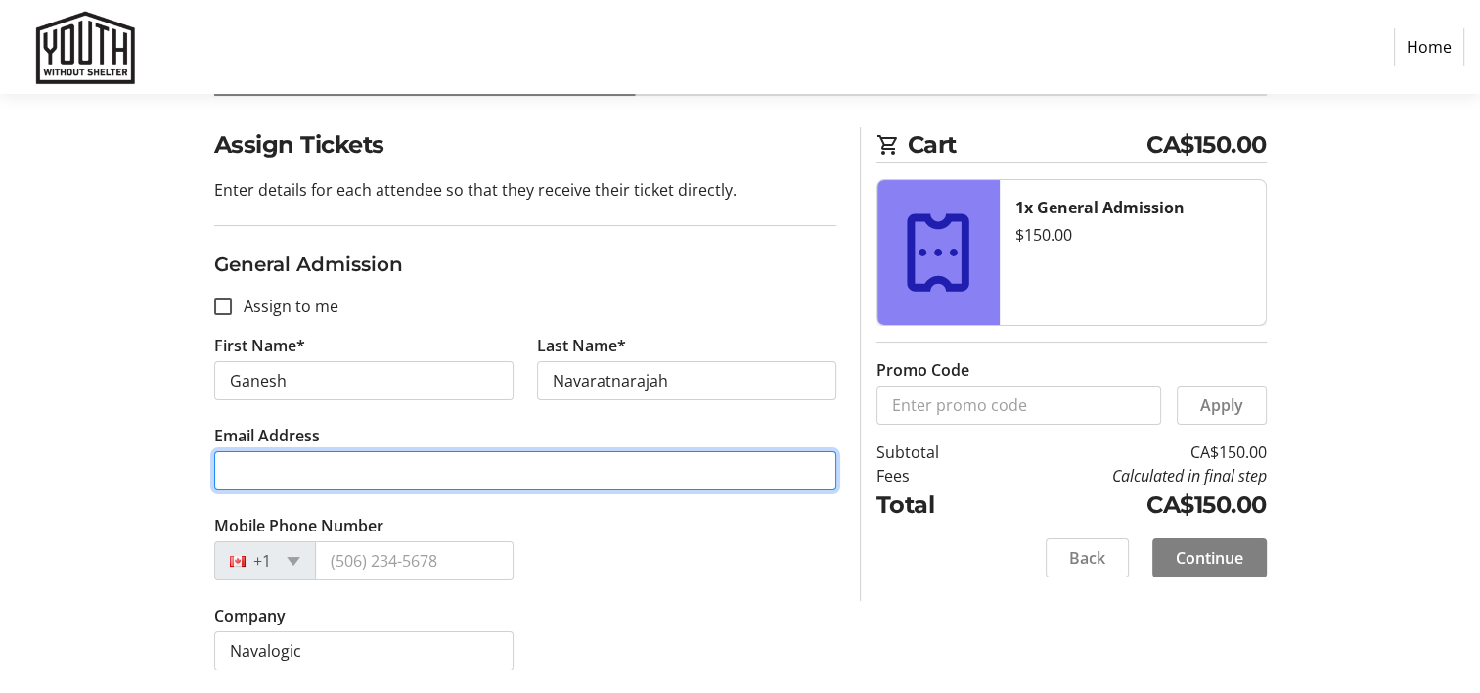
click at [428, 482] on input "Email Address" at bounding box center [525, 470] width 622 height 39
type input "[PERSON_NAME][EMAIL_ADDRESS][DOMAIN_NAME]"
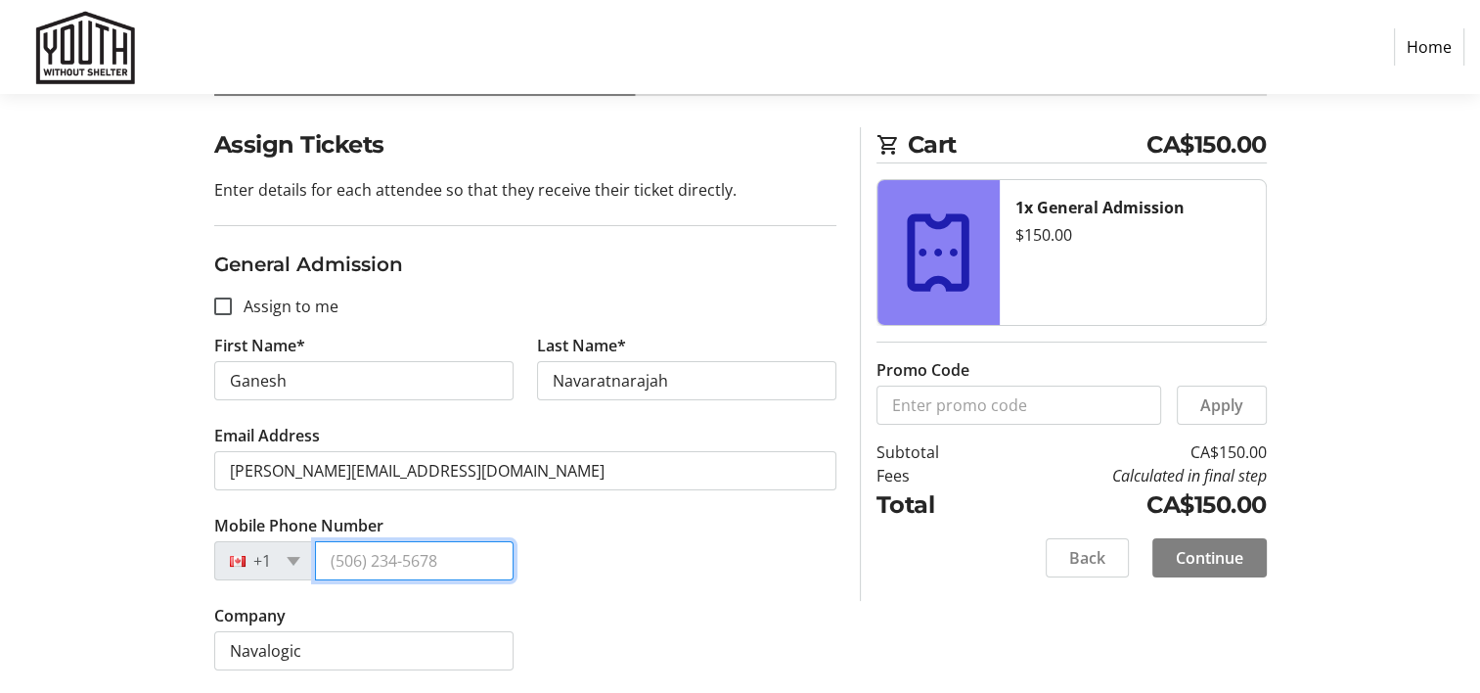
click at [454, 556] on input "Mobile Phone Number" at bounding box center [414, 560] width 199 height 39
type input "[PHONE_NUMBER]"
click at [752, 587] on div "Mobile Phone Number [PHONE_NUMBER]" at bounding box center [525, 559] width 646 height 90
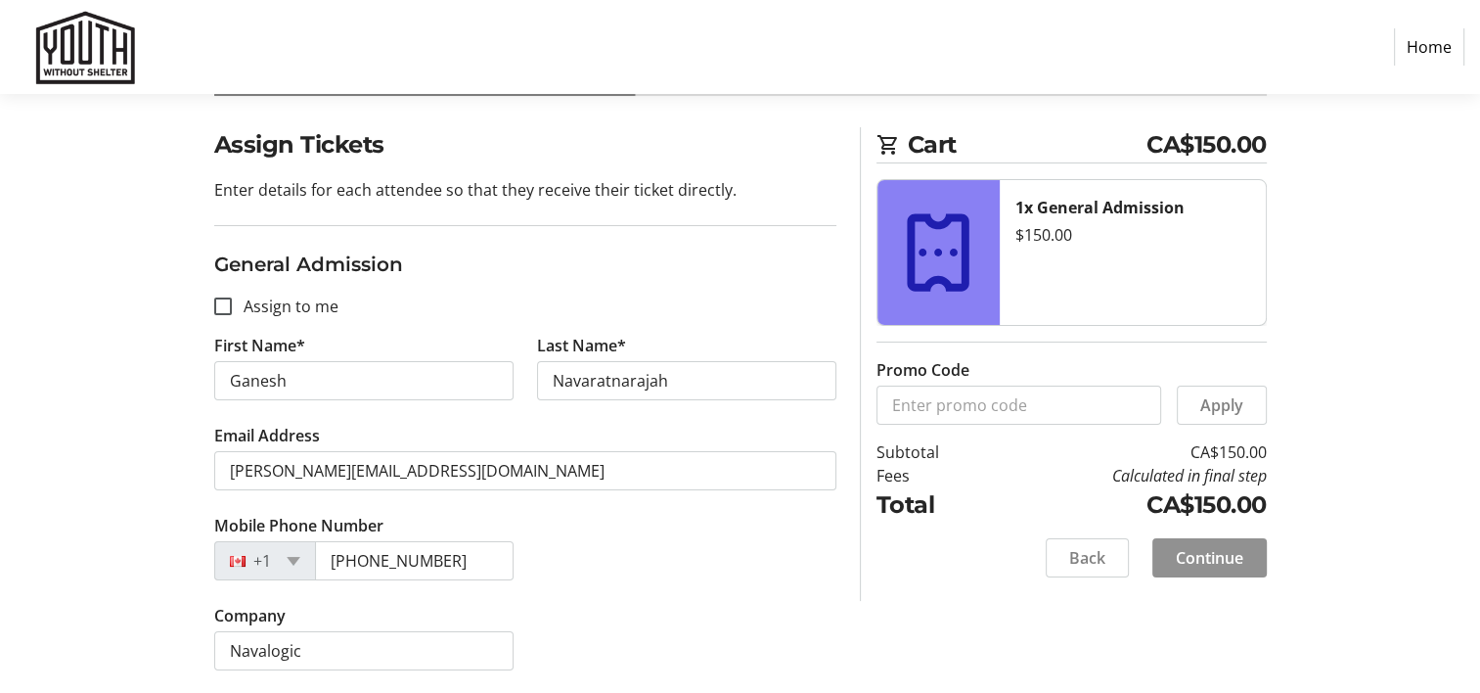
click at [1235, 548] on span "Continue" at bounding box center [1209, 557] width 67 height 23
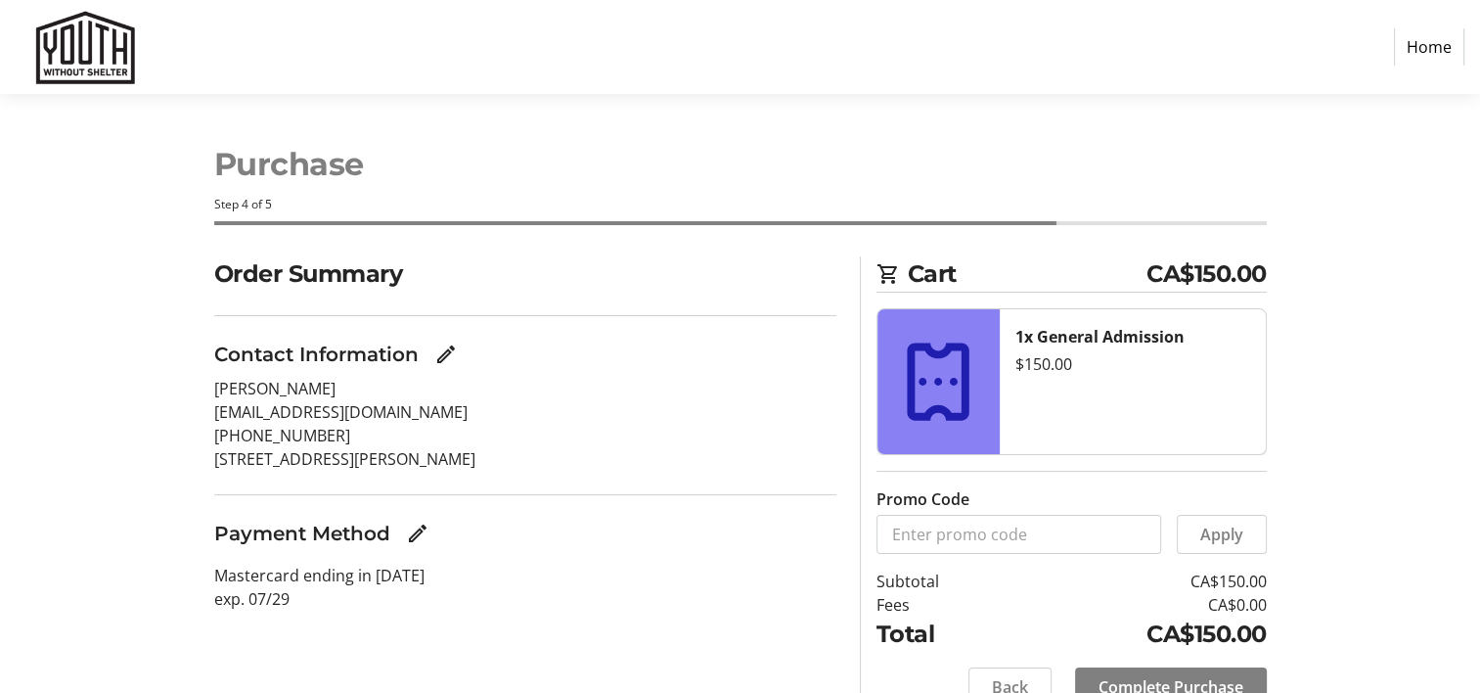
scroll to position [86, 0]
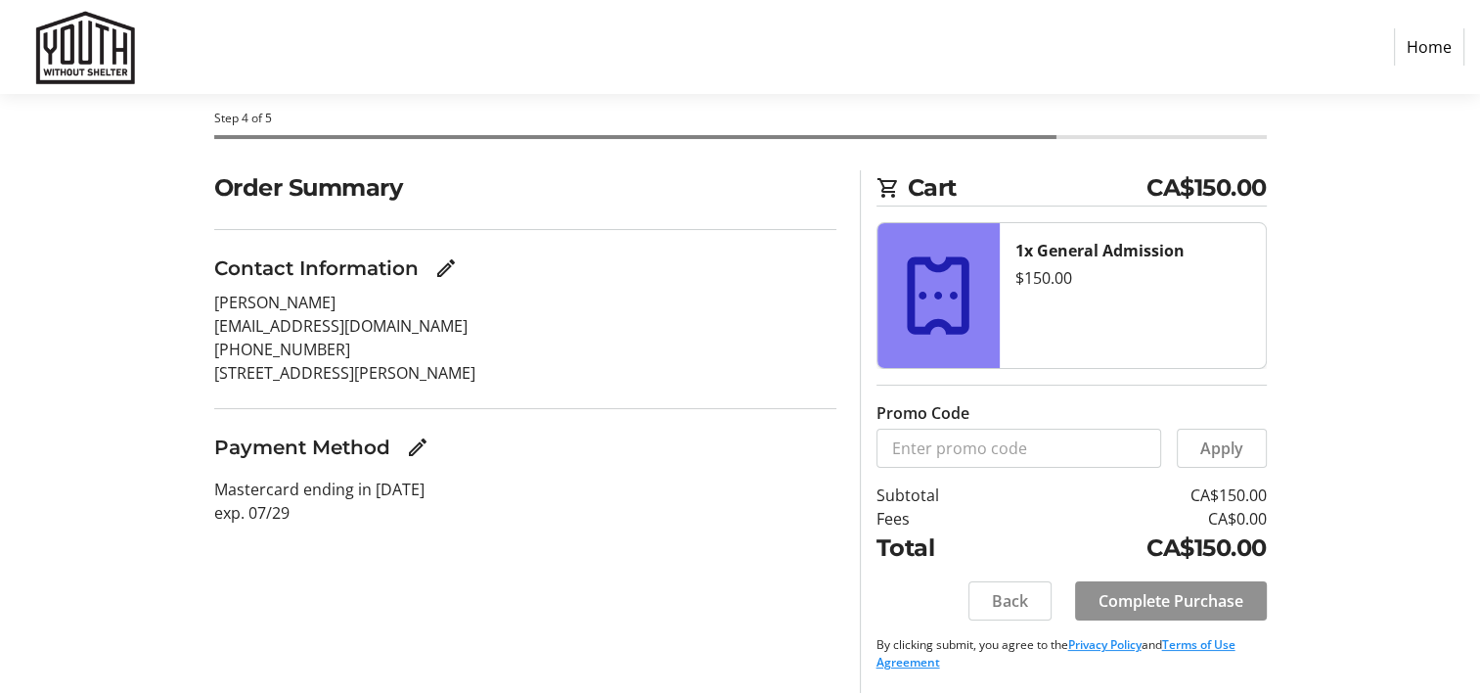
click at [1170, 599] on span "Complete Purchase" at bounding box center [1171, 600] width 145 height 23
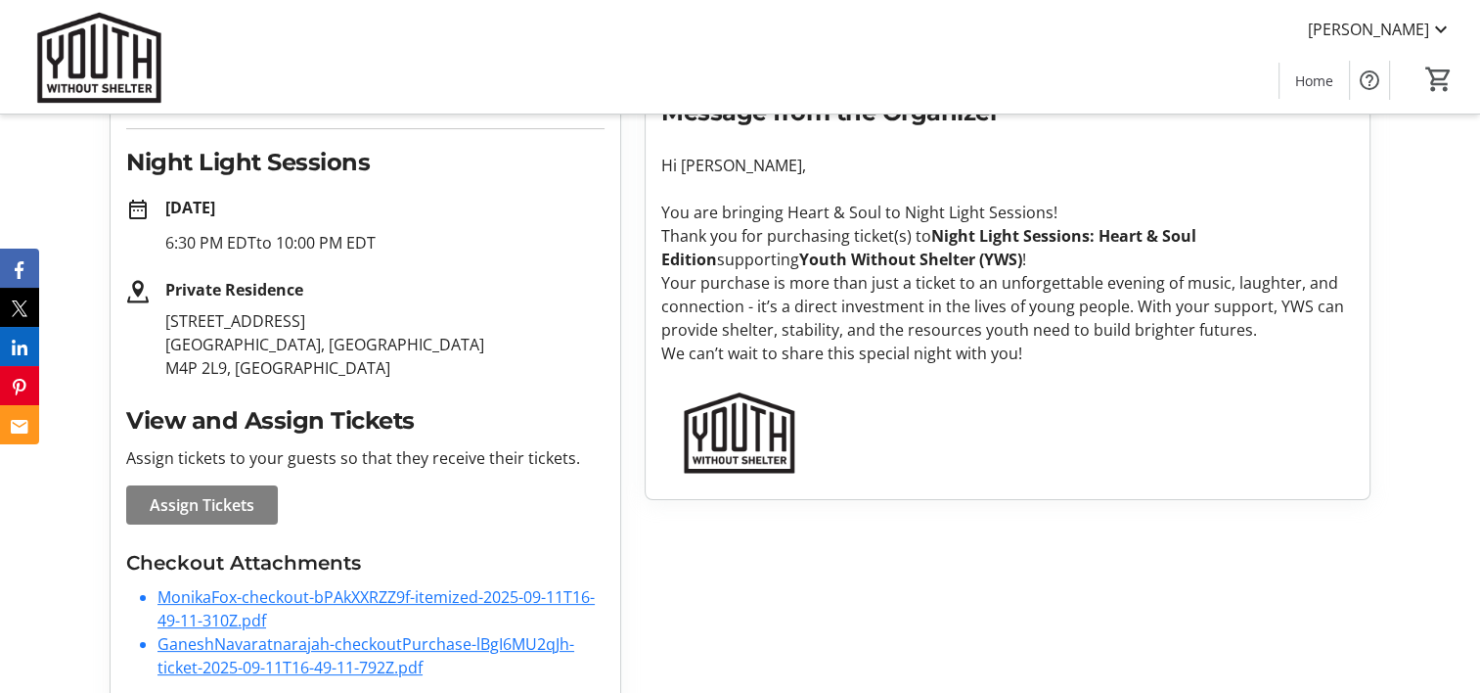
scroll to position [311, 0]
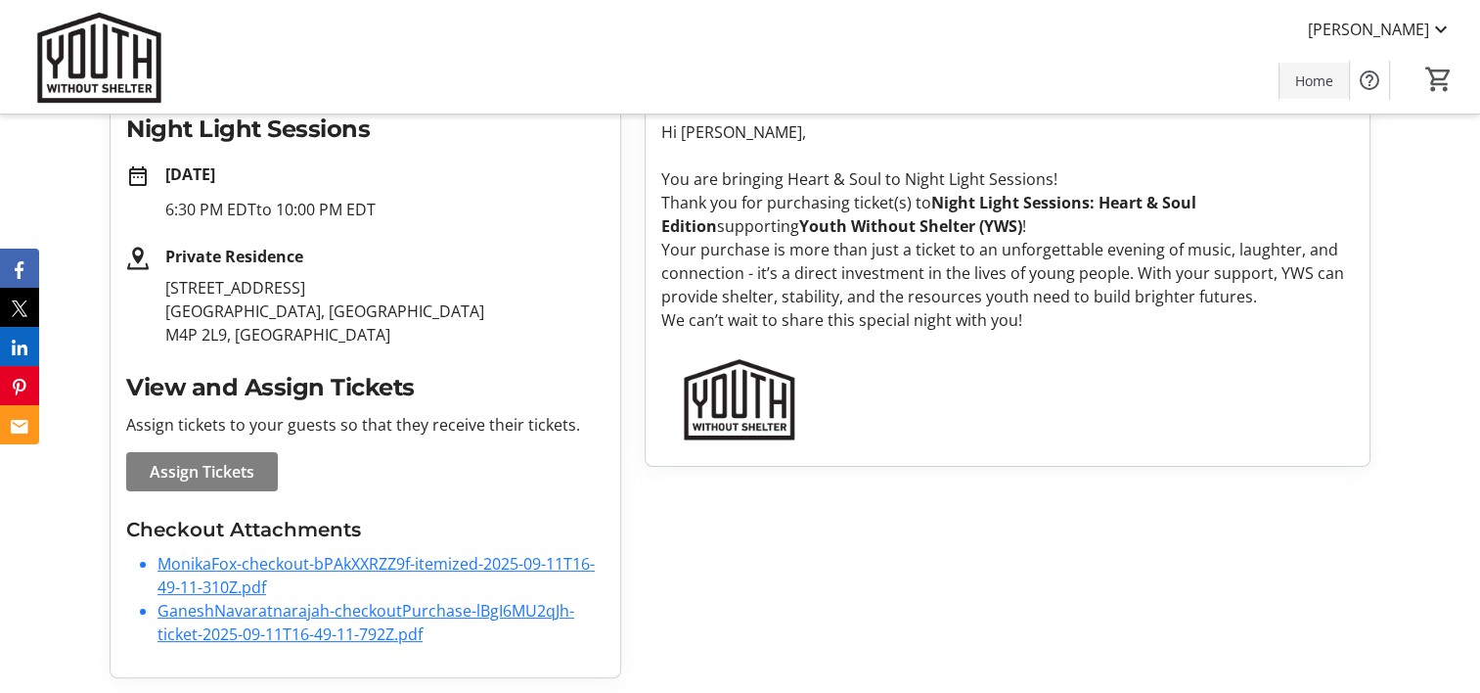
click at [1300, 82] on span "Home" at bounding box center [1314, 80] width 38 height 21
